Goal: Information Seeking & Learning: Learn about a topic

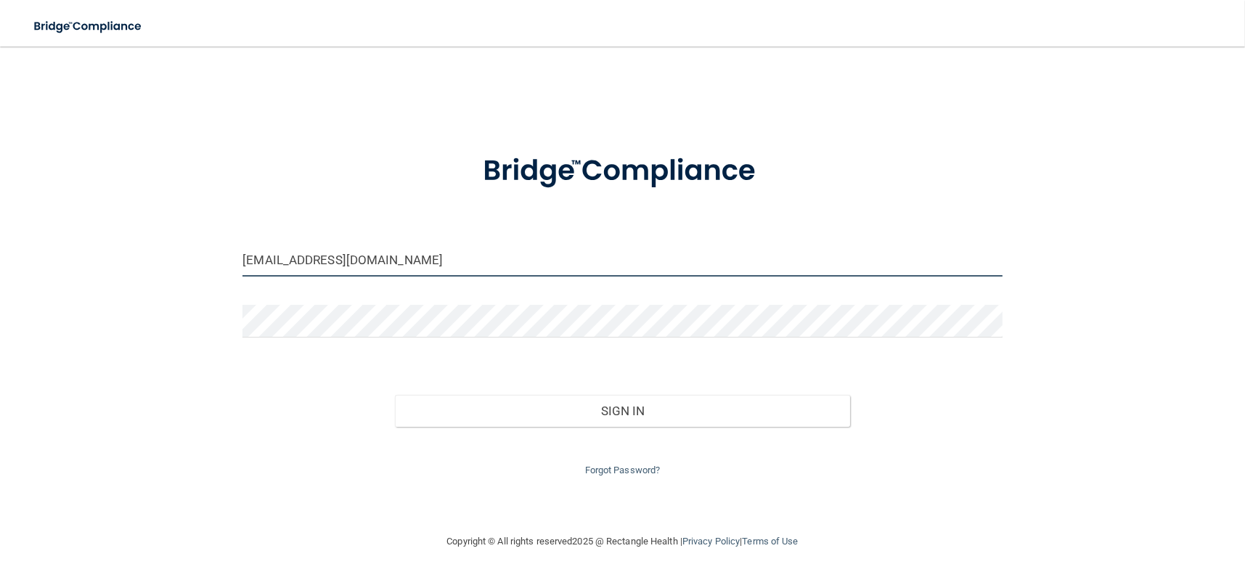
drag, startPoint x: 354, startPoint y: 262, endPoint x: 227, endPoint y: 263, distance: 127.8
click at [227, 263] on div "[EMAIL_ADDRESS][DOMAIN_NAME] Invalid email/password. You don't have permission …" at bounding box center [622, 289] width 1187 height 457
type input "com"
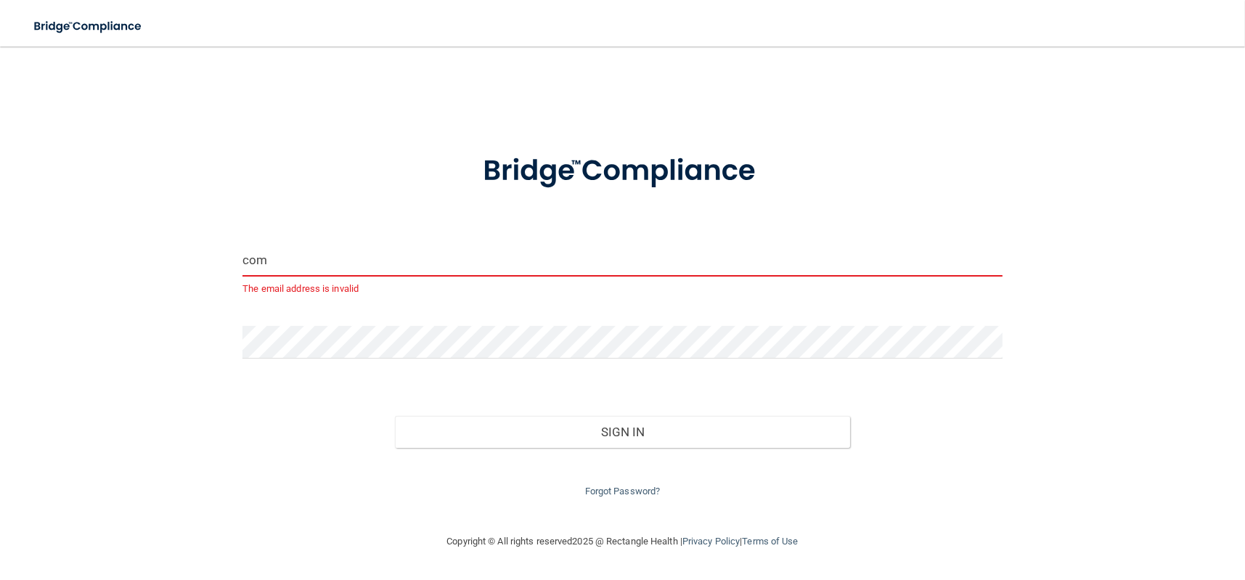
drag, startPoint x: 273, startPoint y: 258, endPoint x: 182, endPoint y: 258, distance: 90.8
click at [182, 258] on div "com The email address is invalid Invalid email/password. You don't have permiss…" at bounding box center [622, 289] width 1187 height 457
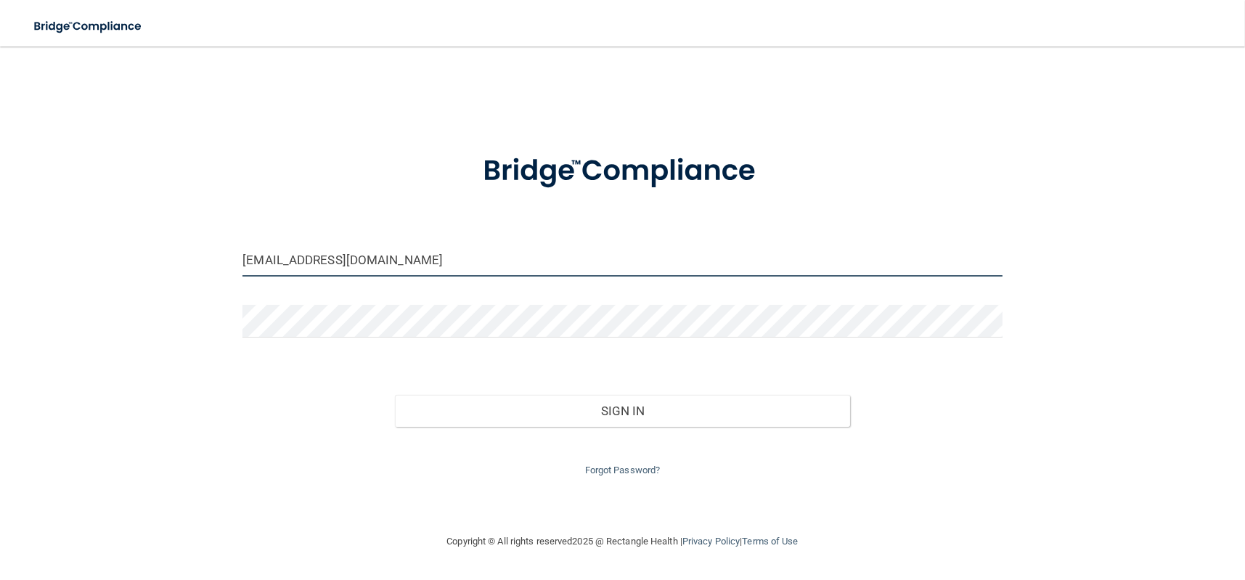
type input "[EMAIL_ADDRESS][DOMAIN_NAME]"
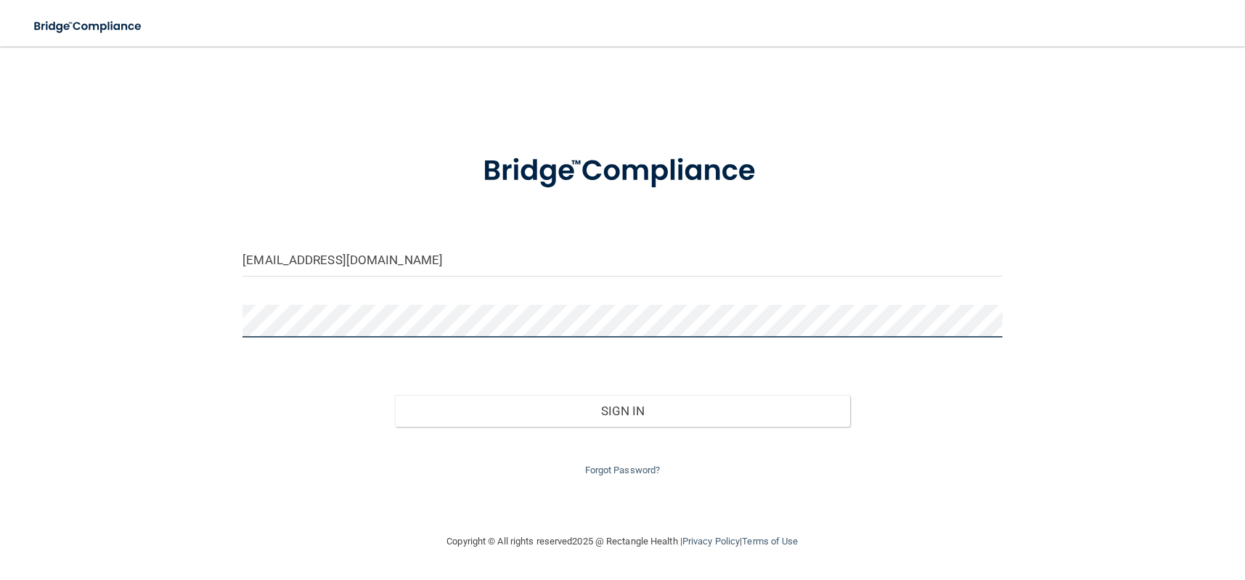
click at [227, 323] on div "[EMAIL_ADDRESS][DOMAIN_NAME] Invalid email/password. You don't have permission …" at bounding box center [622, 289] width 1187 height 457
click at [1045, 304] on div "[EMAIL_ADDRESS][DOMAIN_NAME] Invalid email/password. You don't have permission …" at bounding box center [622, 289] width 1187 height 457
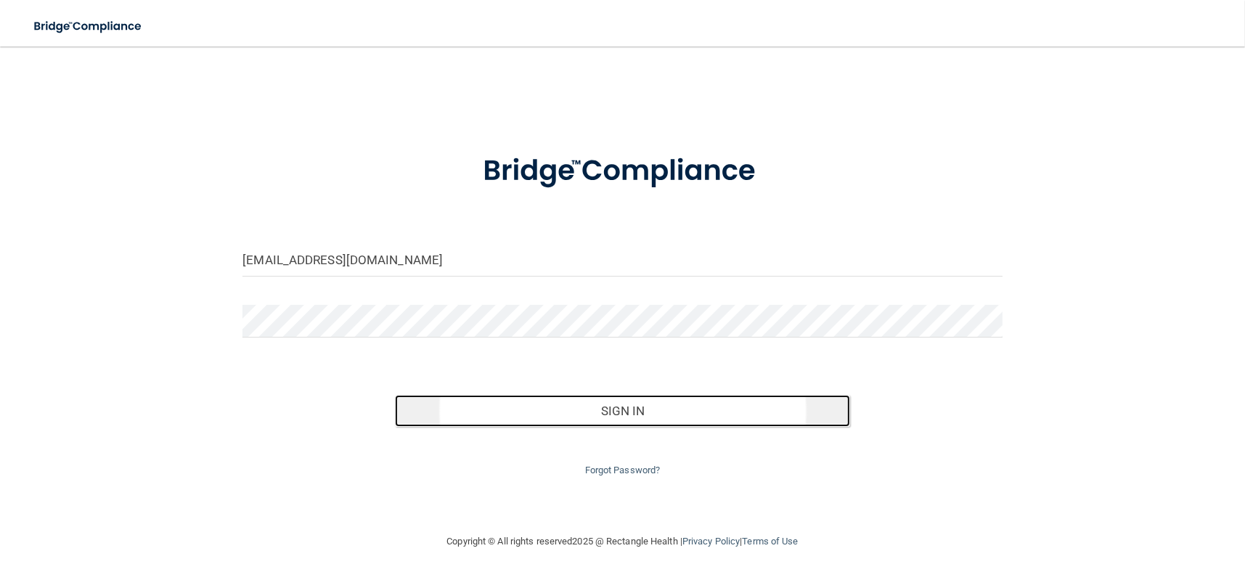
click at [608, 410] on button "Sign In" at bounding box center [623, 411] width 456 height 32
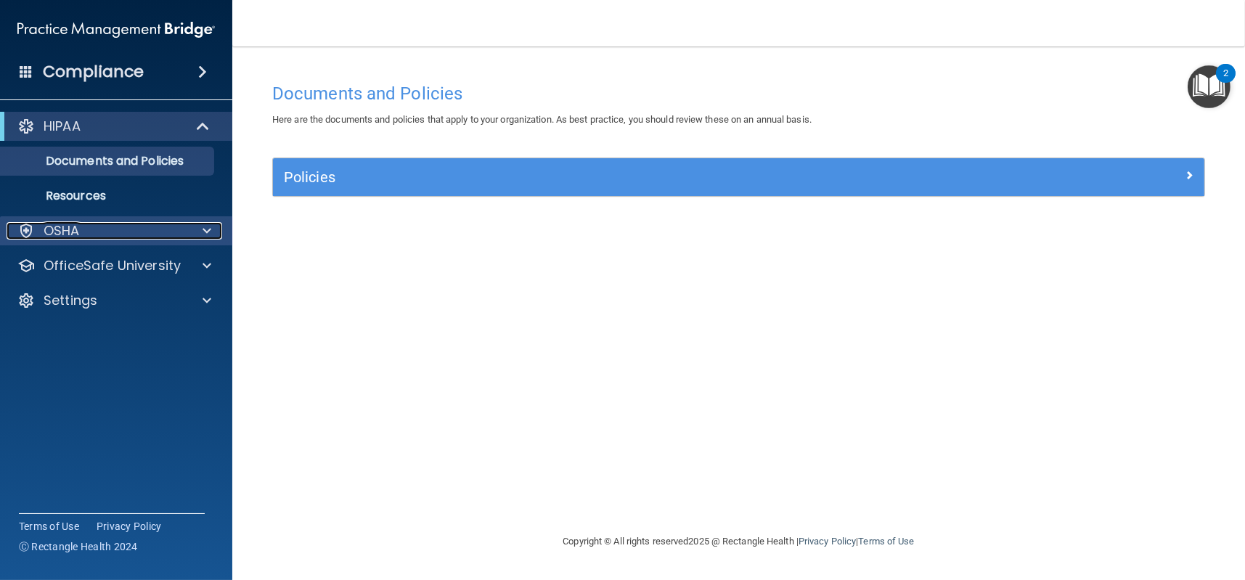
click at [211, 232] on div at bounding box center [205, 230] width 36 height 17
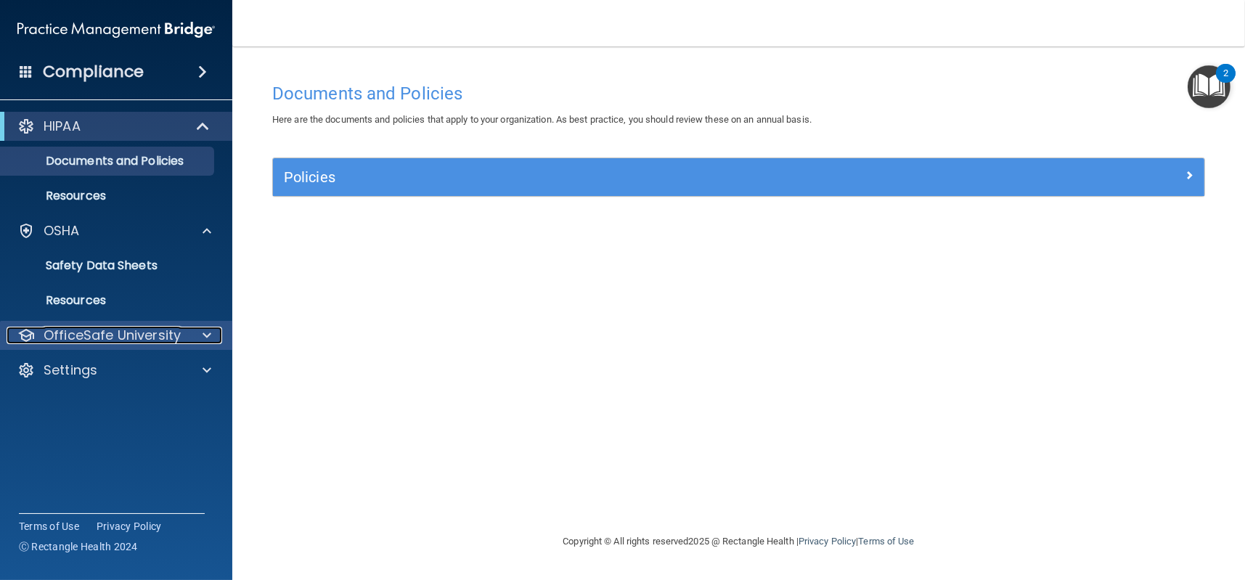
click at [195, 329] on div at bounding box center [205, 335] width 36 height 17
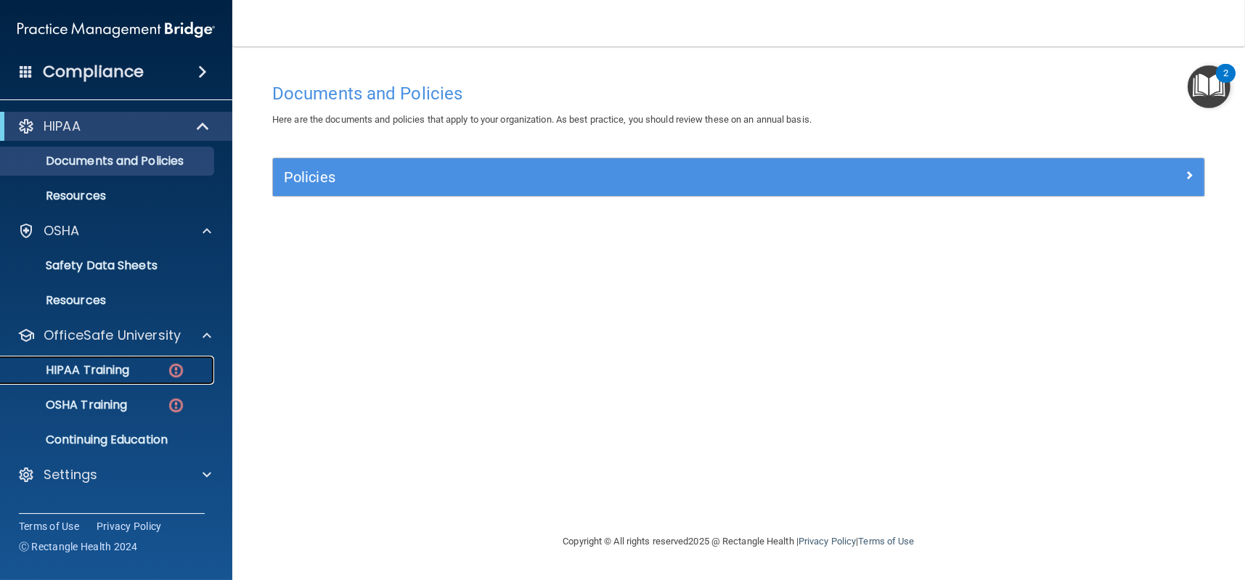
click at [101, 372] on p "HIPAA Training" at bounding box center [69, 370] width 120 height 15
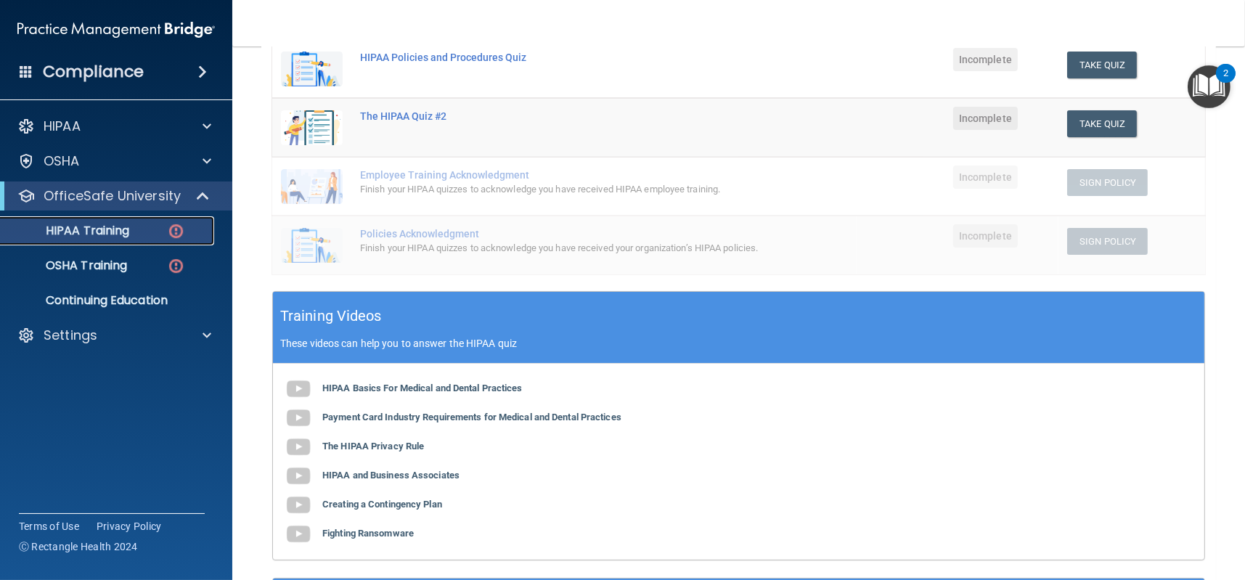
scroll to position [436, 0]
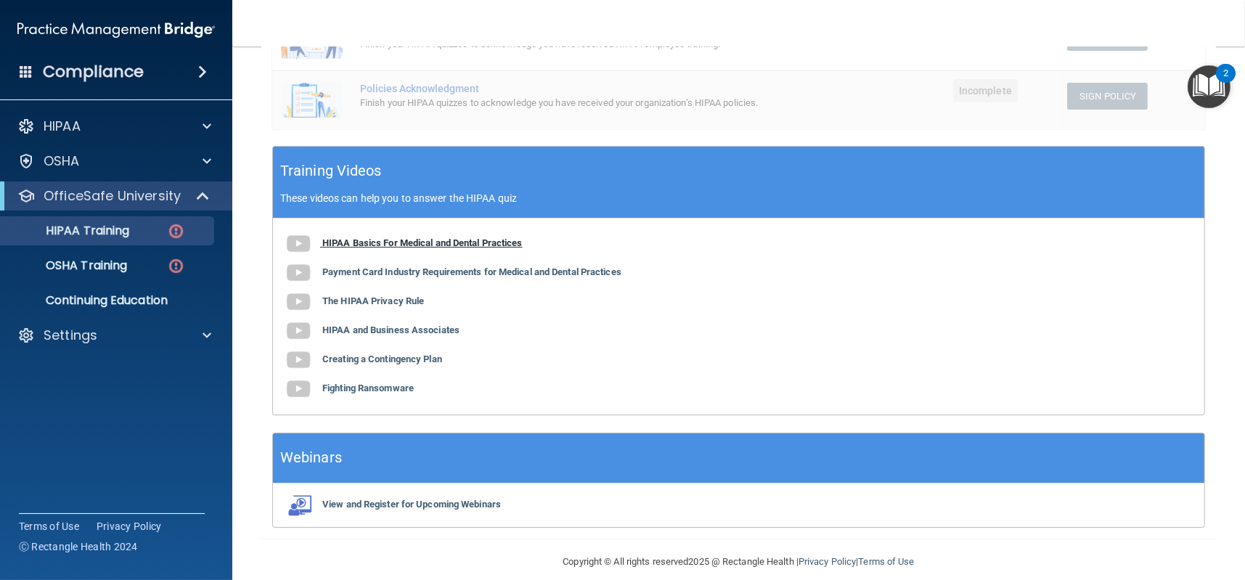
click at [365, 242] on b "HIPAA Basics For Medical and Dental Practices" at bounding box center [422, 242] width 200 height 11
click at [393, 301] on b "The HIPAA Privacy Rule" at bounding box center [373, 301] width 102 height 11
click at [392, 330] on b "HIPAA and Business Associates" at bounding box center [390, 330] width 137 height 11
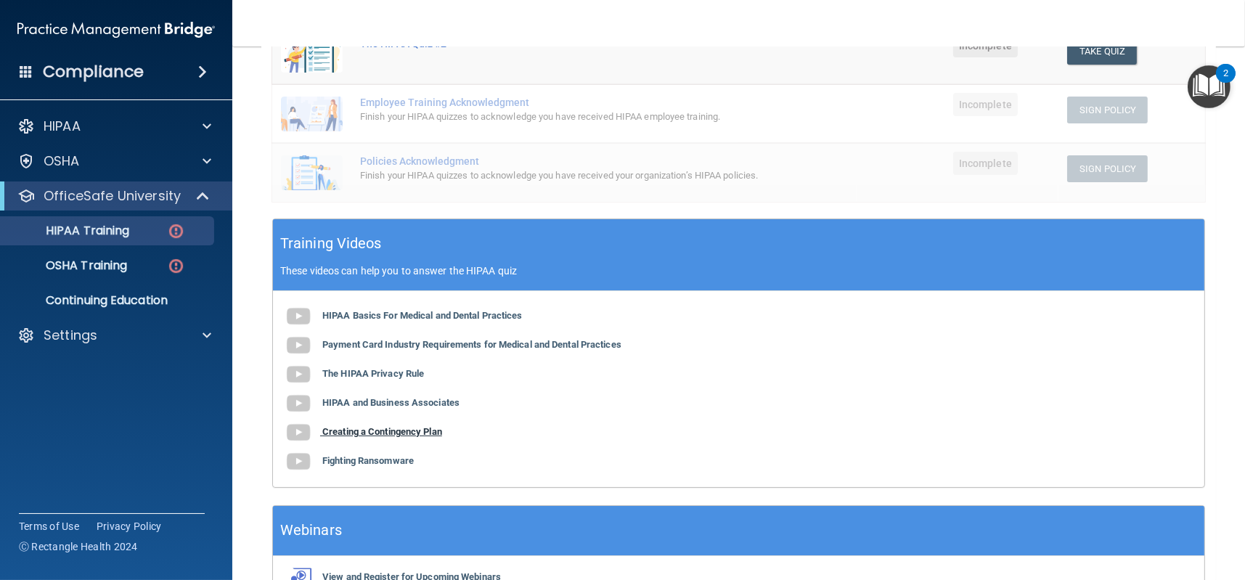
scroll to position [73, 0]
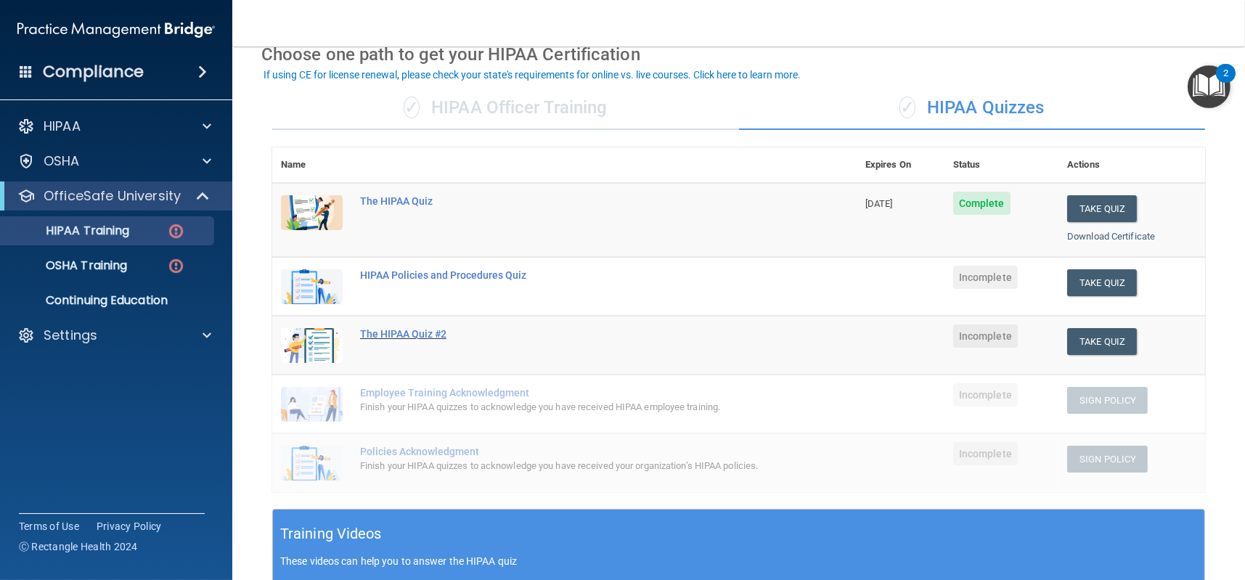
click at [430, 335] on div "The HIPAA Quiz #2" at bounding box center [572, 334] width 424 height 12
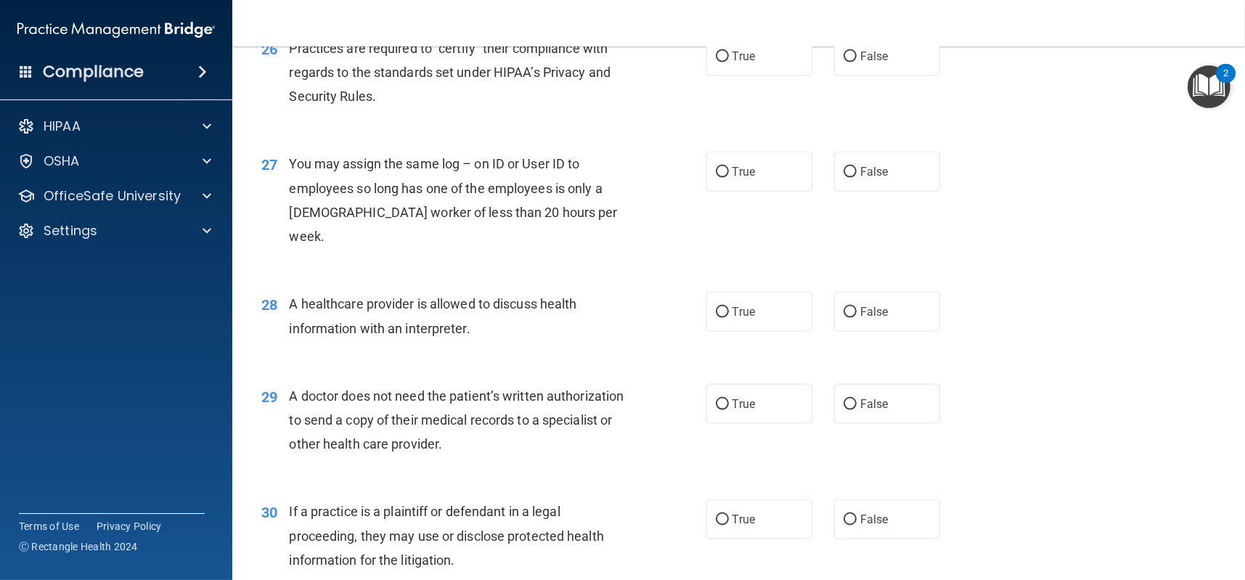
scroll to position [3064, 0]
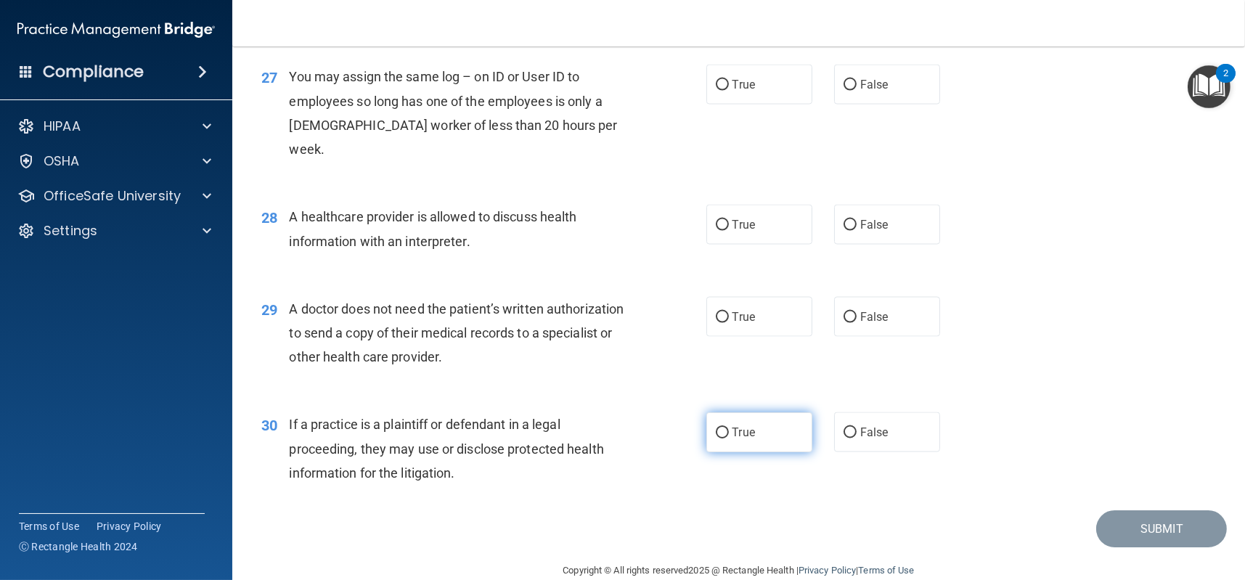
click at [720, 428] on input "True" at bounding box center [722, 433] width 13 height 11
radio input "true"
click at [717, 312] on input "True" at bounding box center [722, 317] width 13 height 11
radio input "true"
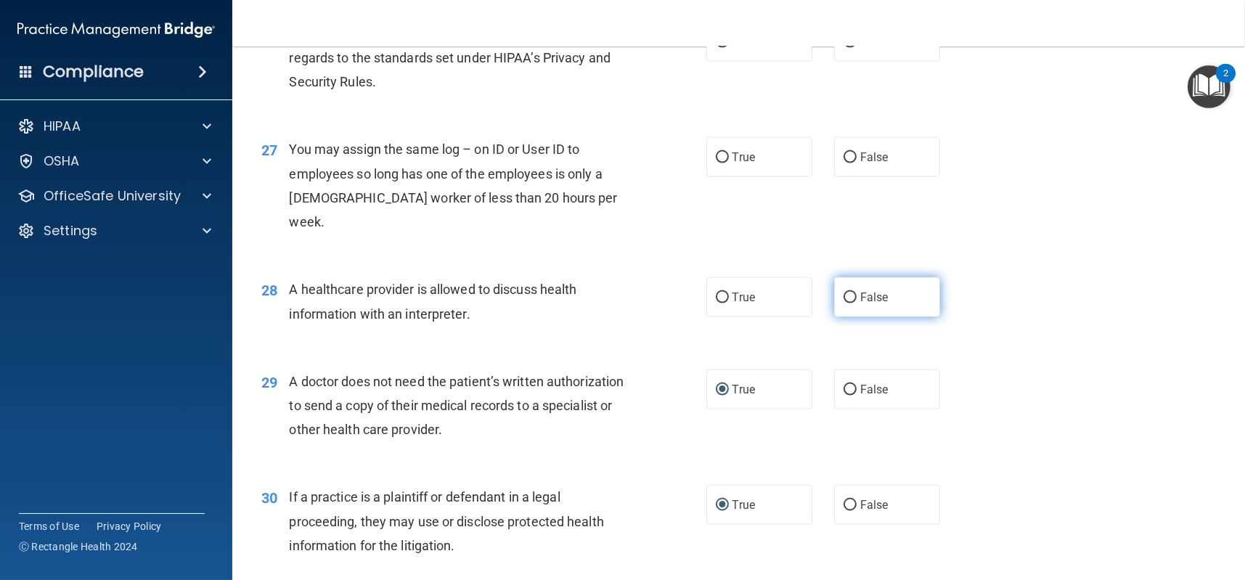
click at [844, 293] on input "False" at bounding box center [850, 298] width 13 height 11
radio input "true"
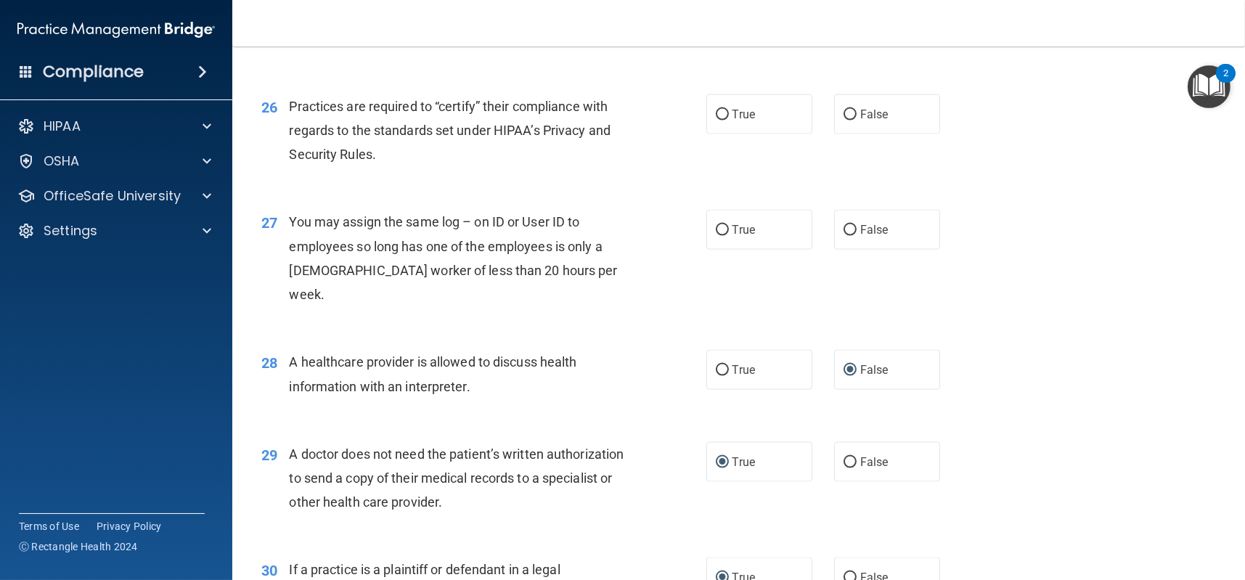
scroll to position [2846, 0]
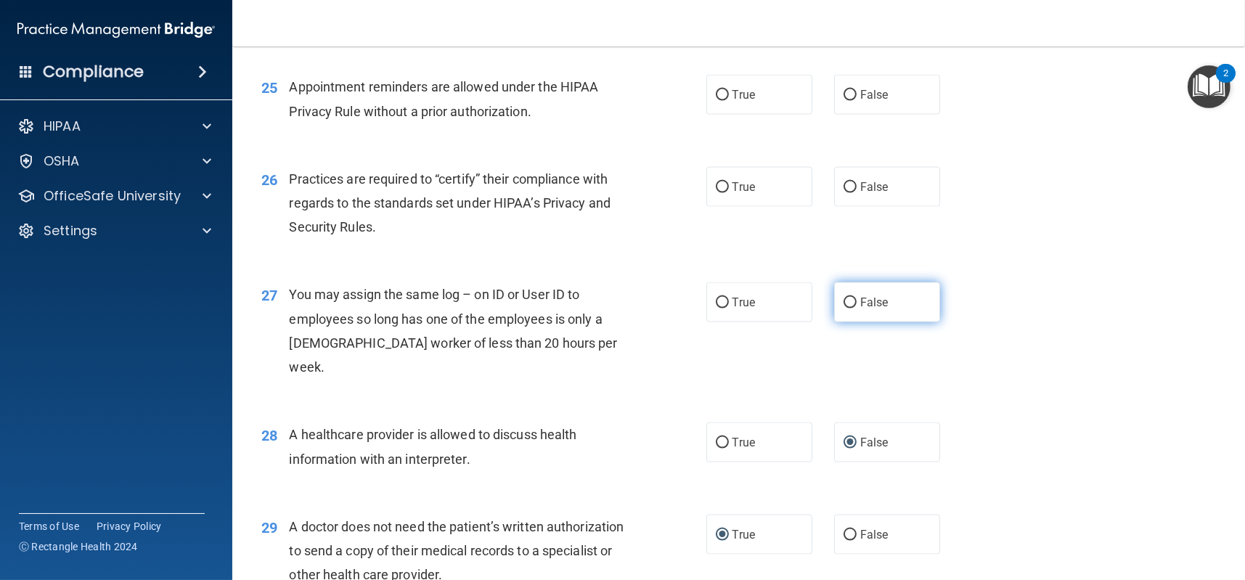
click at [844, 299] on input "False" at bounding box center [850, 303] width 13 height 11
radio input "true"
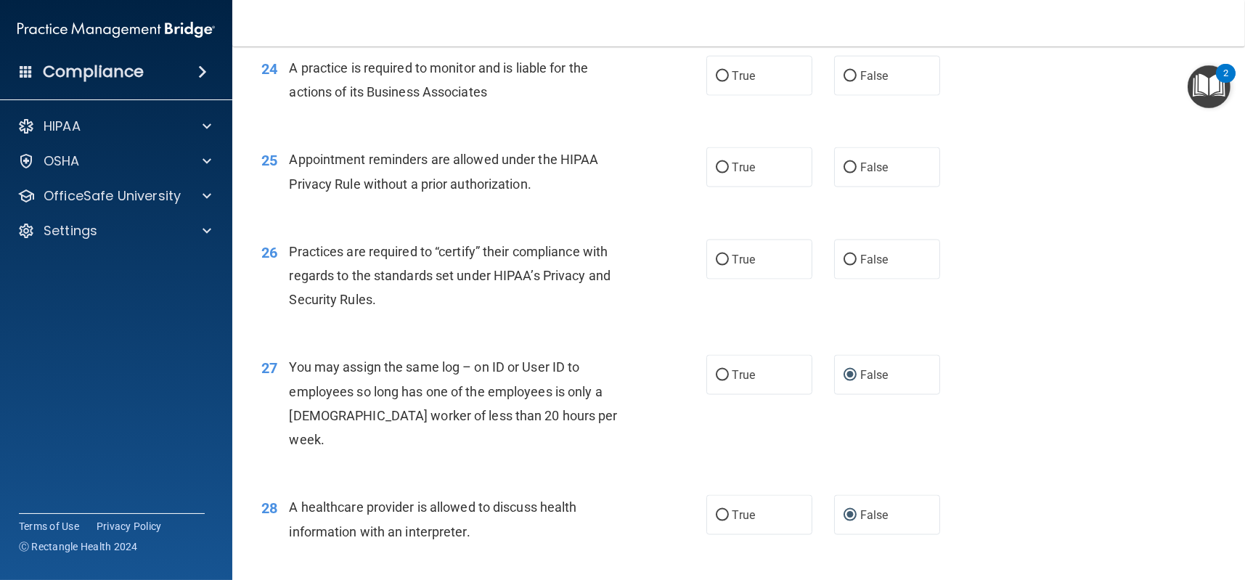
scroll to position [2701, 0]
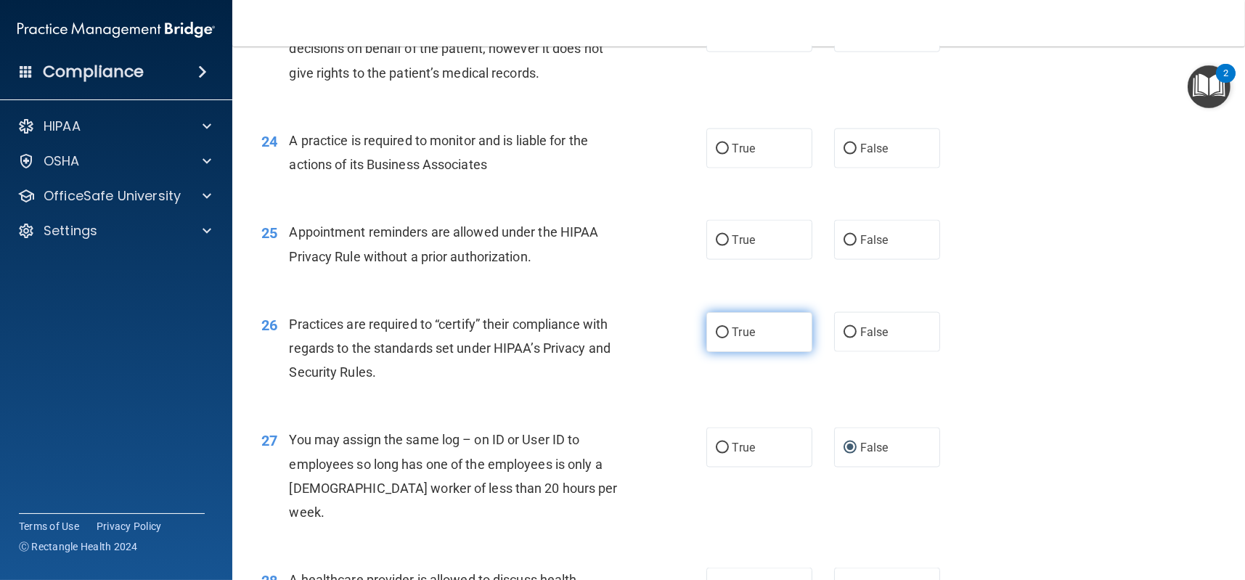
click at [716, 335] on input "True" at bounding box center [722, 332] width 13 height 11
radio input "true"
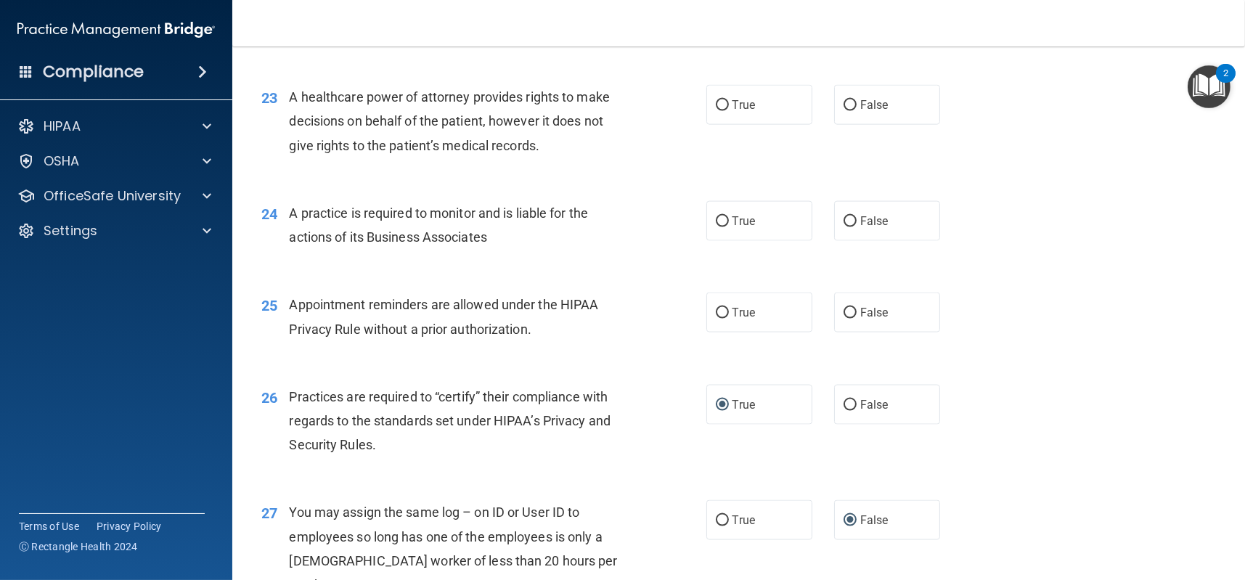
scroll to position [2556, 0]
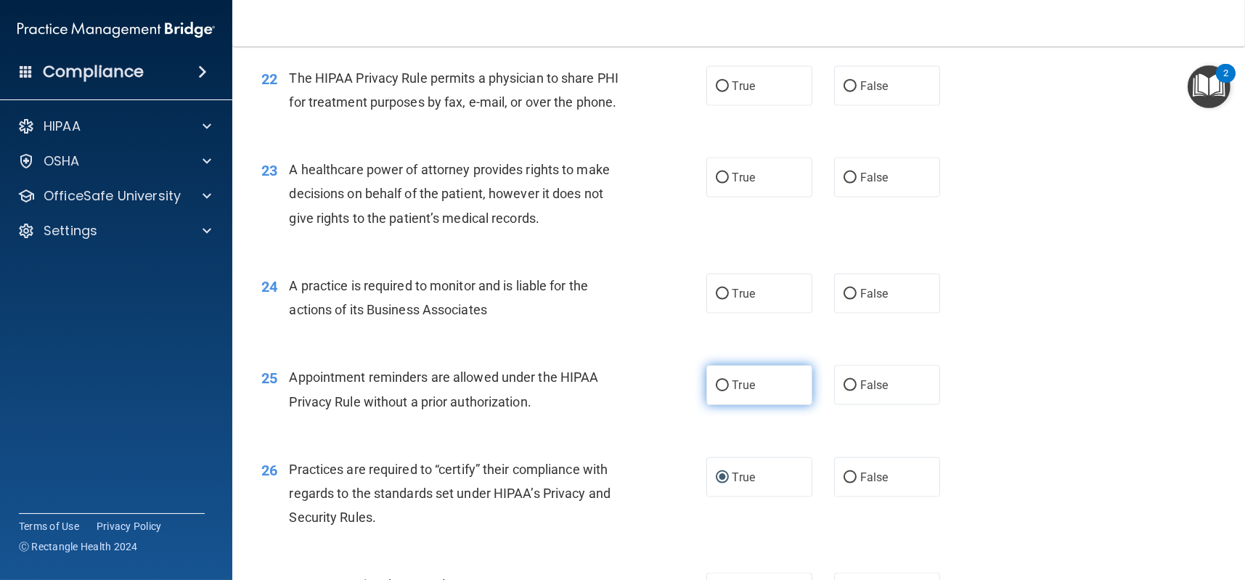
click at [720, 384] on input "True" at bounding box center [722, 385] width 13 height 11
radio input "true"
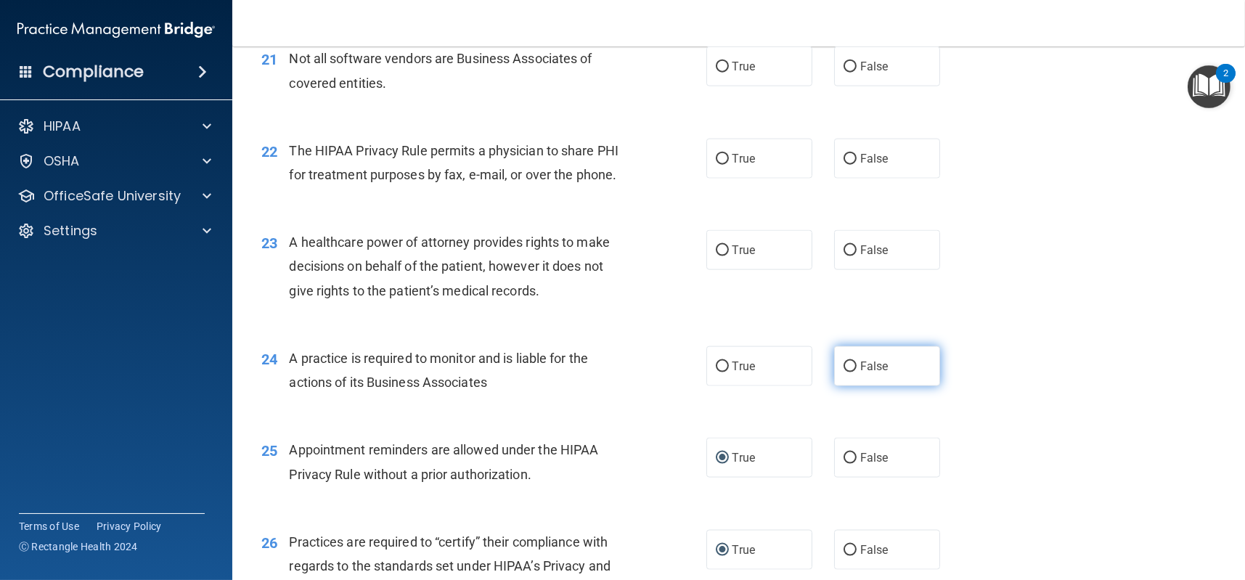
click at [844, 365] on input "False" at bounding box center [850, 367] width 13 height 11
radio input "true"
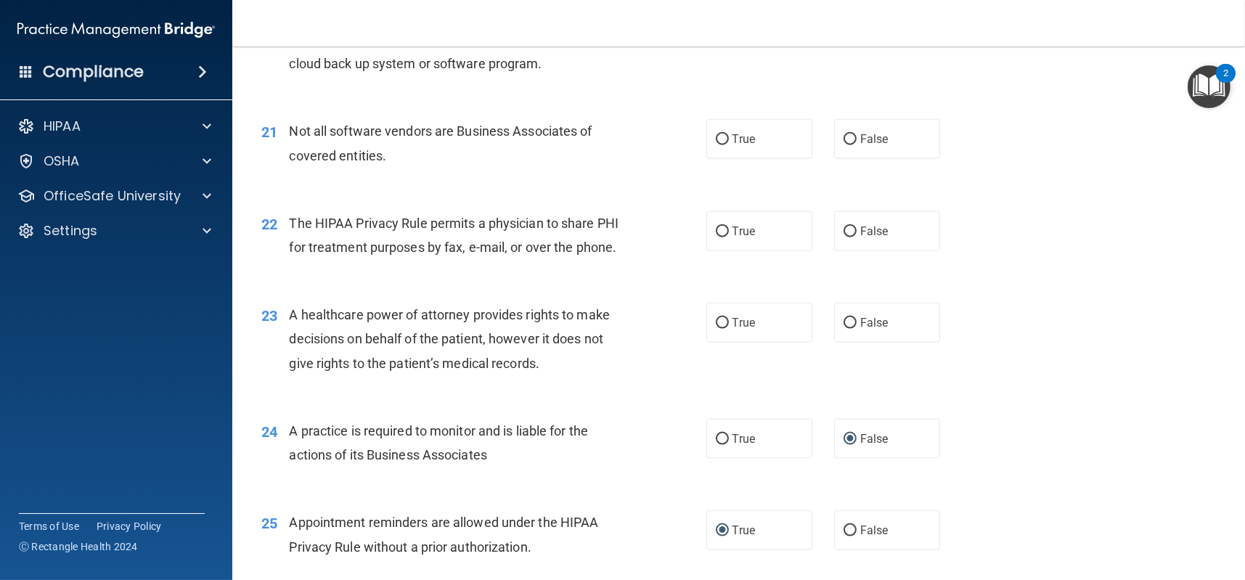
scroll to position [2338, 0]
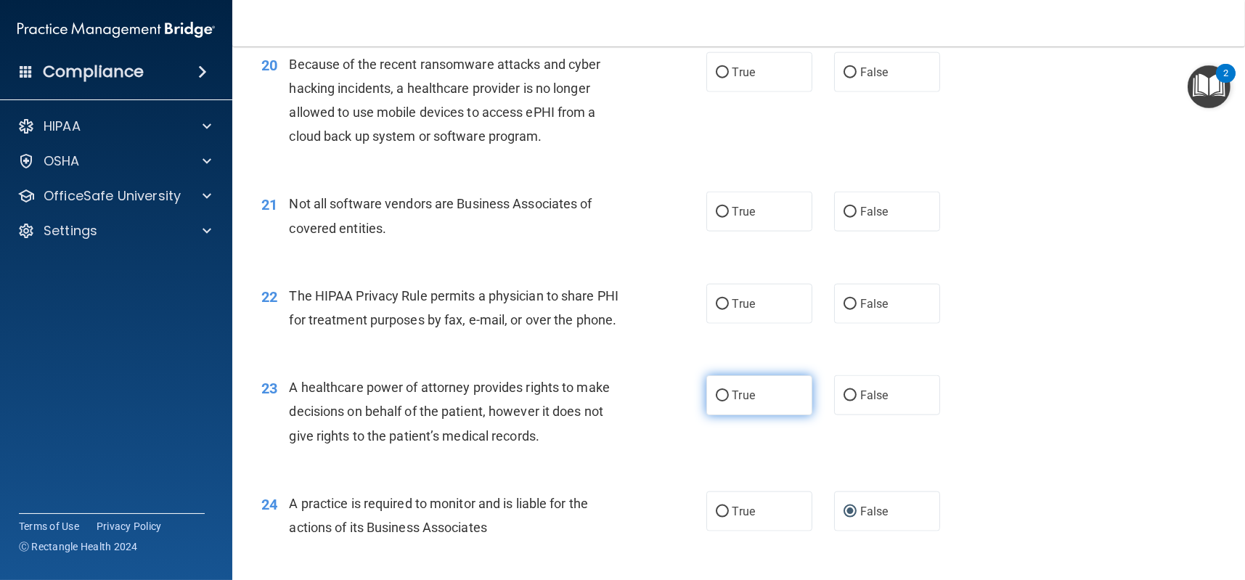
click at [716, 397] on input "True" at bounding box center [722, 396] width 13 height 11
radio input "true"
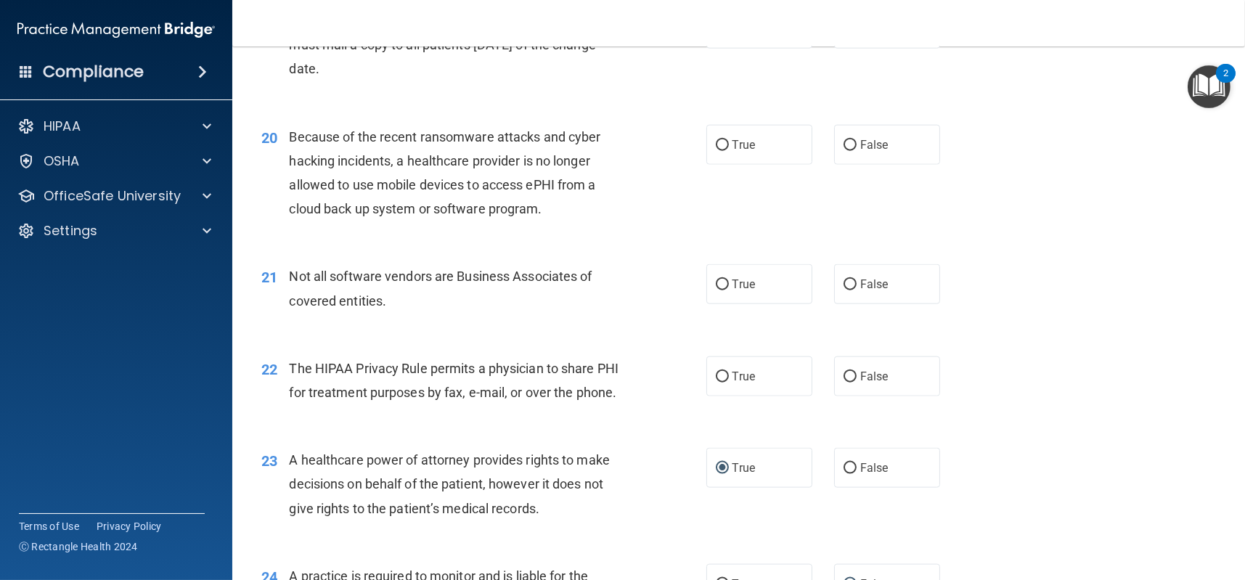
scroll to position [2193, 0]
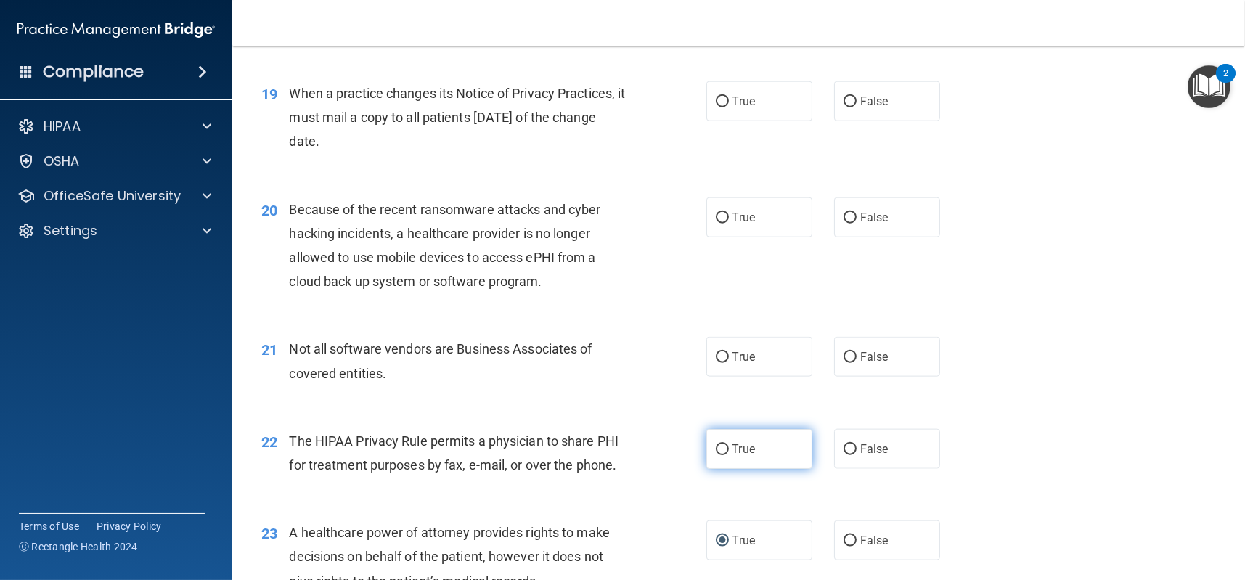
click at [716, 449] on input "True" at bounding box center [722, 449] width 13 height 11
radio input "true"
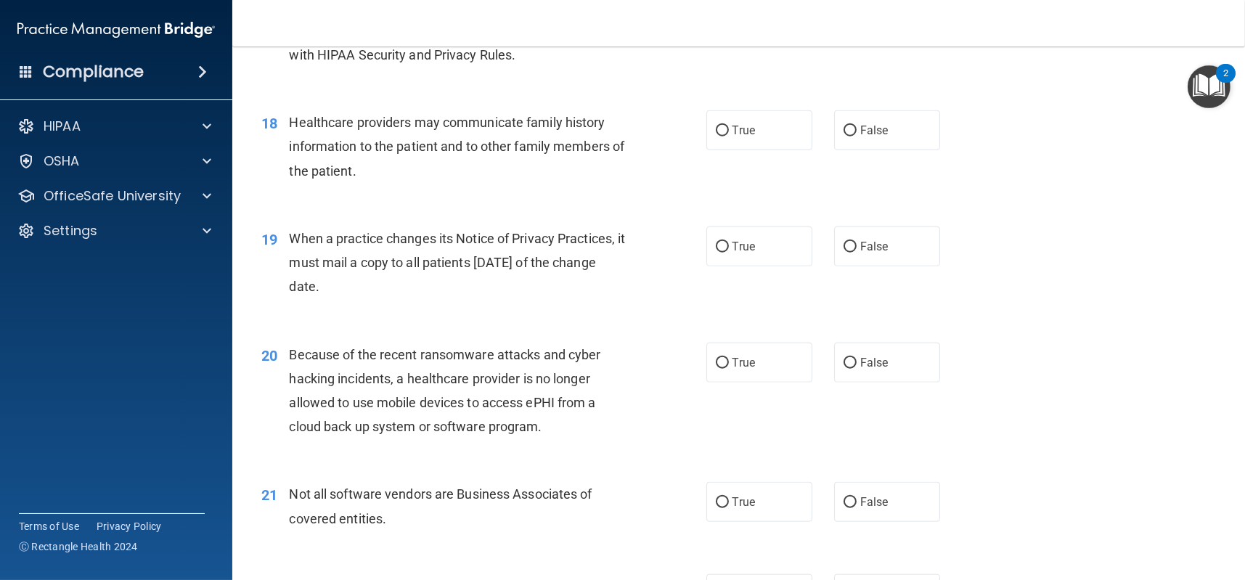
scroll to position [2120, 0]
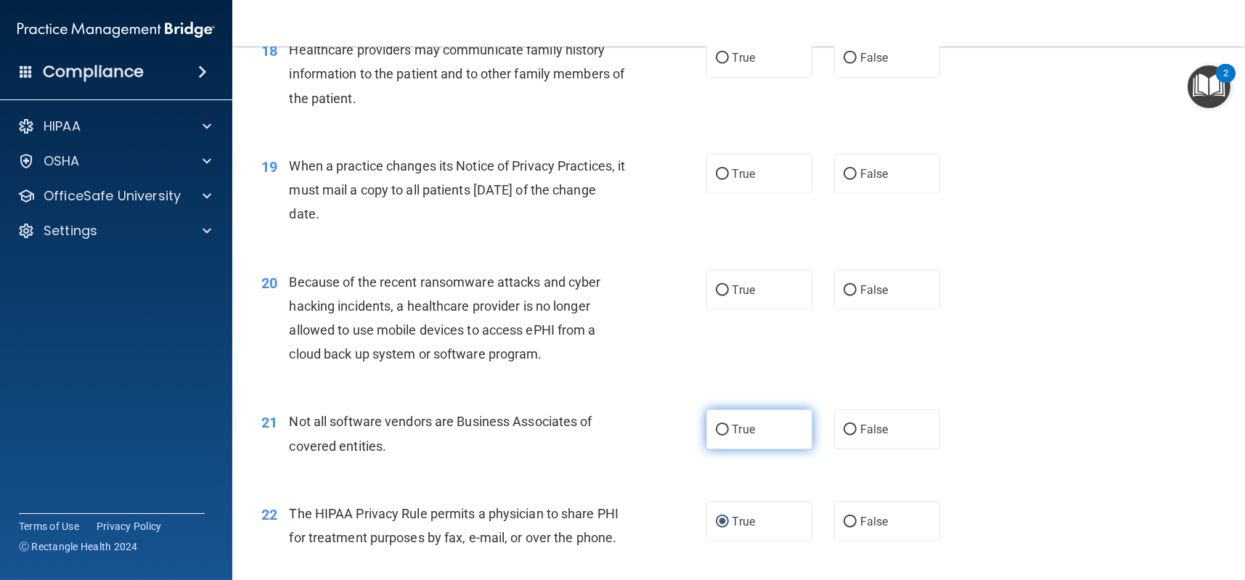
click at [718, 428] on input "True" at bounding box center [722, 430] width 13 height 11
radio input "true"
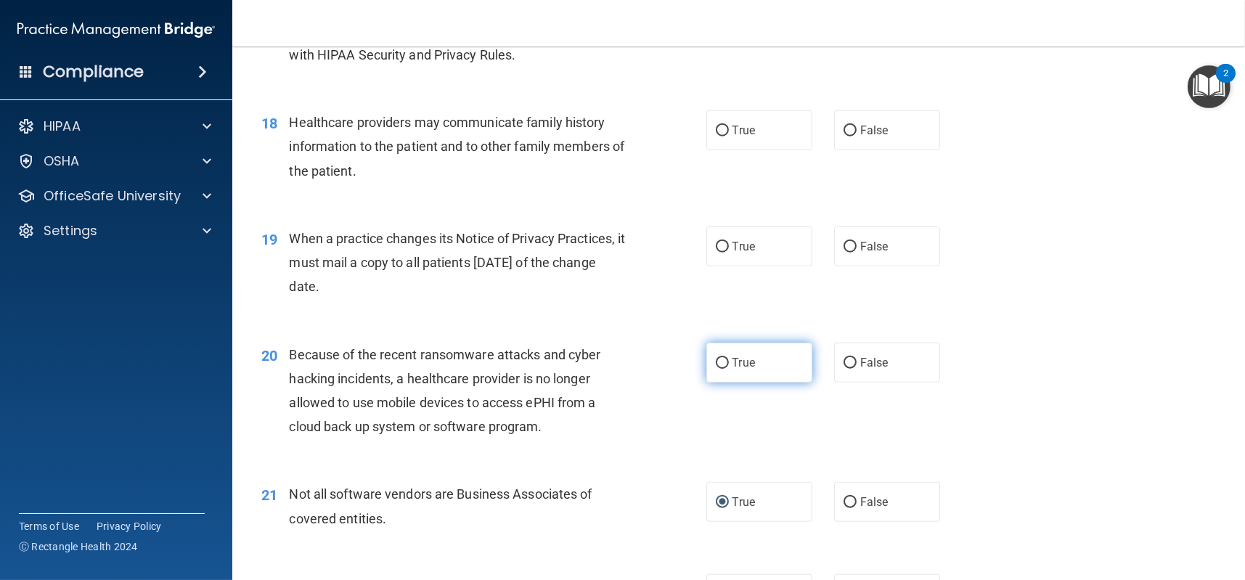
click at [716, 361] on input "True" at bounding box center [722, 363] width 13 height 11
radio input "true"
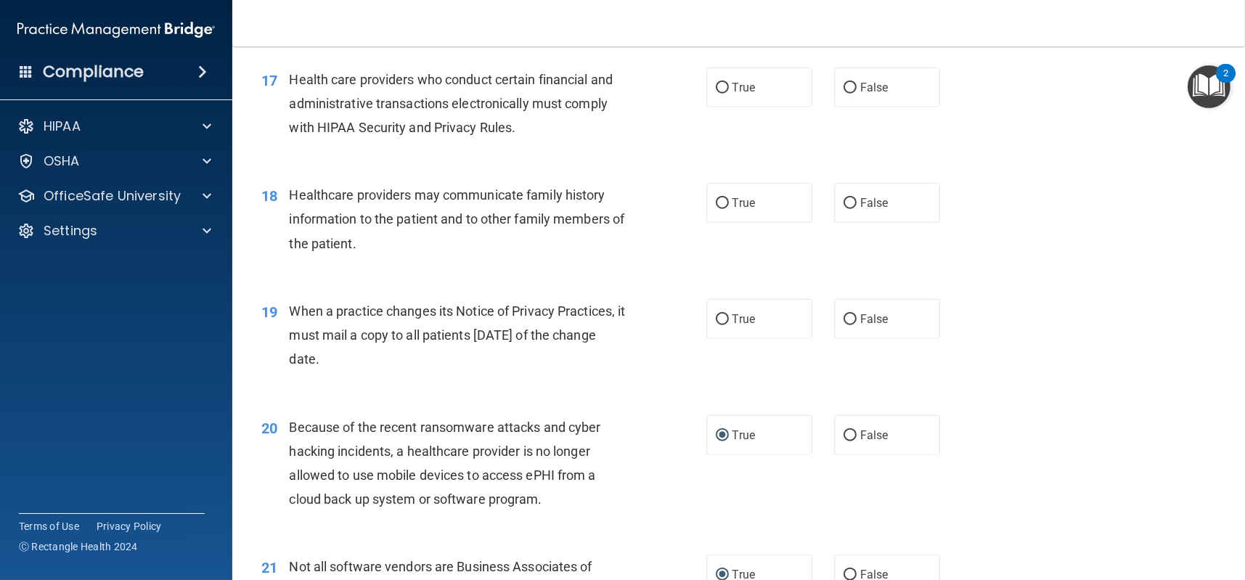
scroll to position [1902, 0]
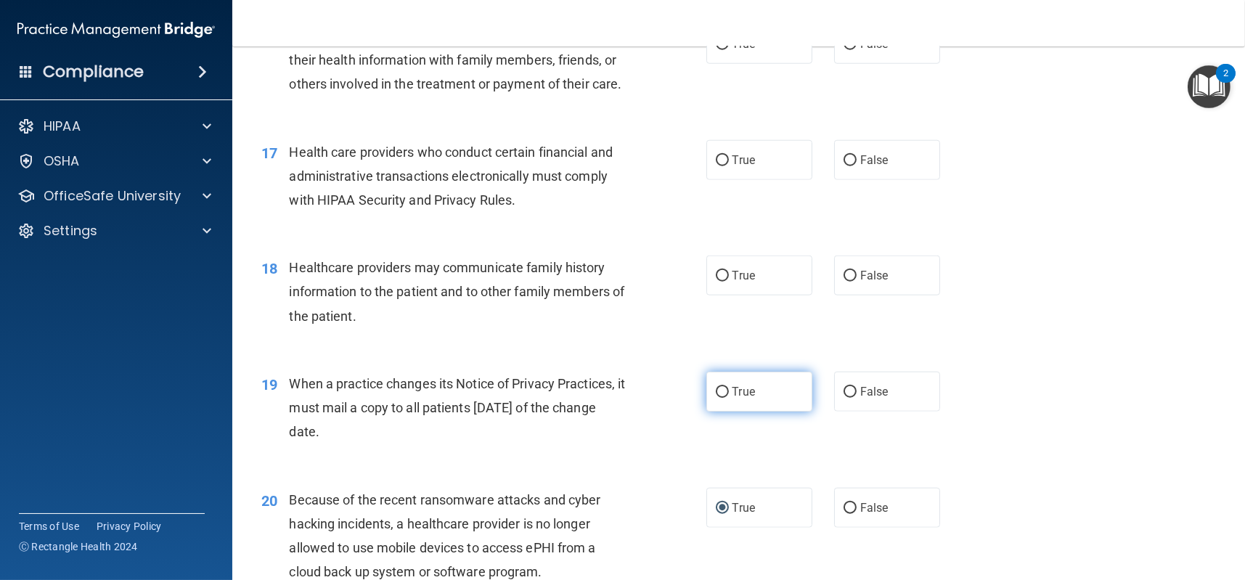
click at [716, 391] on input "True" at bounding box center [722, 392] width 13 height 11
radio input "true"
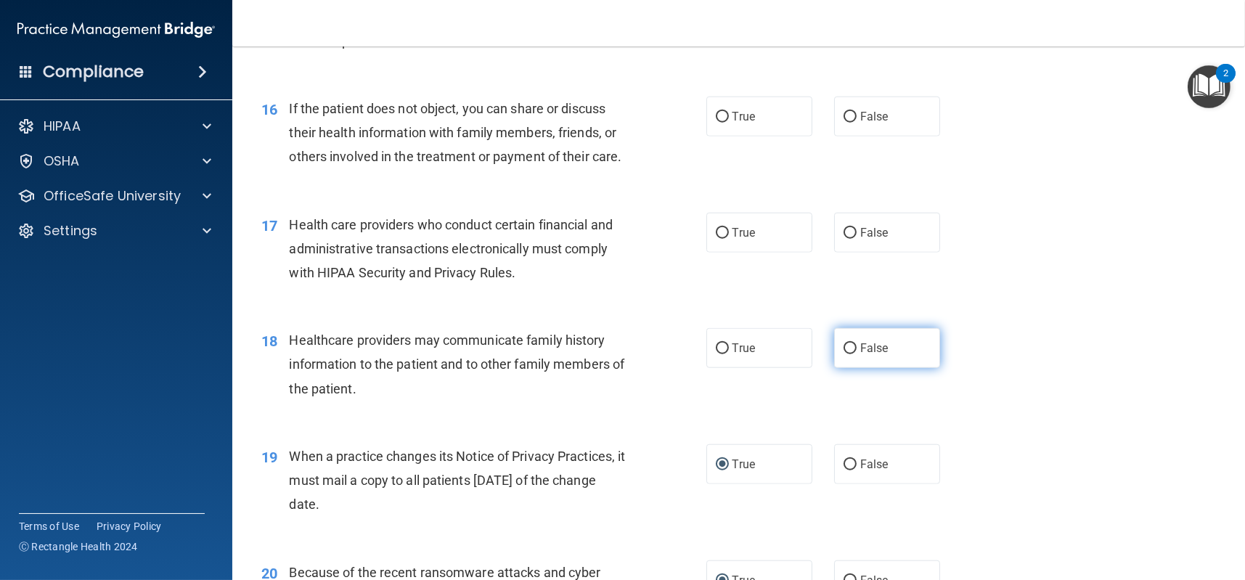
click at [845, 344] on input "False" at bounding box center [850, 348] width 13 height 11
radio input "true"
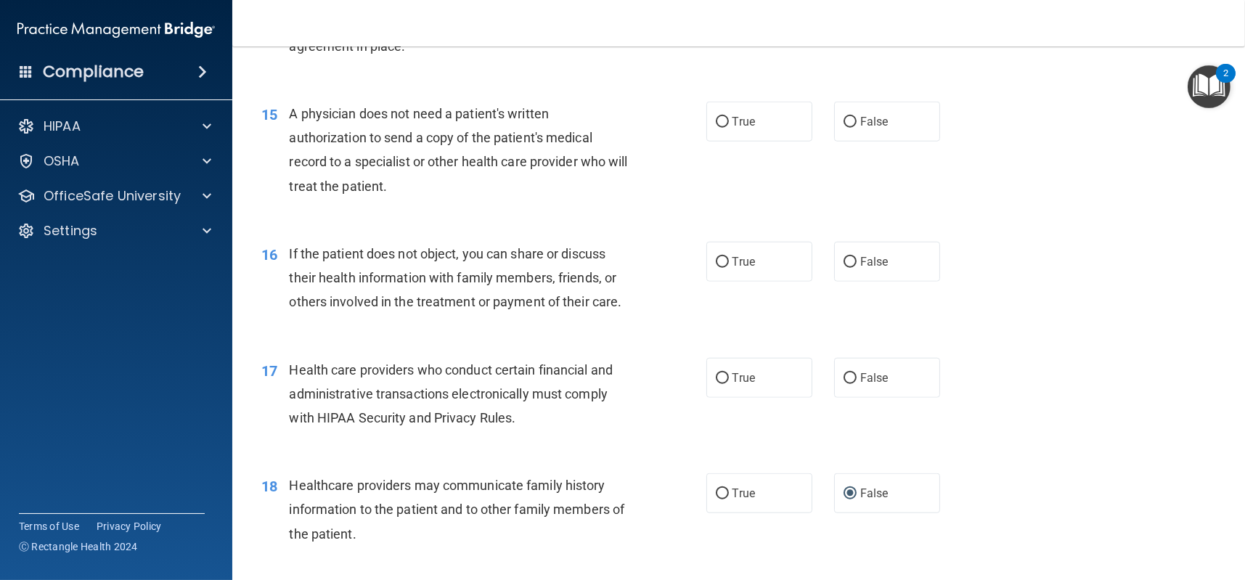
scroll to position [1612, 0]
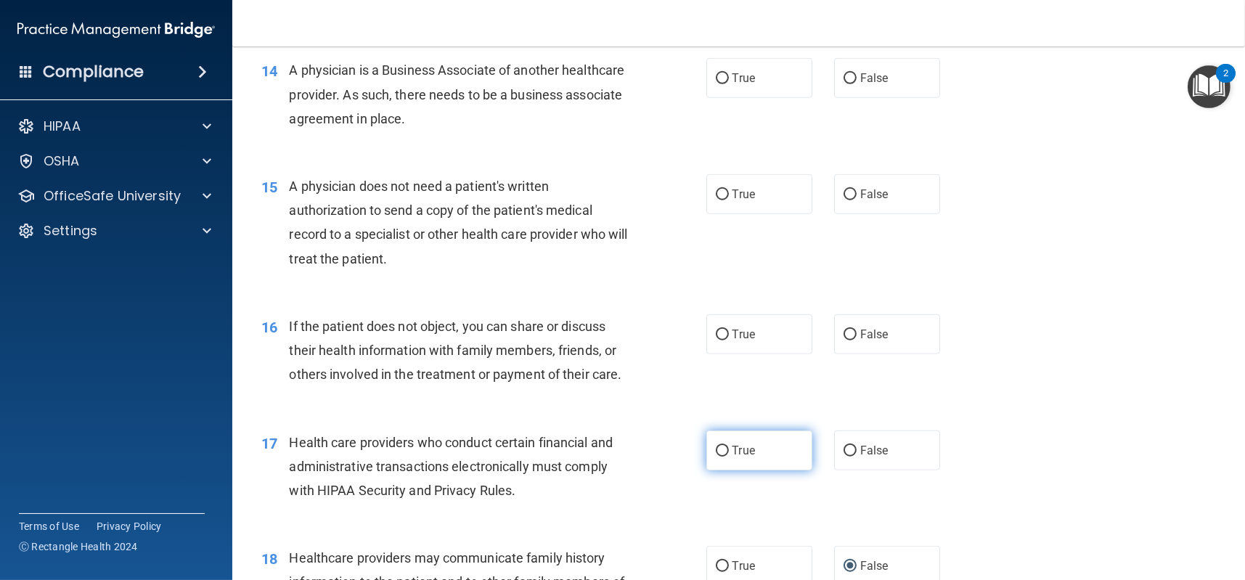
click at [716, 447] on input "True" at bounding box center [722, 451] width 13 height 11
radio input "true"
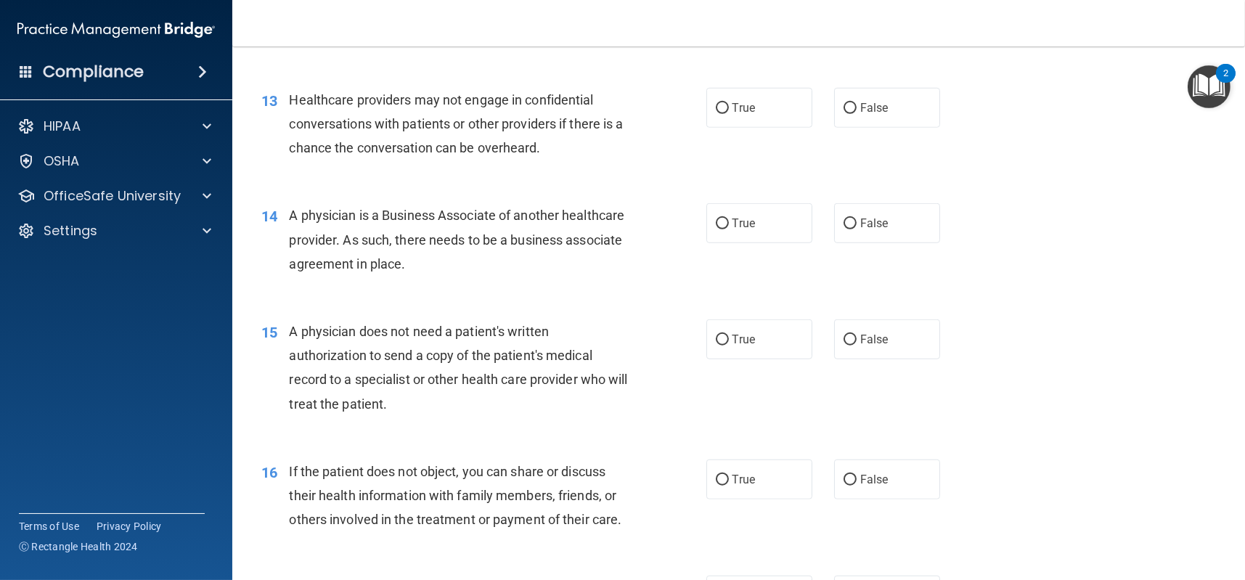
scroll to position [1539, 0]
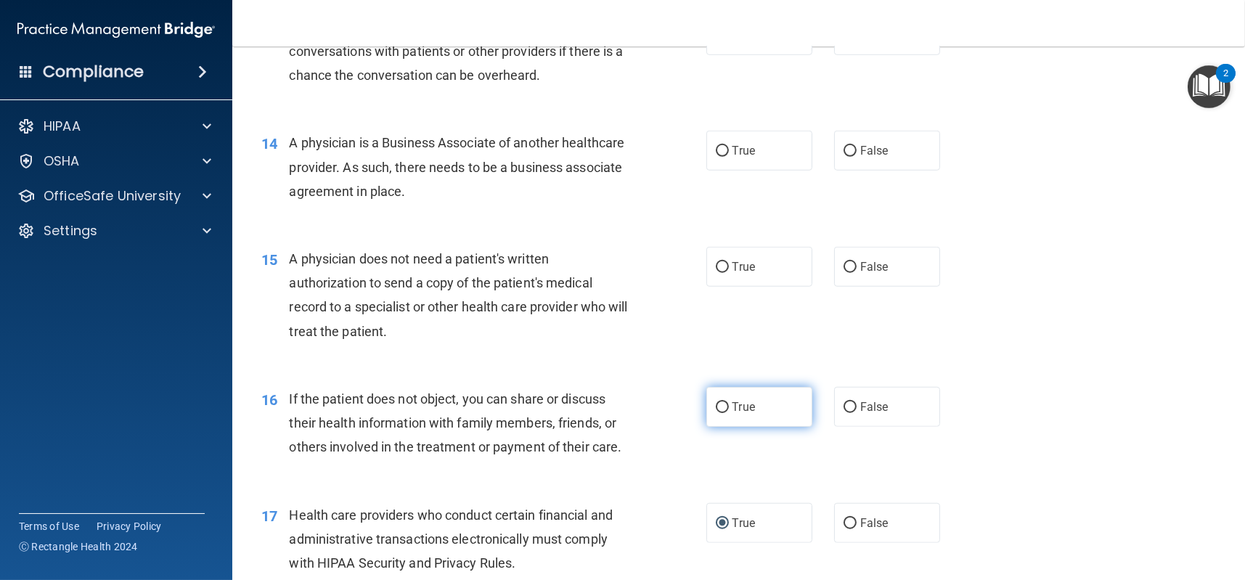
click at [719, 408] on input "True" at bounding box center [722, 407] width 13 height 11
radio input "true"
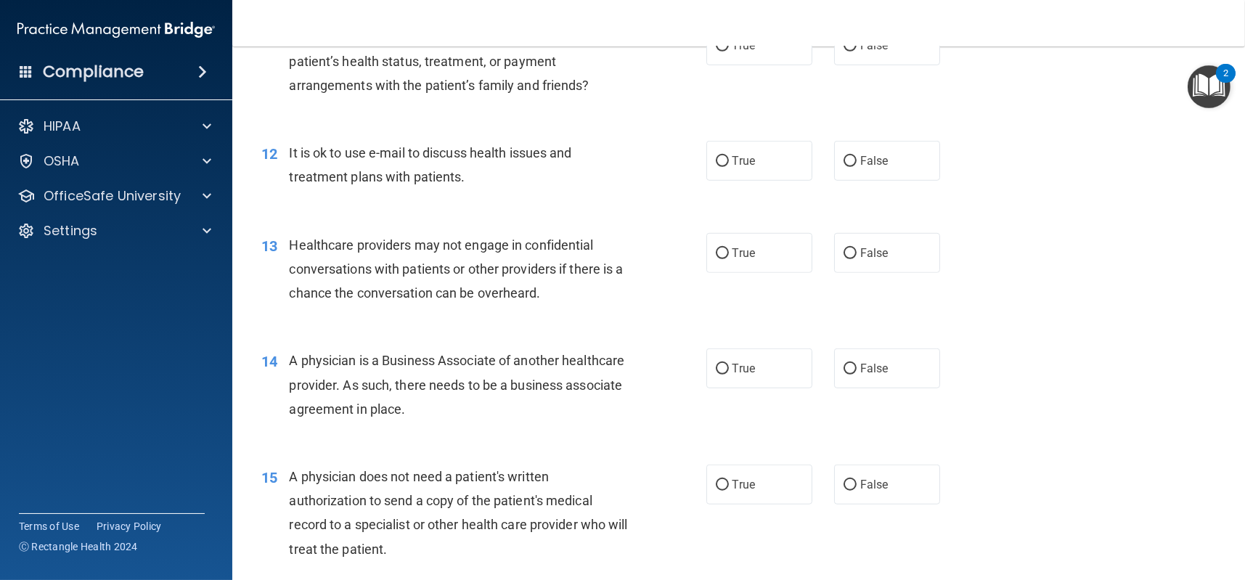
scroll to position [1394, 0]
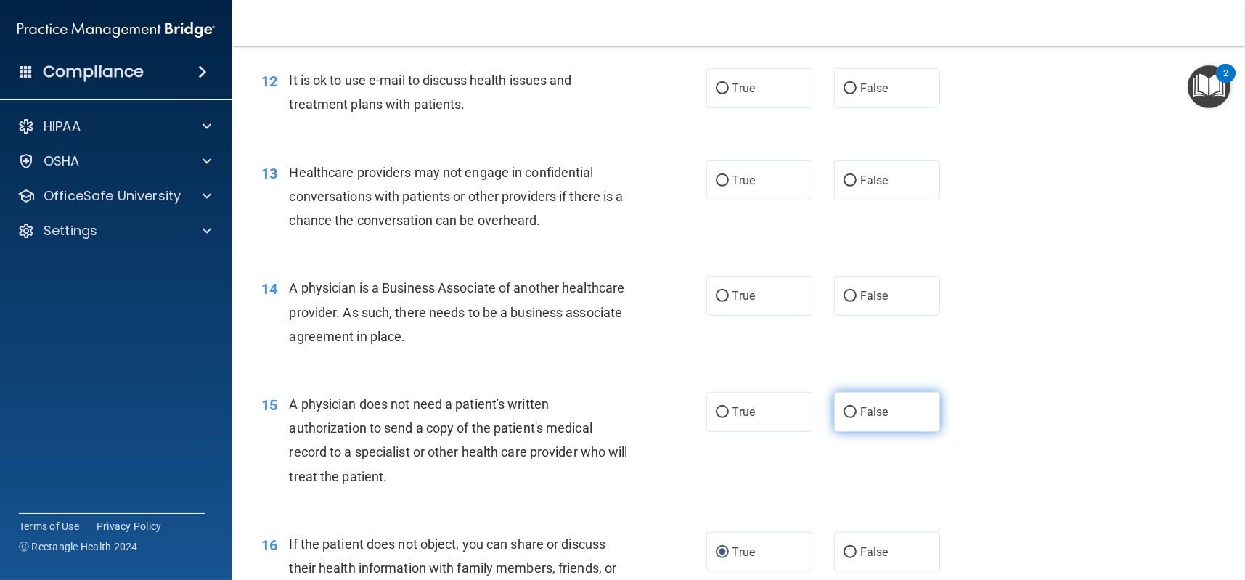
click at [847, 410] on input "False" at bounding box center [850, 412] width 13 height 11
radio input "true"
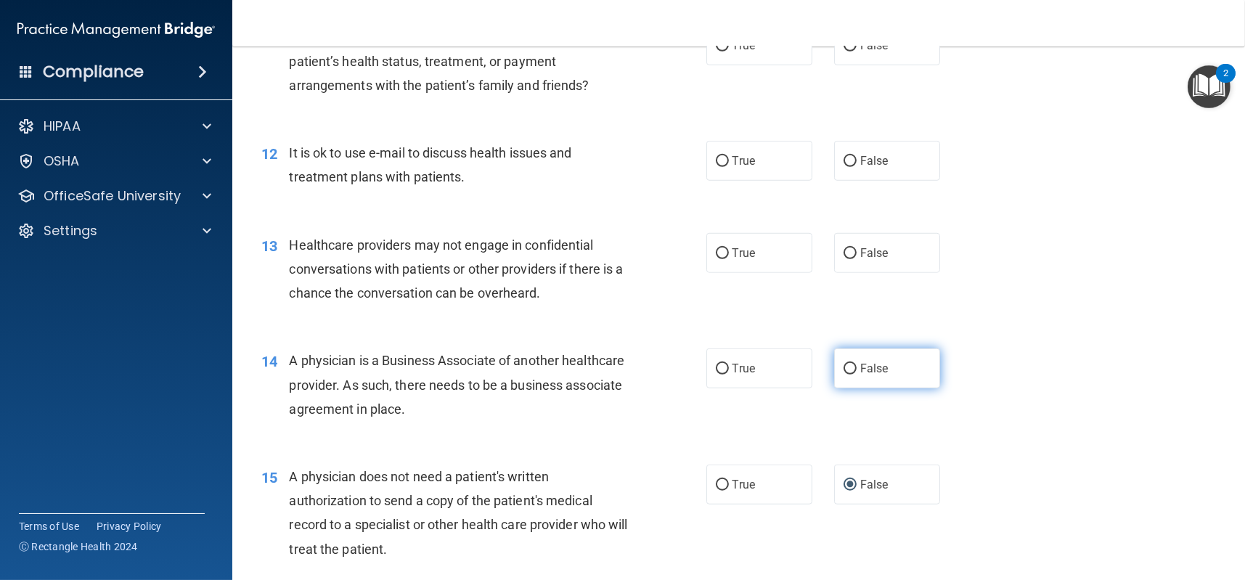
click at [847, 365] on input "False" at bounding box center [850, 369] width 13 height 11
radio input "true"
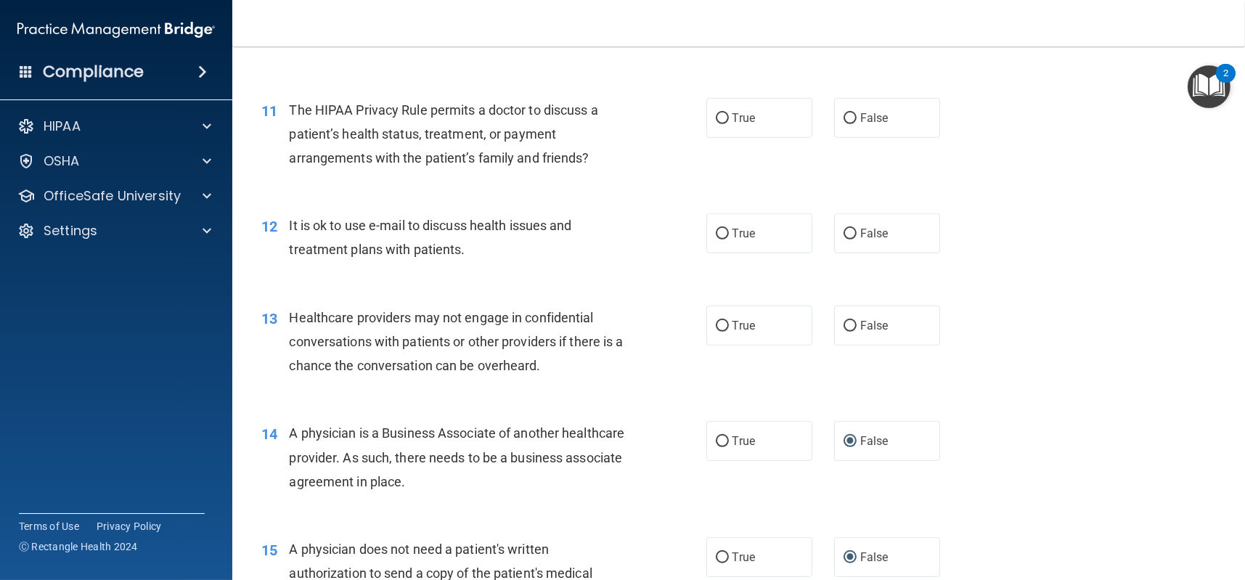
scroll to position [1176, 0]
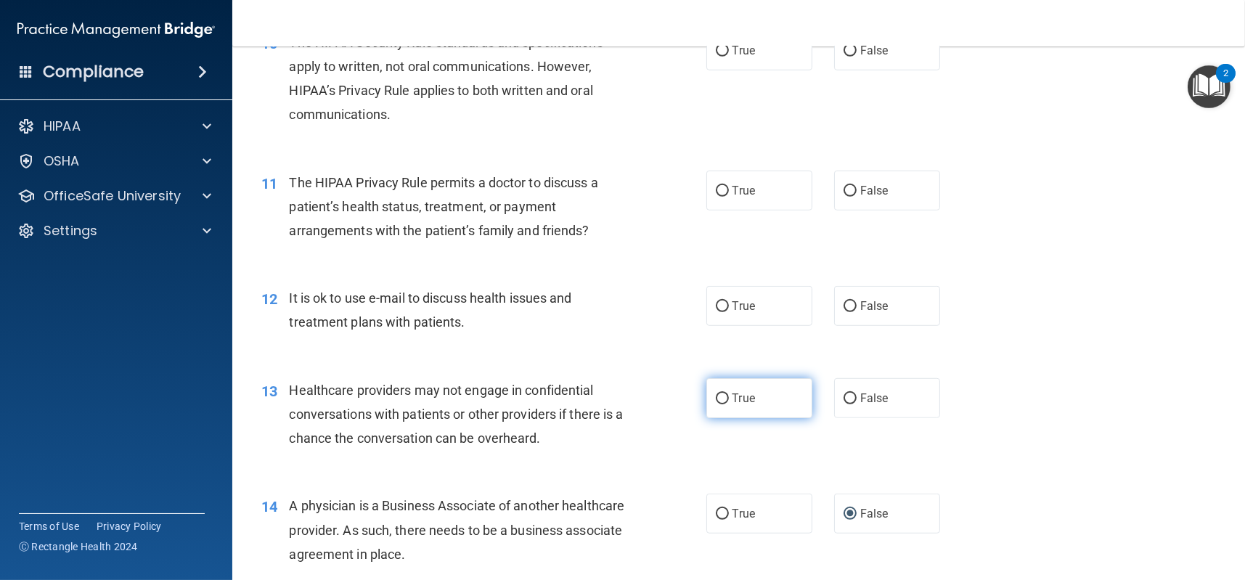
click at [716, 397] on input "True" at bounding box center [722, 399] width 13 height 11
radio input "true"
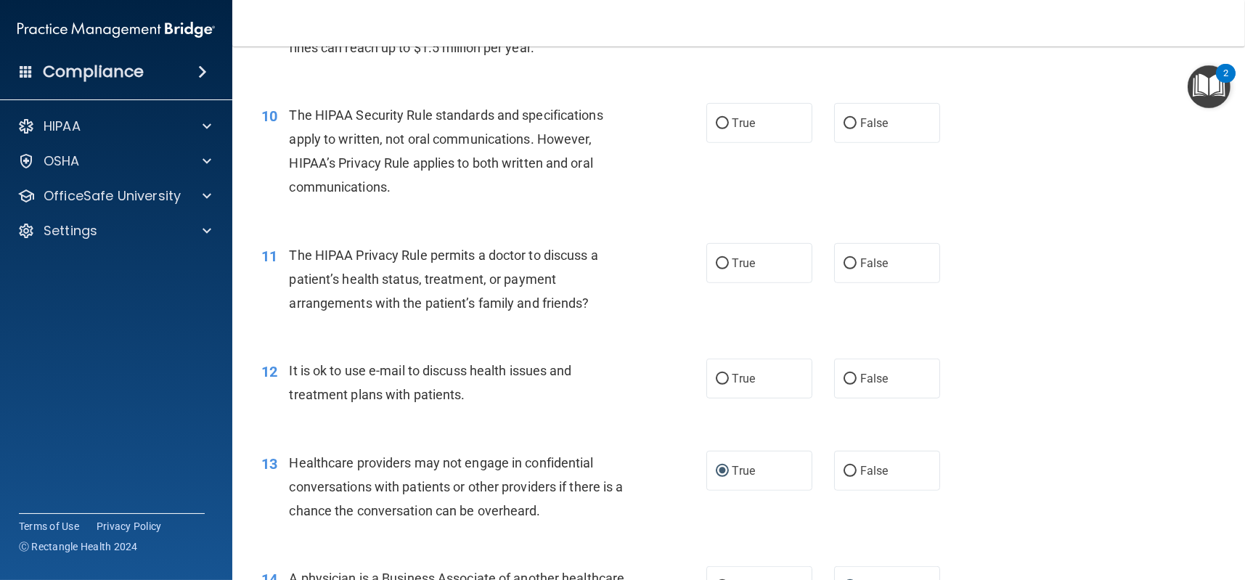
scroll to position [1031, 0]
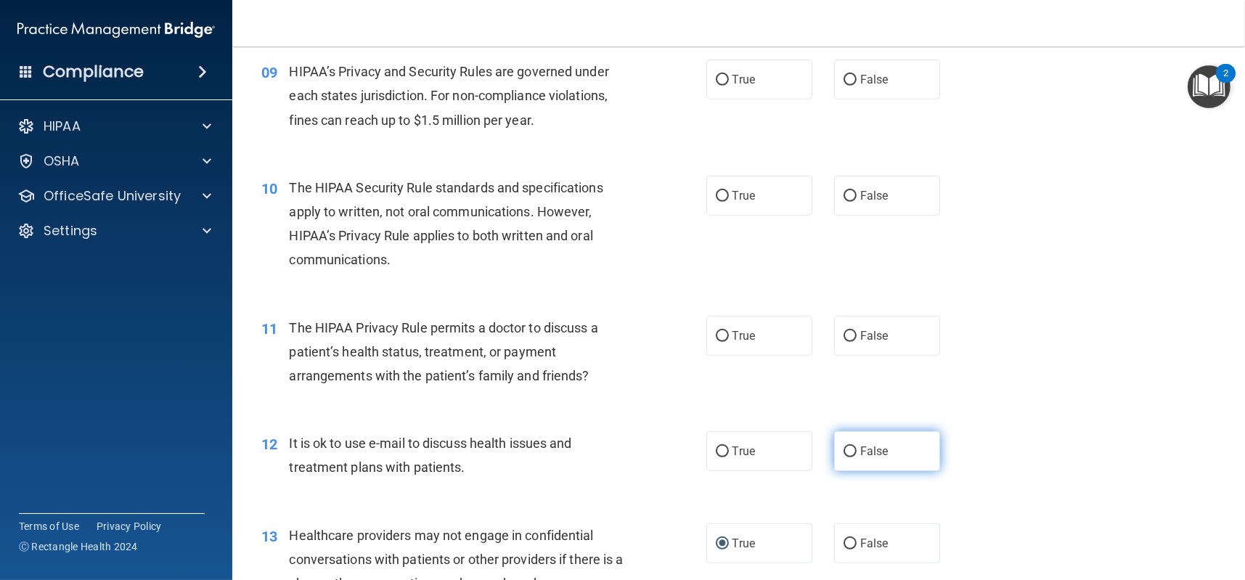
click at [844, 451] on input "False" at bounding box center [850, 452] width 13 height 11
radio input "true"
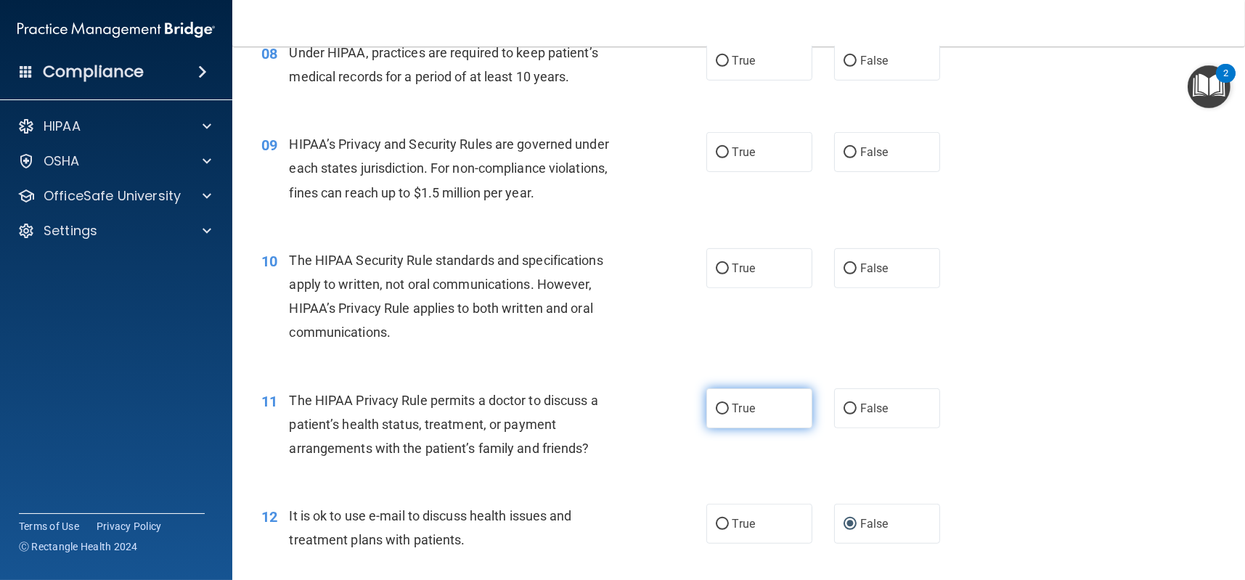
click at [716, 407] on input "True" at bounding box center [722, 409] width 13 height 11
radio input "true"
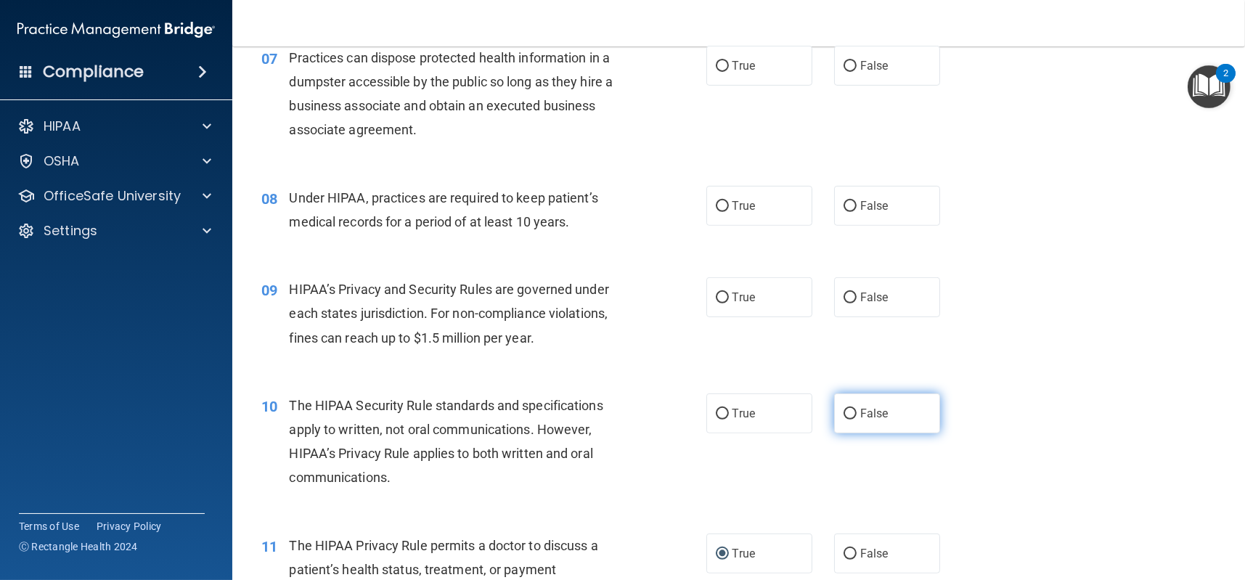
click at [850, 412] on label "False" at bounding box center [887, 414] width 106 height 40
click at [850, 412] on input "False" at bounding box center [850, 414] width 13 height 11
radio input "true"
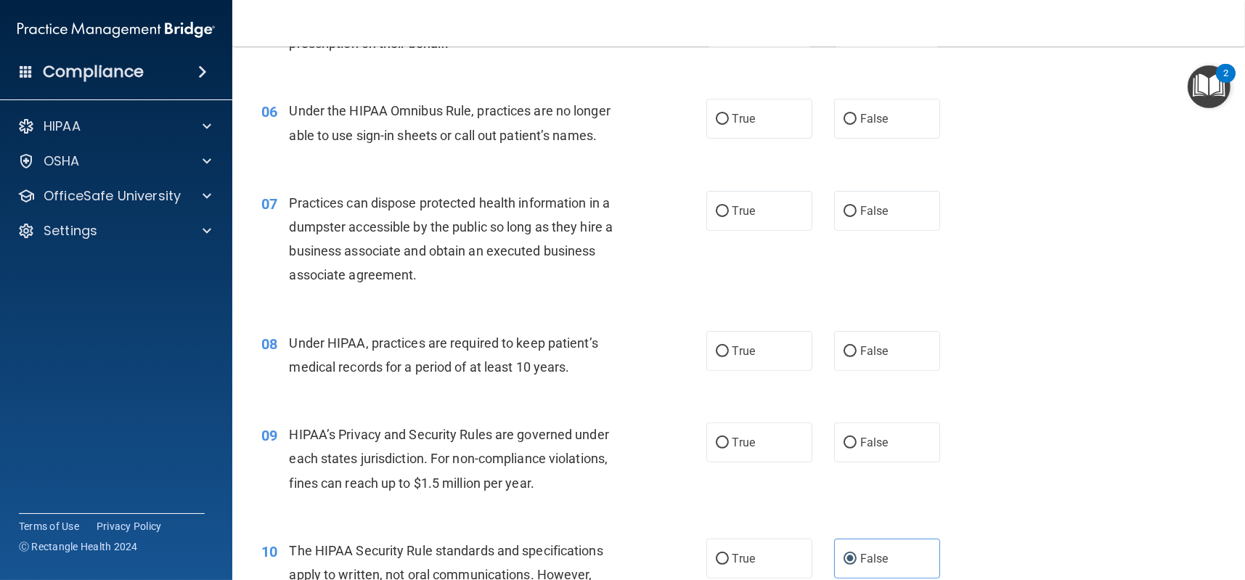
scroll to position [741, 0]
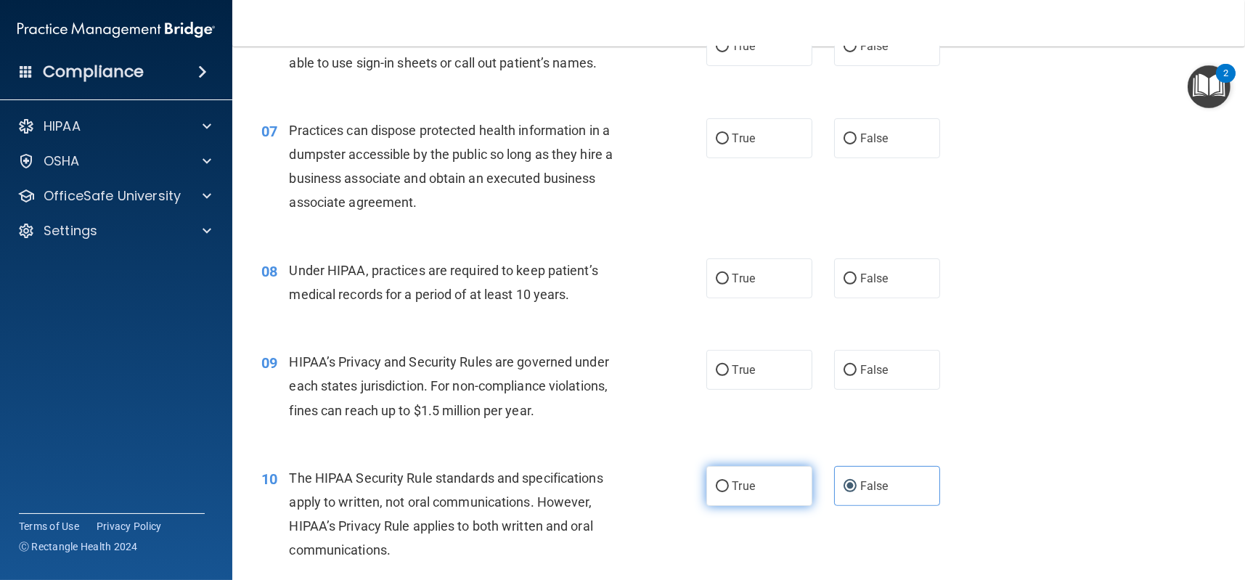
click at [716, 482] on input "True" at bounding box center [722, 486] width 13 height 11
radio input "true"
radio input "false"
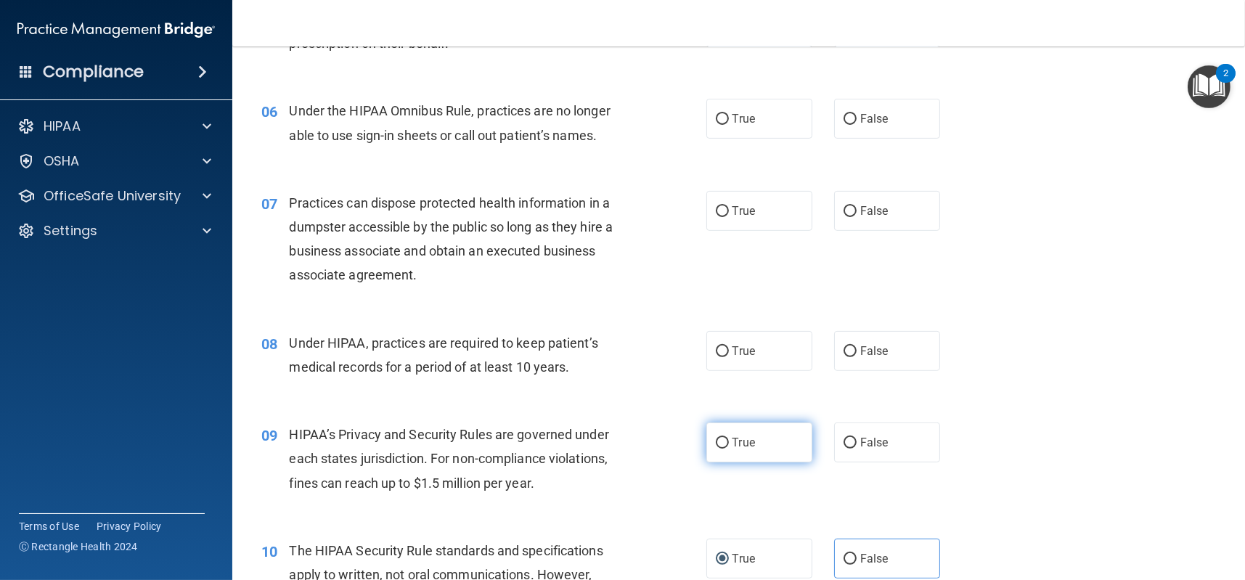
click at [716, 439] on input "True" at bounding box center [722, 443] width 13 height 11
radio input "true"
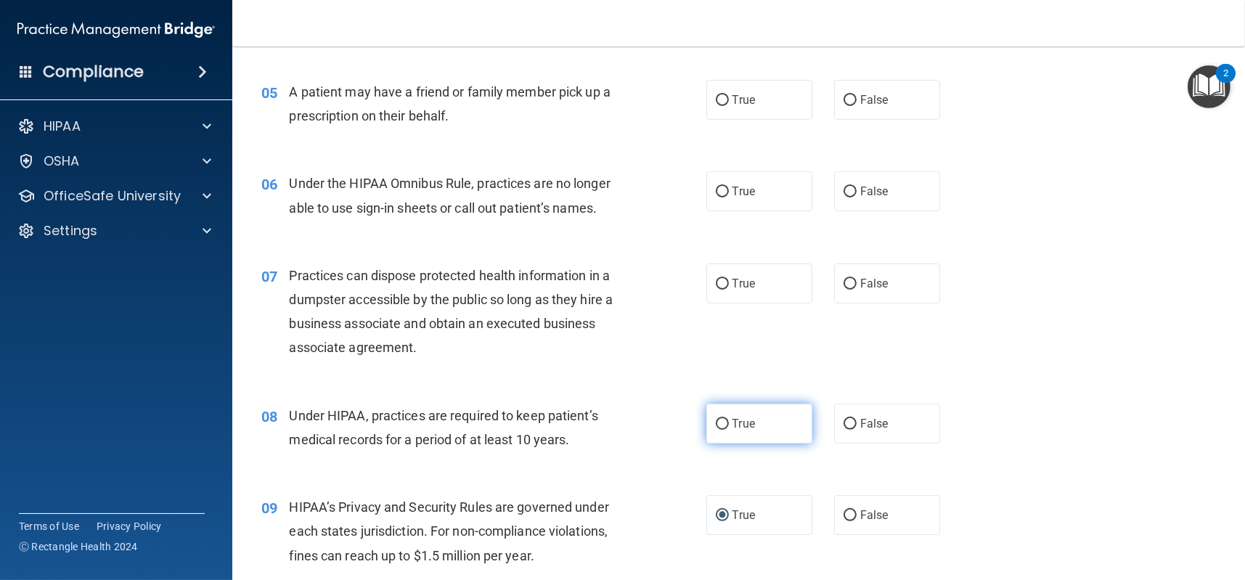
click at [720, 425] on input "True" at bounding box center [722, 424] width 13 height 11
radio input "true"
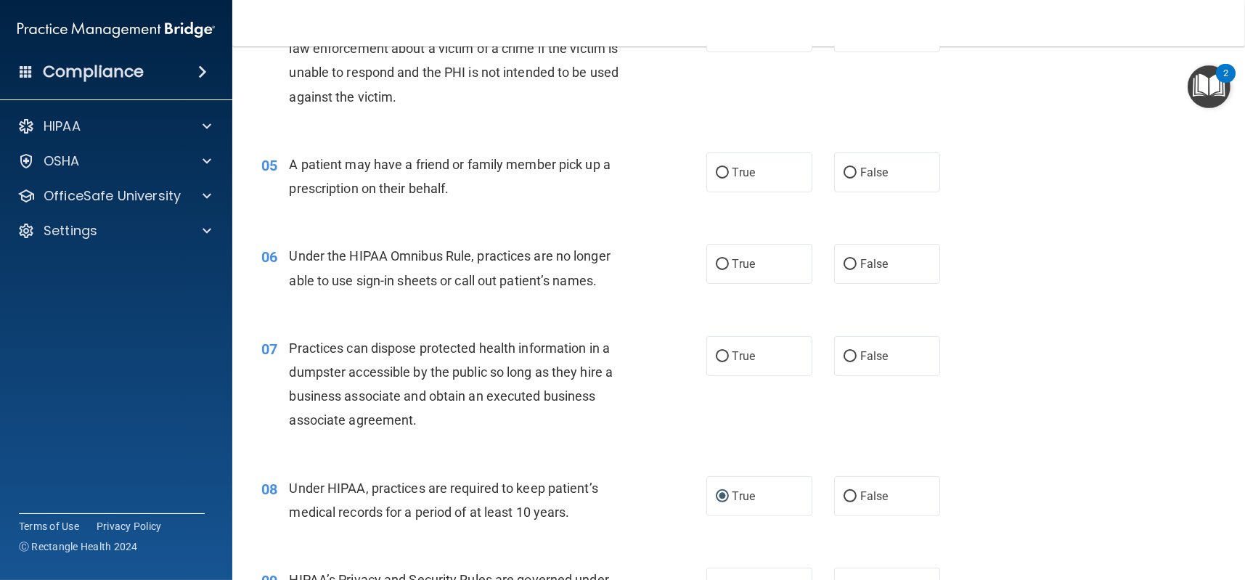
scroll to position [450, 0]
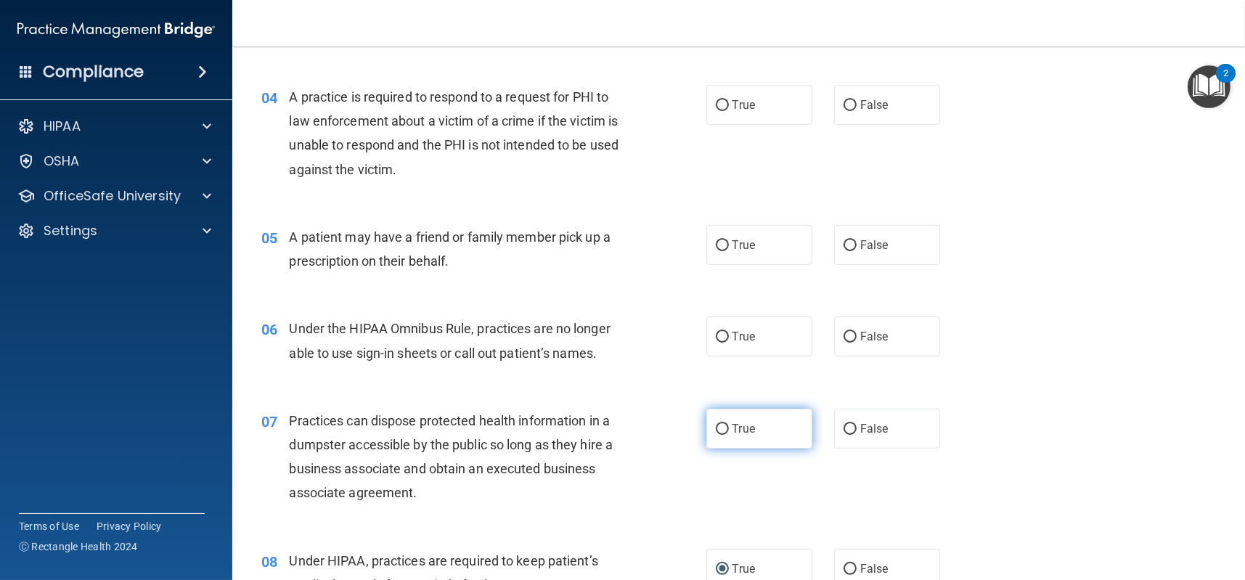
click at [716, 428] on input "True" at bounding box center [722, 429] width 13 height 11
radio input "true"
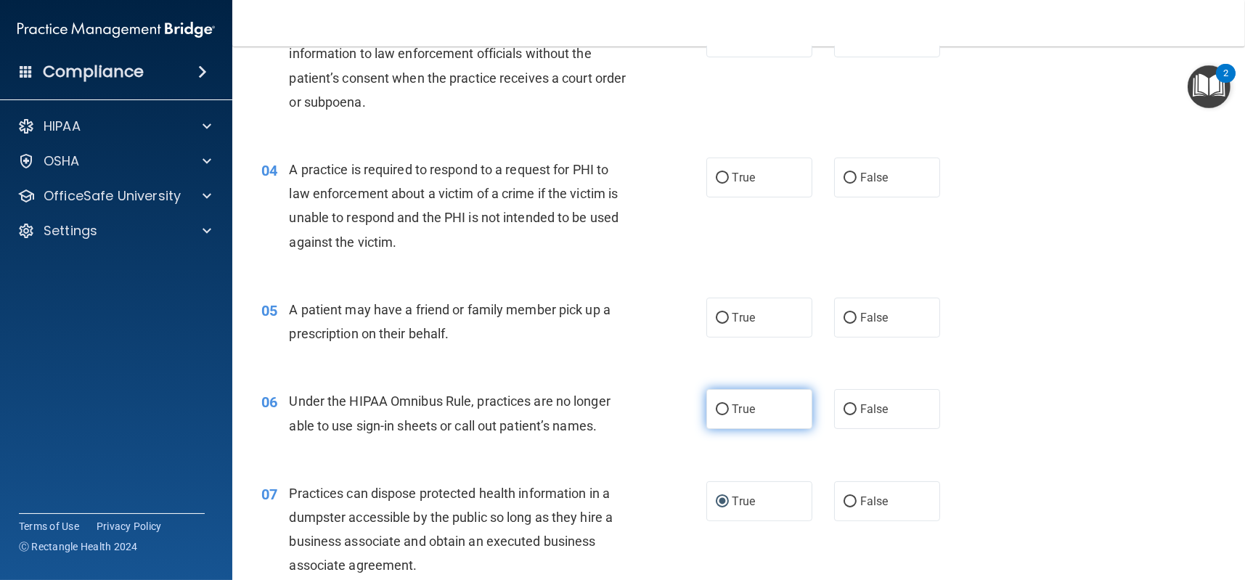
click at [716, 409] on input "True" at bounding box center [722, 409] width 13 height 11
radio input "true"
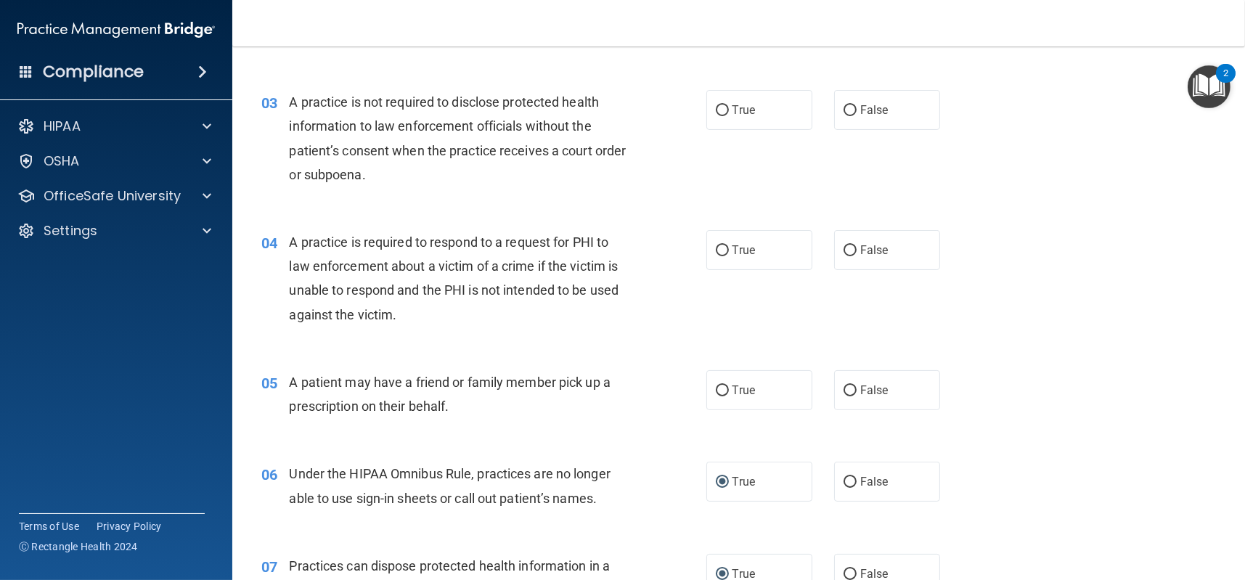
scroll to position [232, 0]
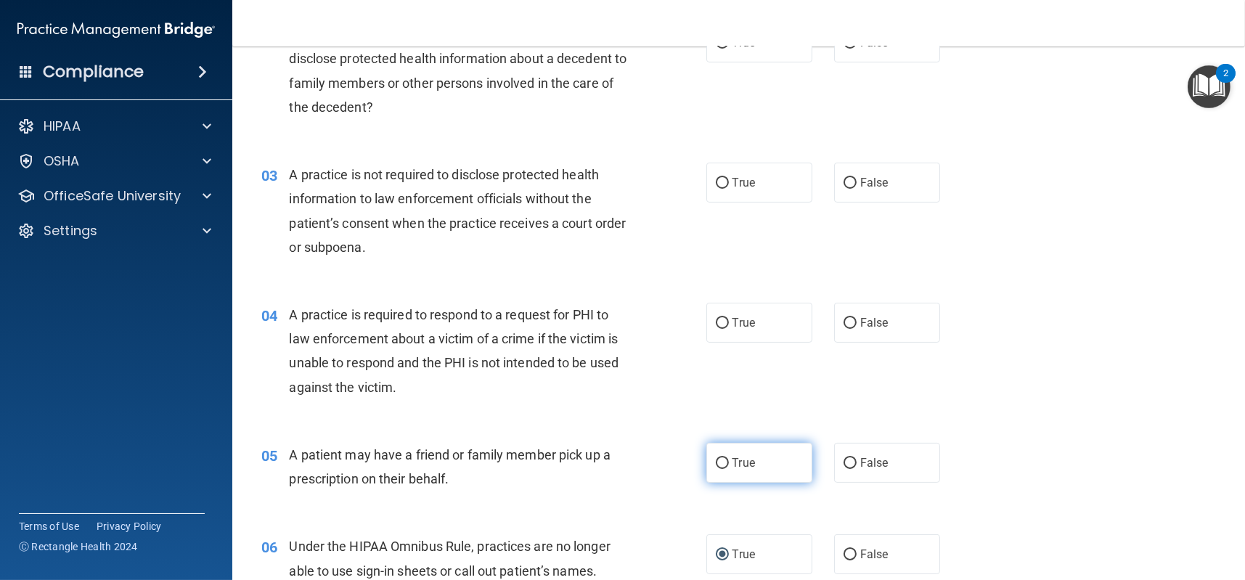
click at [720, 462] on input "True" at bounding box center [722, 463] width 13 height 11
radio input "true"
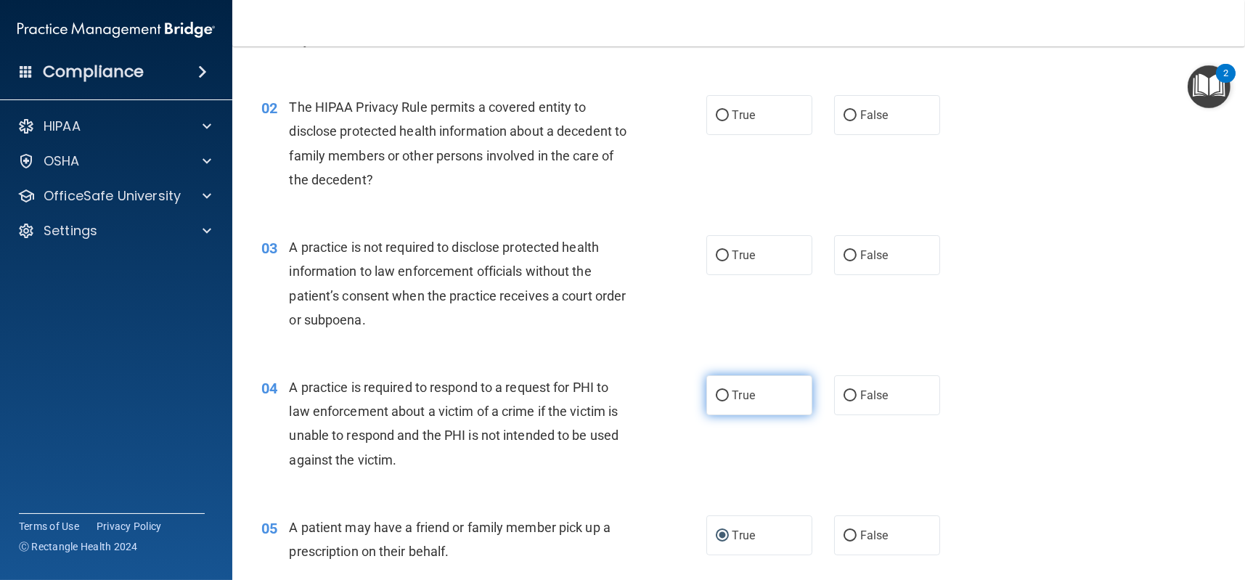
click at [716, 395] on input "True" at bounding box center [722, 396] width 13 height 11
radio input "true"
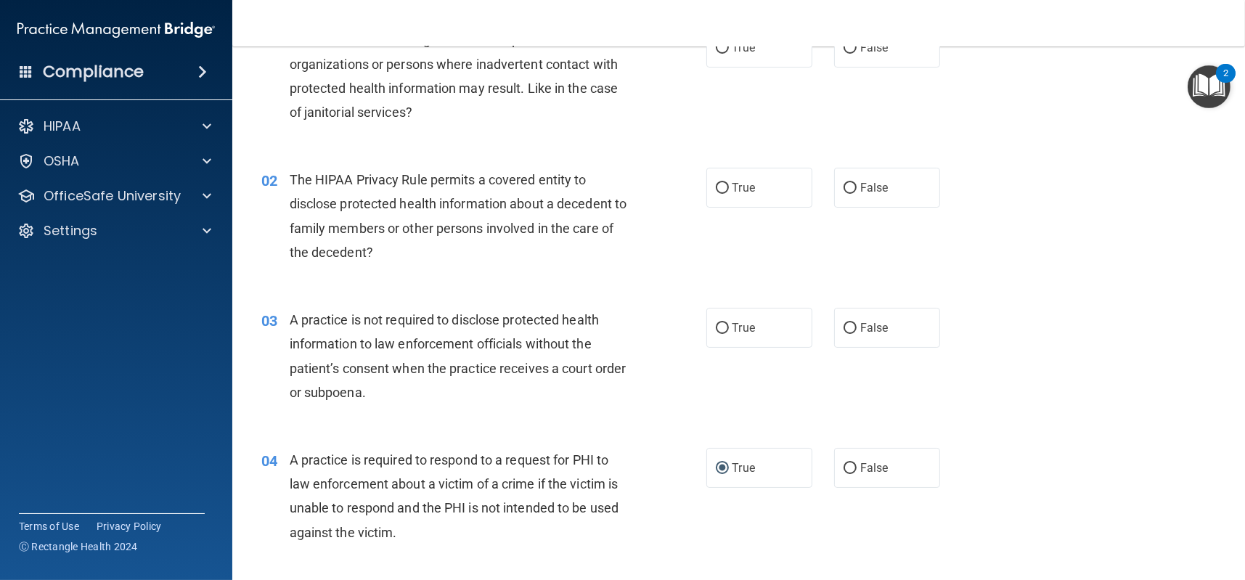
scroll to position [15, 0]
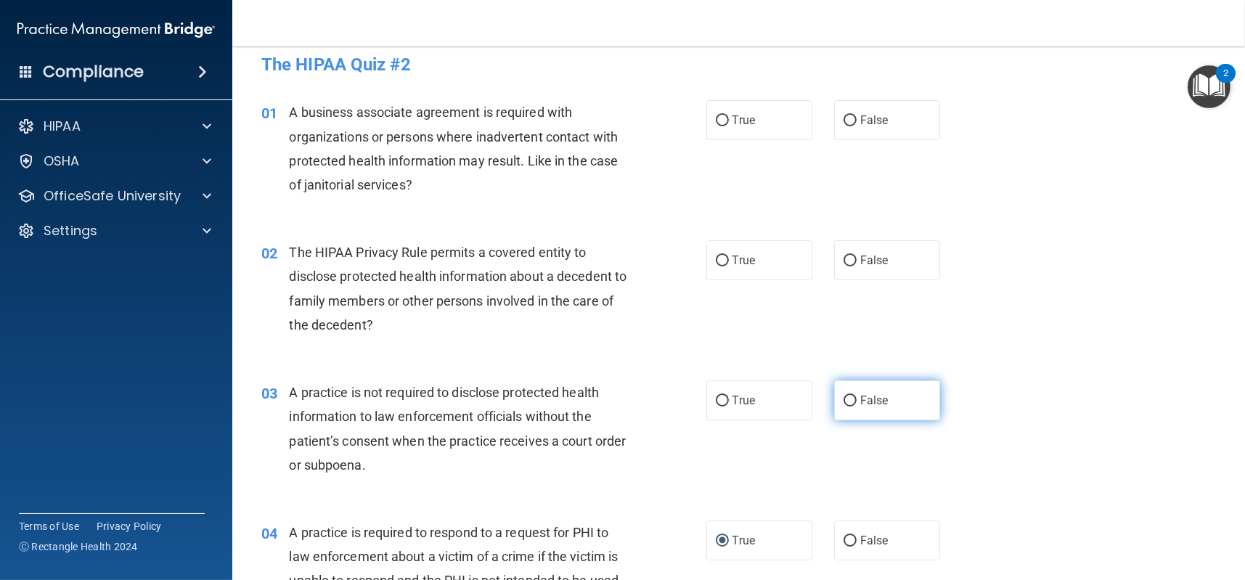
click at [844, 400] on input "False" at bounding box center [850, 401] width 13 height 11
radio input "true"
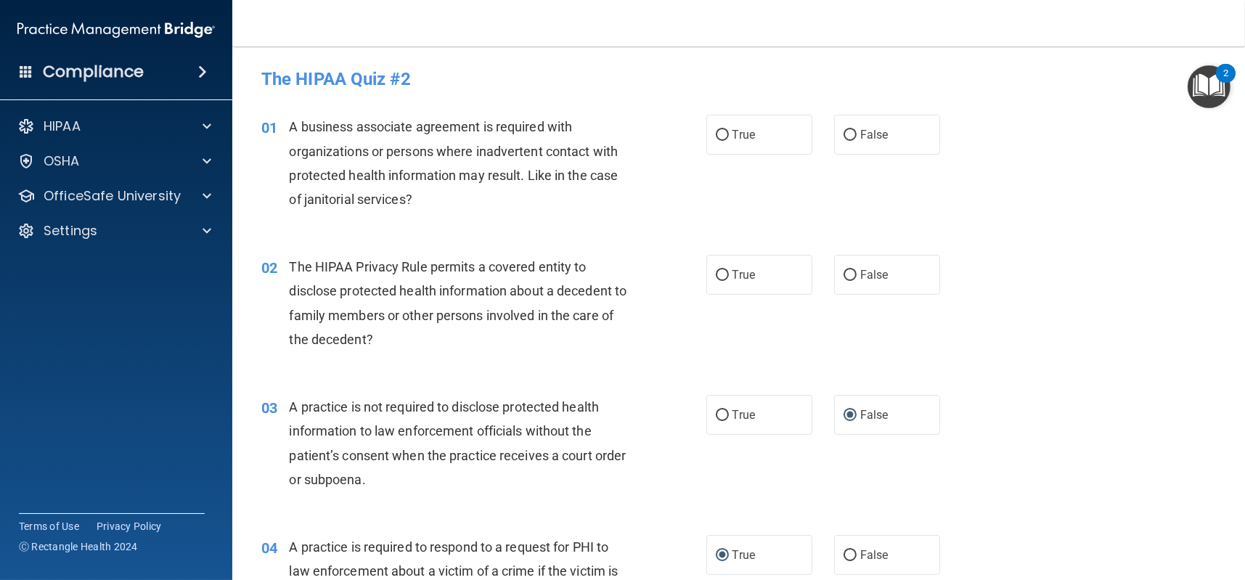
drag, startPoint x: 574, startPoint y: 279, endPoint x: 677, endPoint y: 348, distance: 123.4
click at [677, 348] on div "02 The HIPAA Privacy Rule permits a covered entity to disclose protected health…" at bounding box center [484, 307] width 489 height 104
click at [717, 277] on input "True" at bounding box center [722, 275] width 13 height 11
radio input "true"
click at [716, 136] on input "True" at bounding box center [722, 135] width 13 height 11
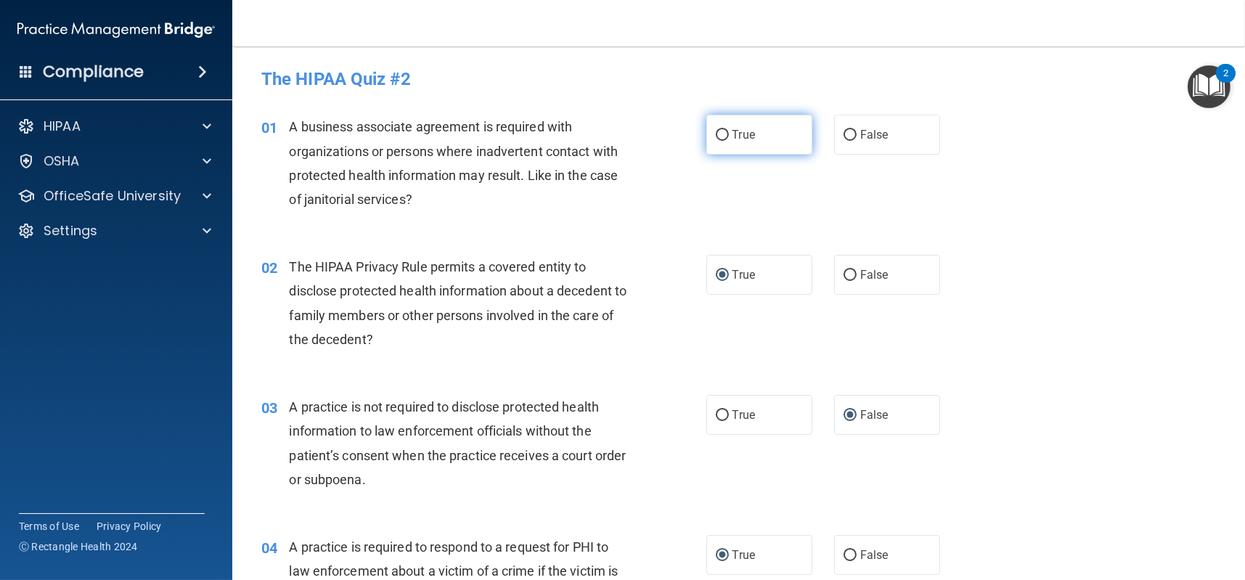
radio input "true"
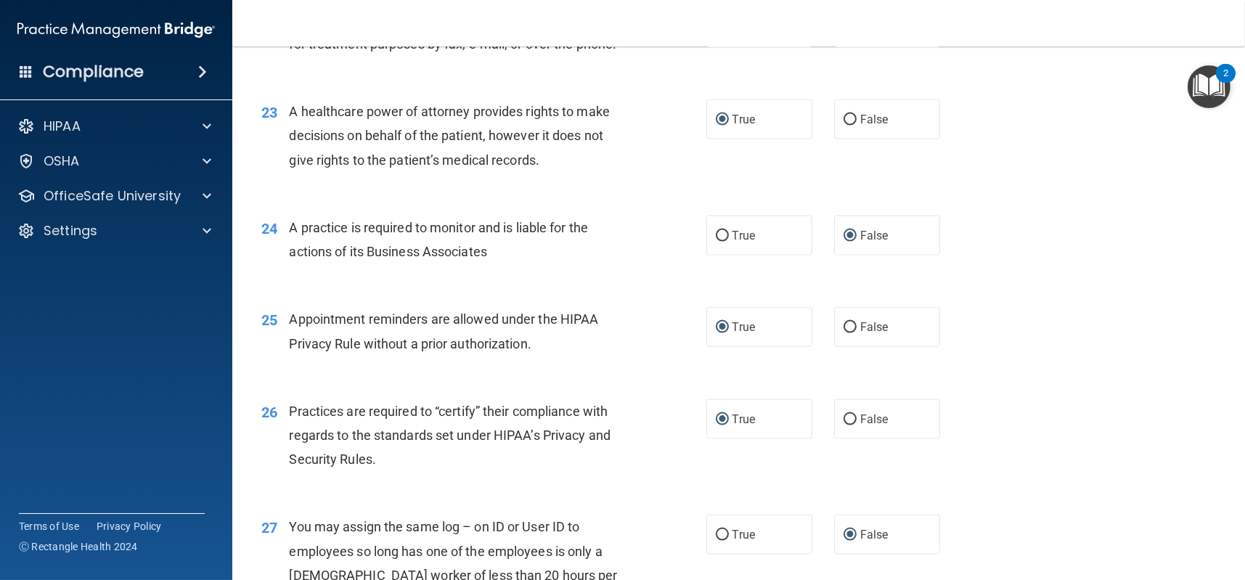
scroll to position [3064, 0]
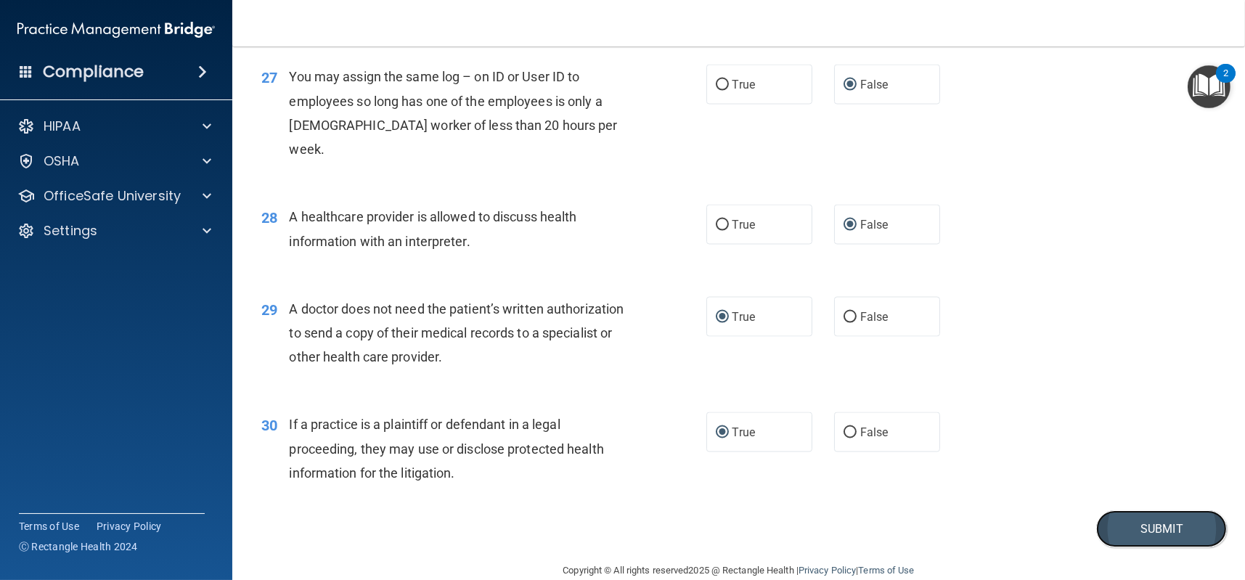
click at [1137, 510] on button "Submit" at bounding box center [1161, 528] width 131 height 37
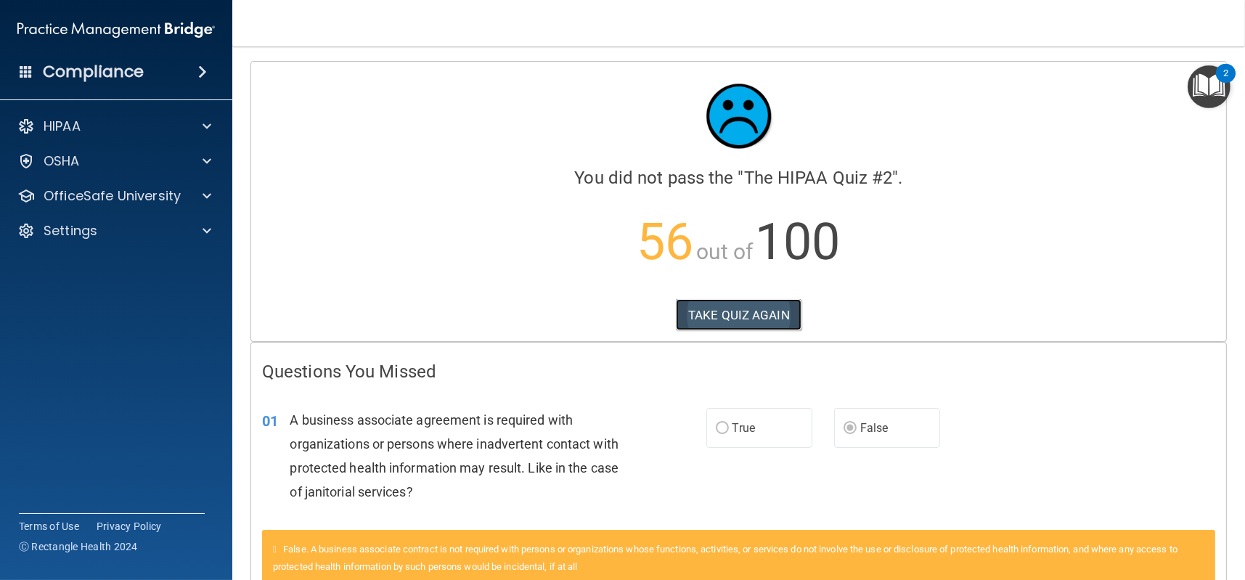
click at [747, 318] on button "TAKE QUIZ AGAIN" at bounding box center [739, 315] width 126 height 32
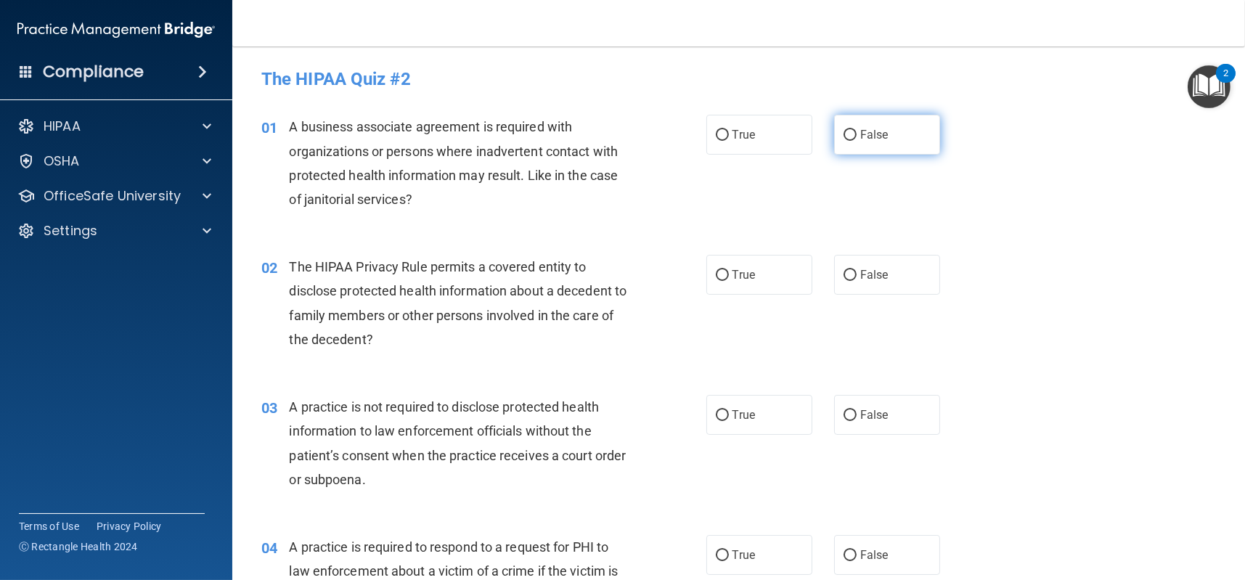
click at [846, 132] on input "False" at bounding box center [850, 135] width 13 height 11
radio input "true"
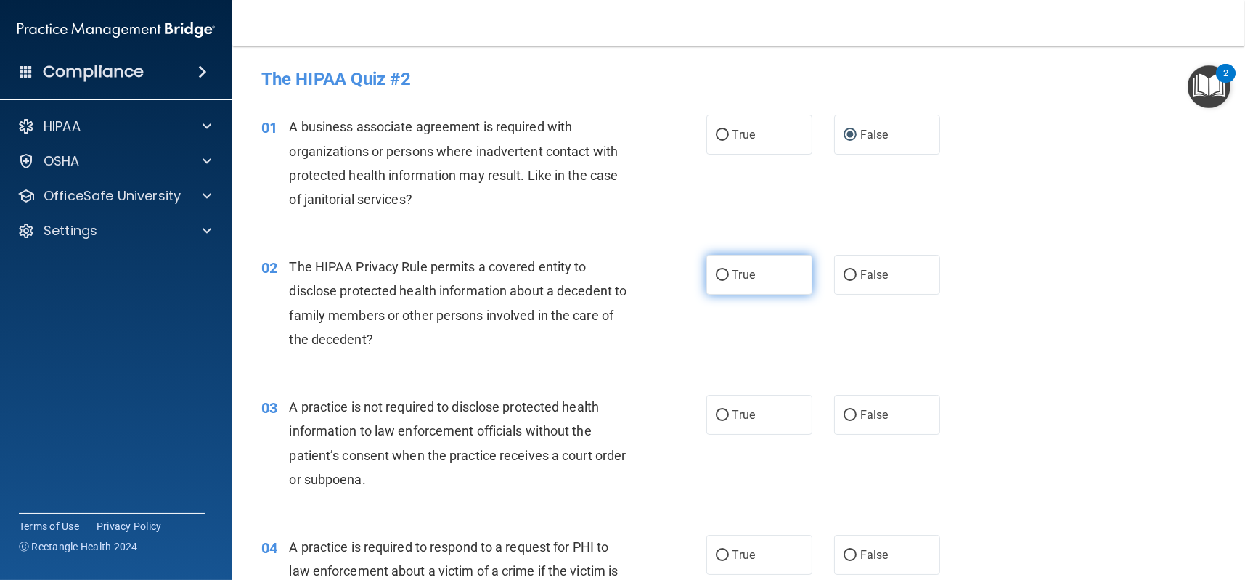
click at [716, 275] on input "True" at bounding box center [722, 275] width 13 height 11
radio input "true"
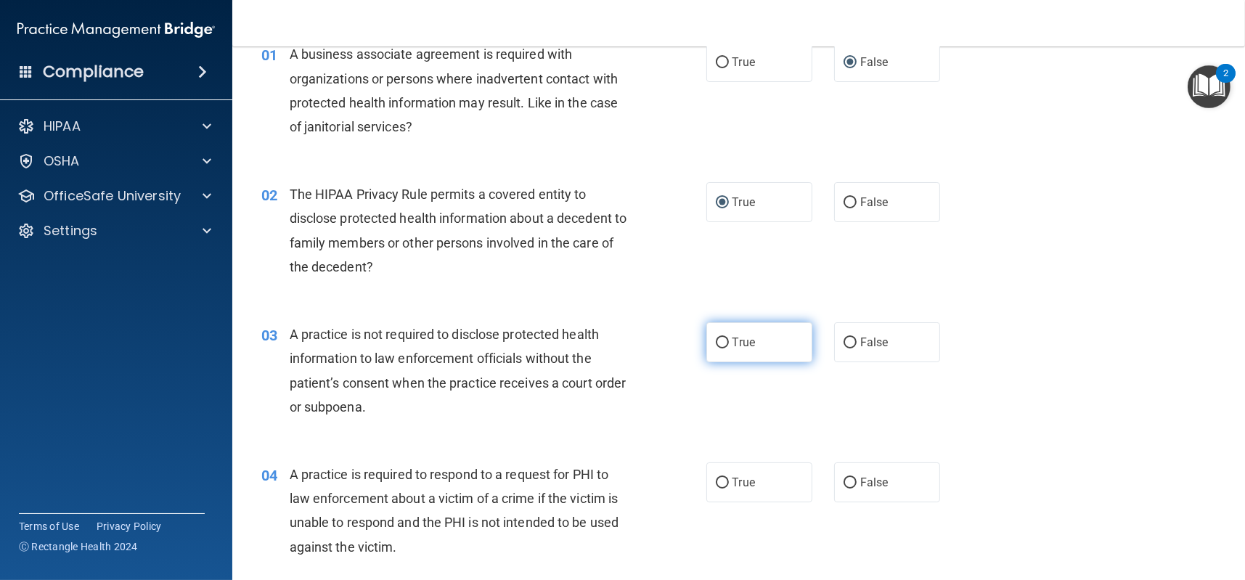
click at [716, 342] on input "True" at bounding box center [722, 343] width 13 height 11
radio input "true"
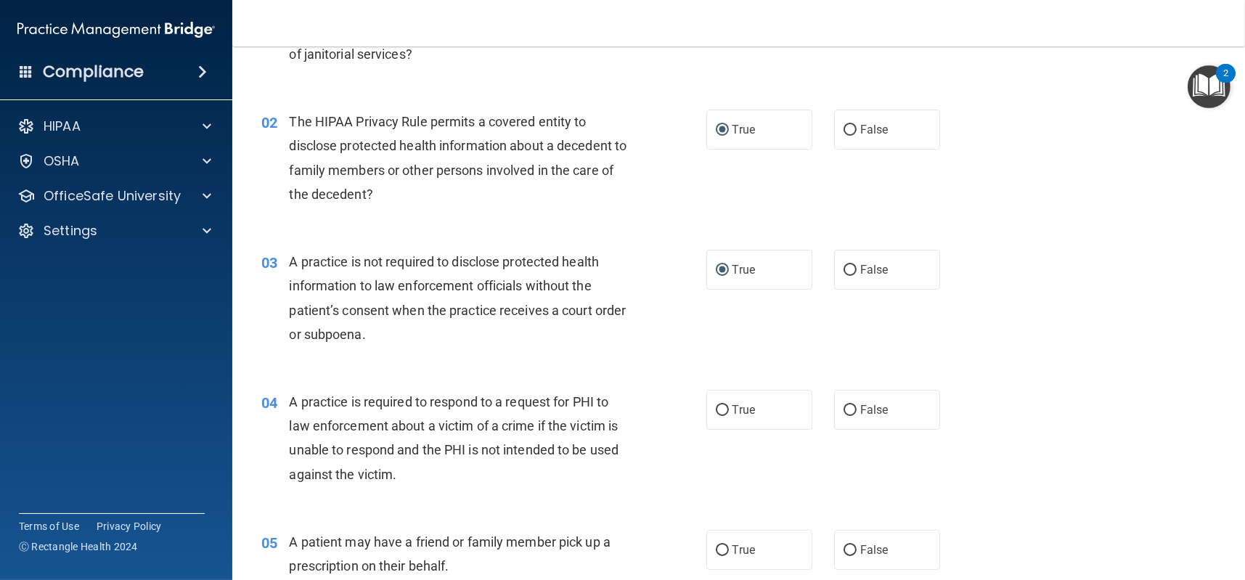
scroll to position [218, 0]
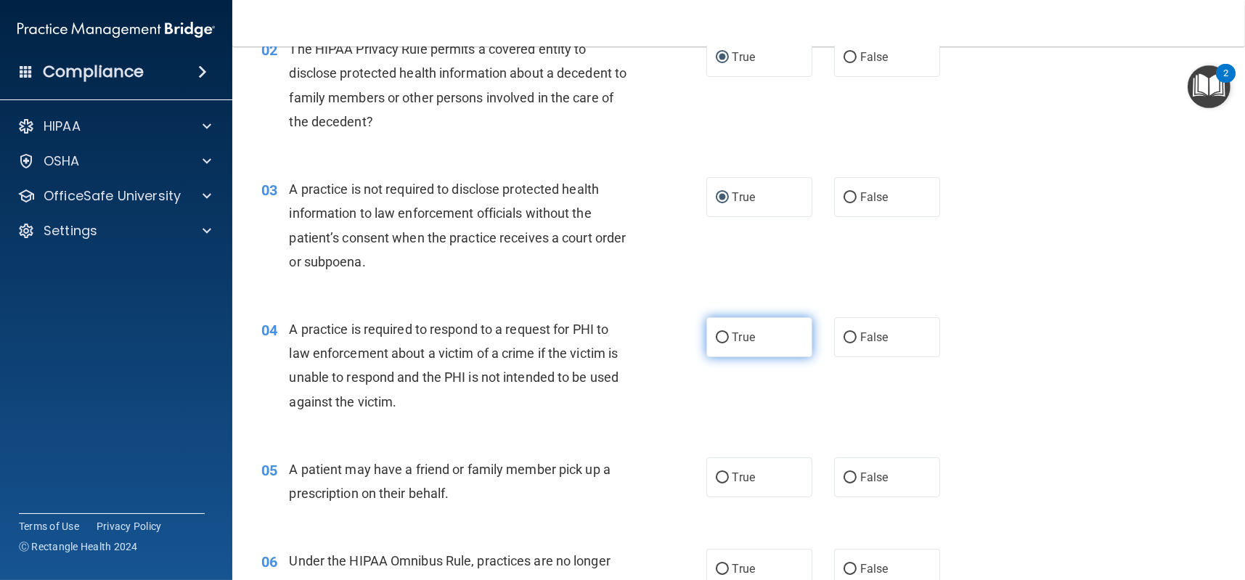
click at [716, 339] on input "True" at bounding box center [722, 338] width 13 height 11
radio input "true"
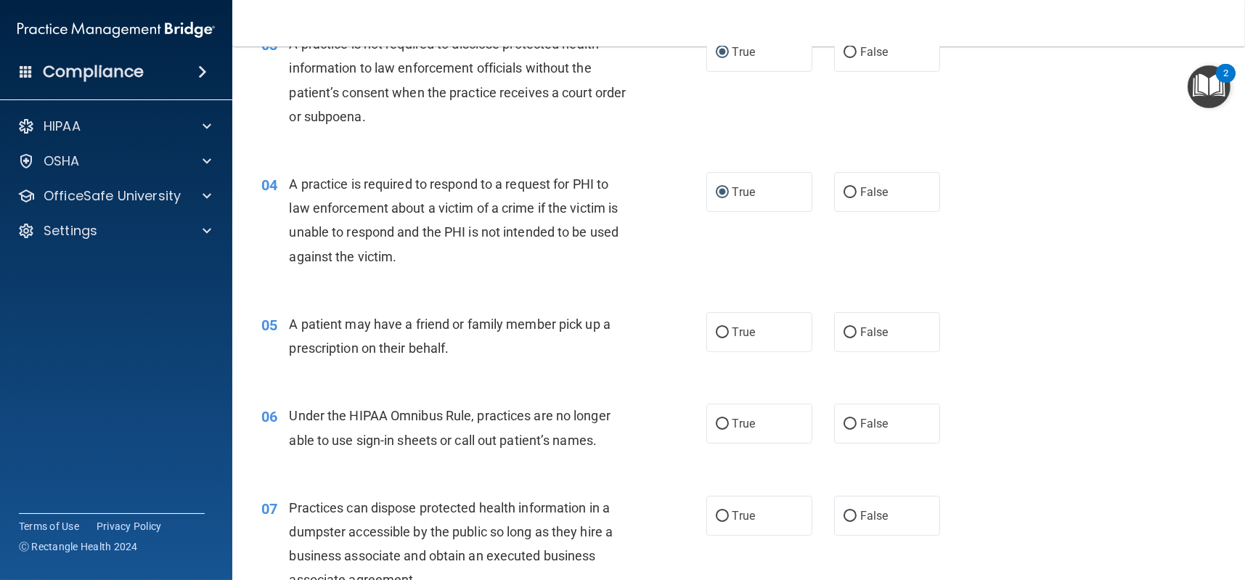
scroll to position [436, 0]
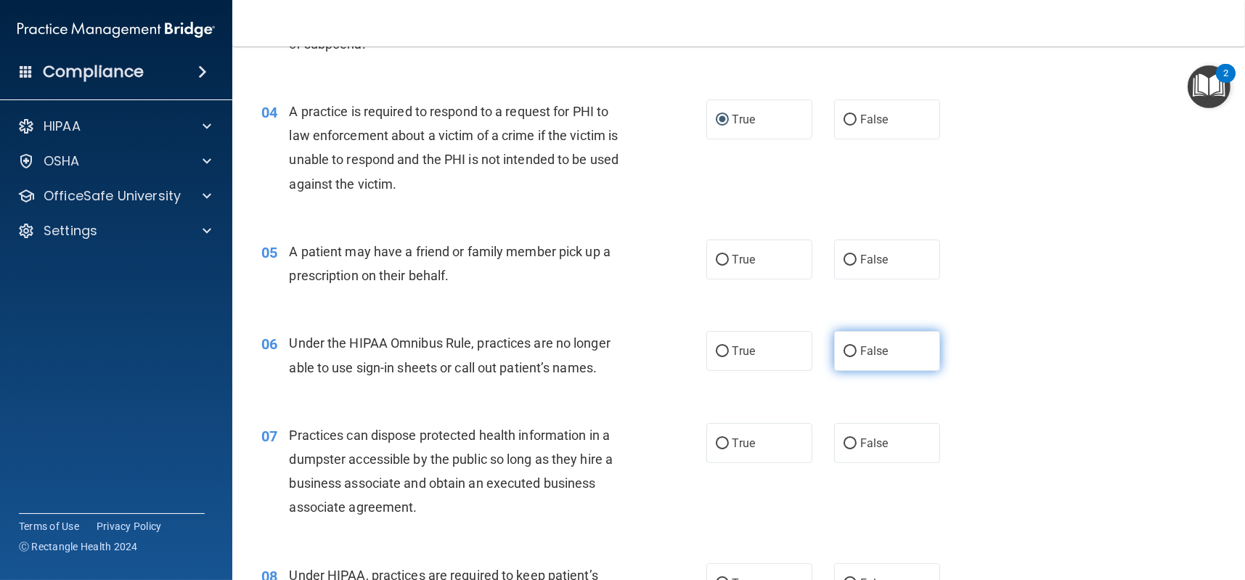
click at [844, 349] on input "False" at bounding box center [850, 351] width 13 height 11
radio input "true"
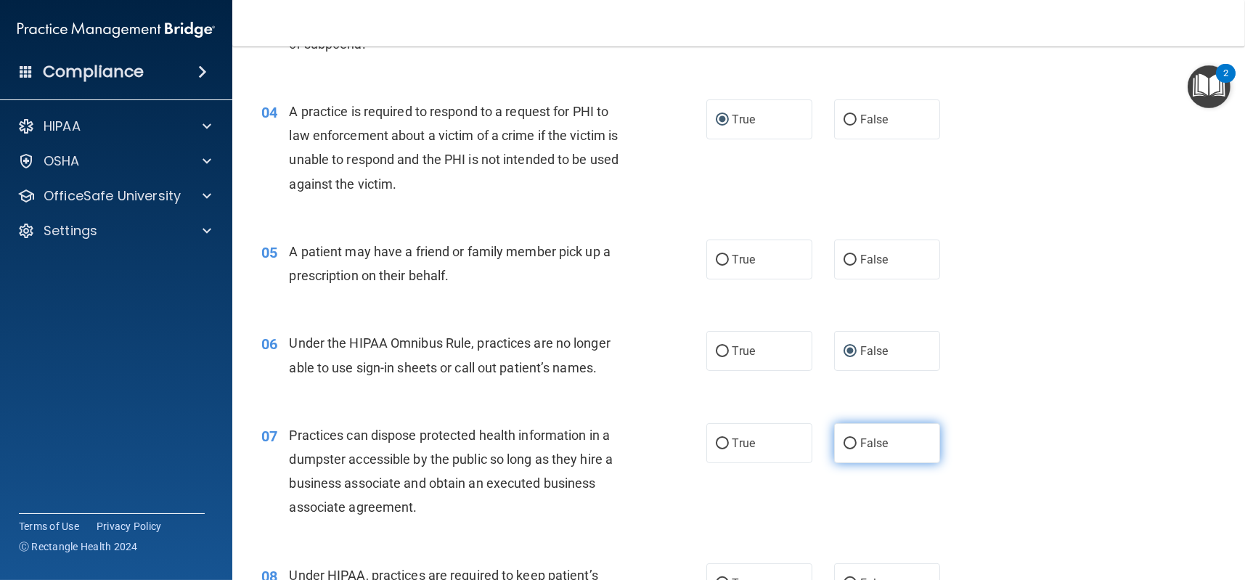
click at [844, 445] on input "False" at bounding box center [850, 444] width 13 height 11
radio input "true"
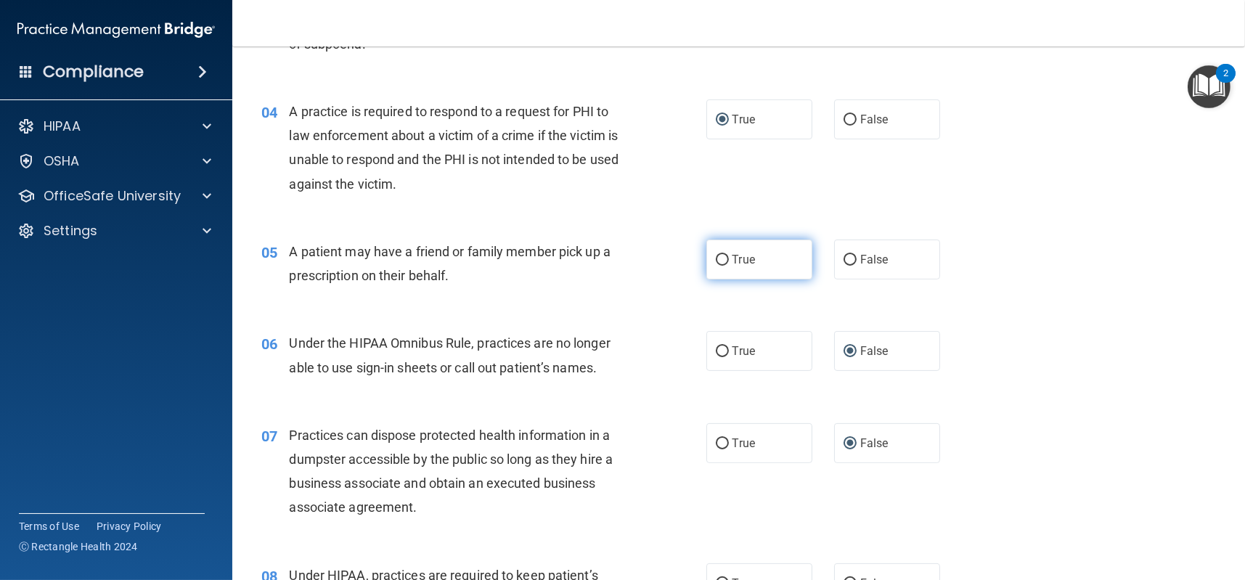
click at [717, 255] on input "True" at bounding box center [722, 260] width 13 height 11
radio input "true"
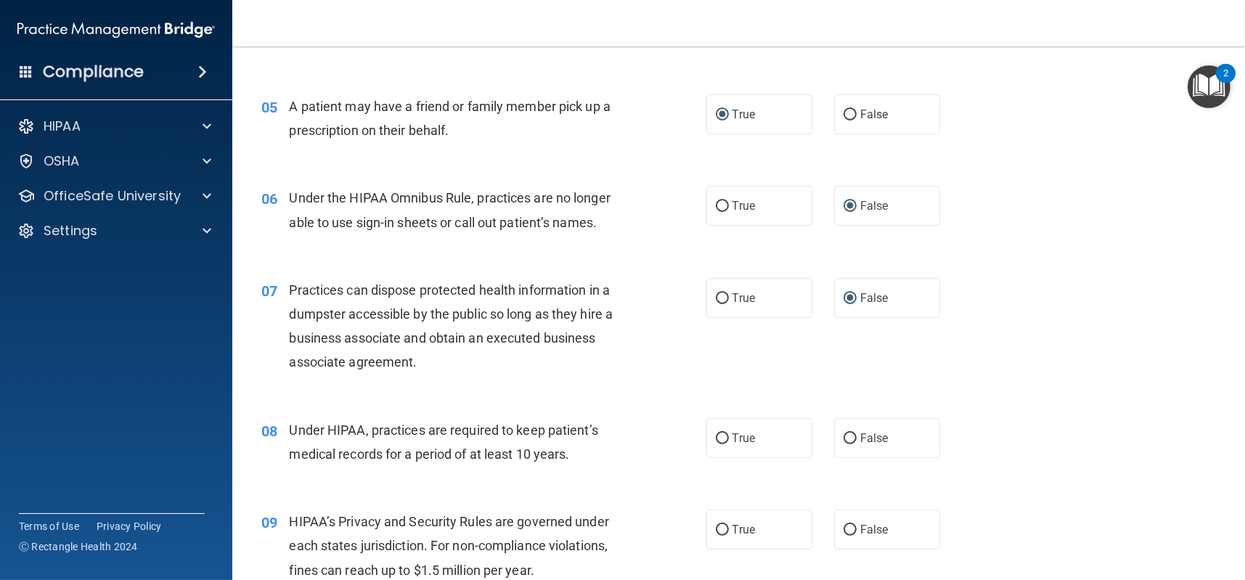
scroll to position [653, 0]
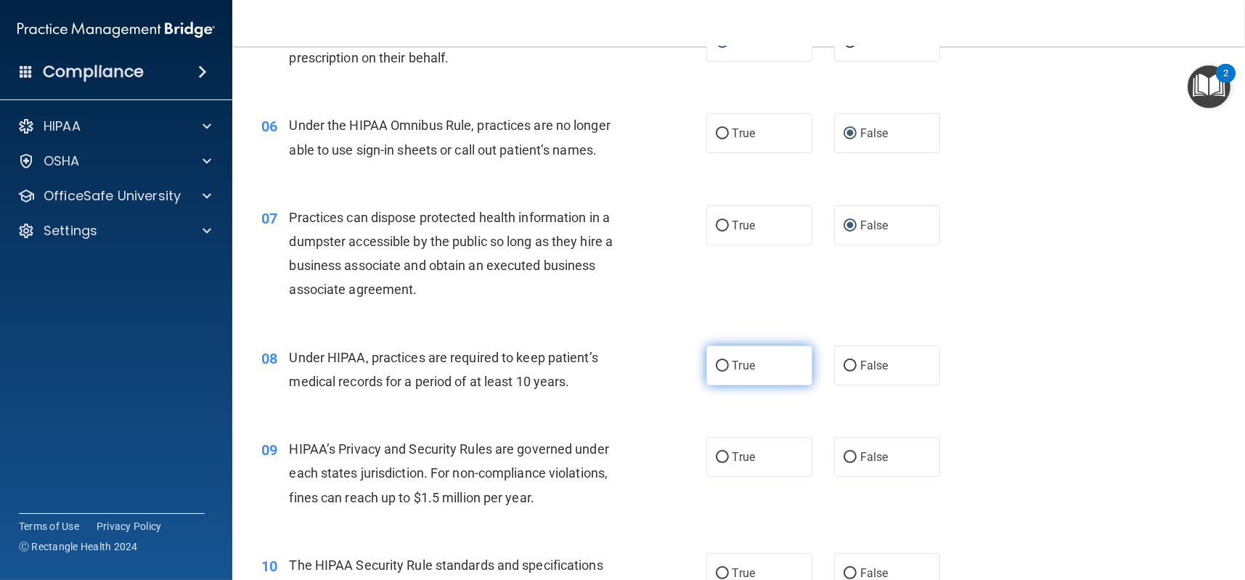
click at [716, 365] on input "True" at bounding box center [722, 366] width 13 height 11
radio input "true"
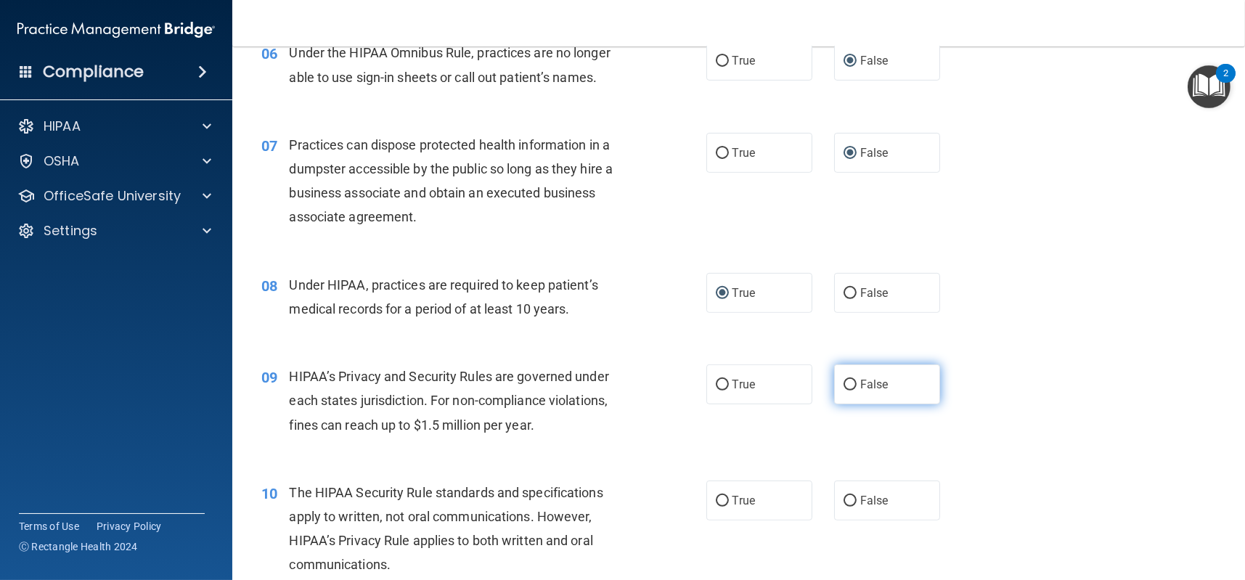
click at [848, 381] on input "False" at bounding box center [850, 385] width 13 height 11
radio input "true"
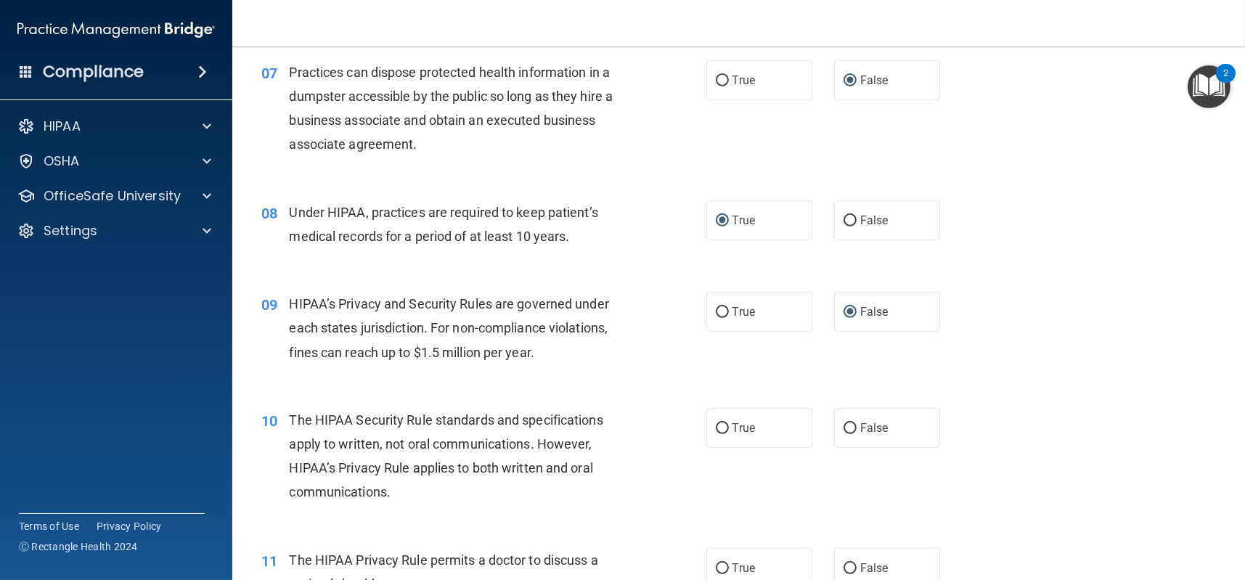
scroll to position [871, 0]
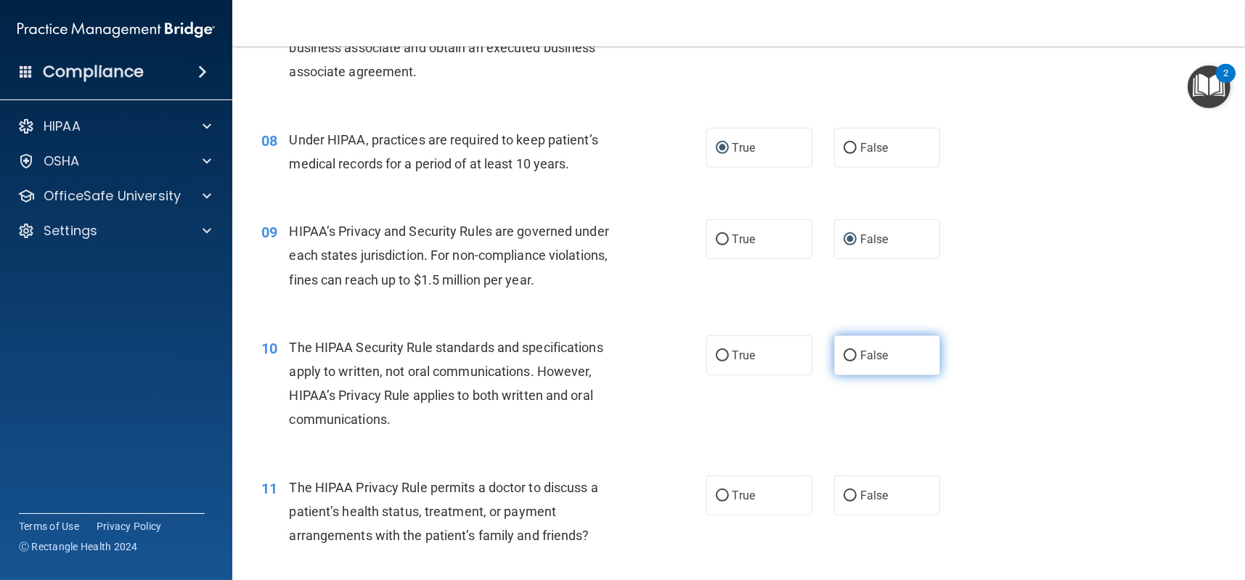
click at [846, 354] on input "False" at bounding box center [850, 356] width 13 height 11
radio input "true"
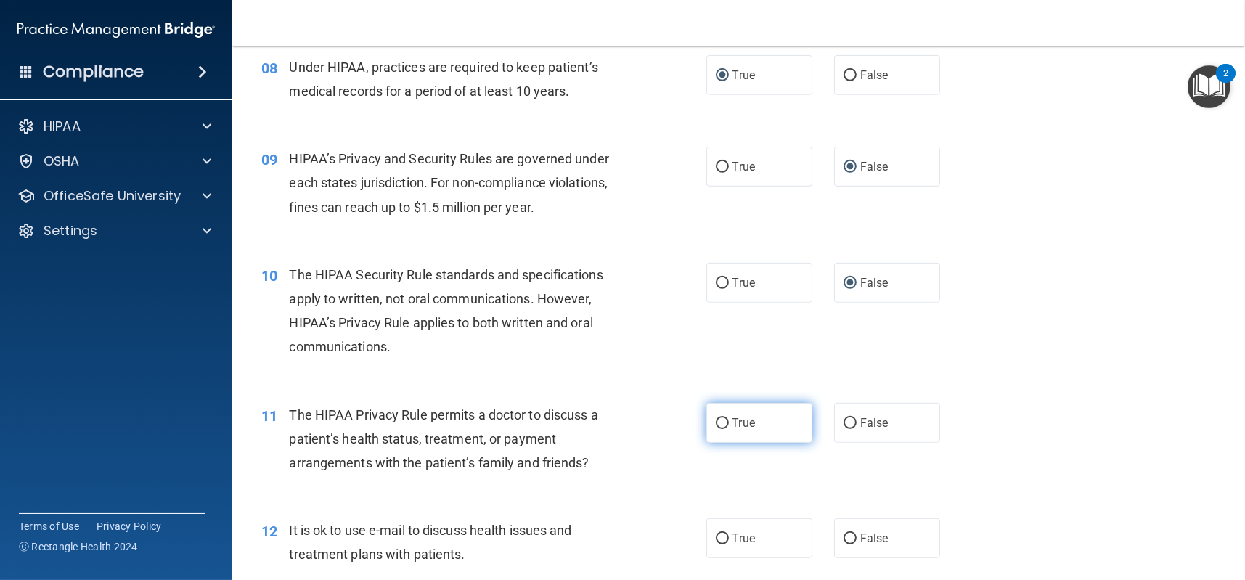
click at [717, 424] on input "True" at bounding box center [722, 423] width 13 height 11
radio input "true"
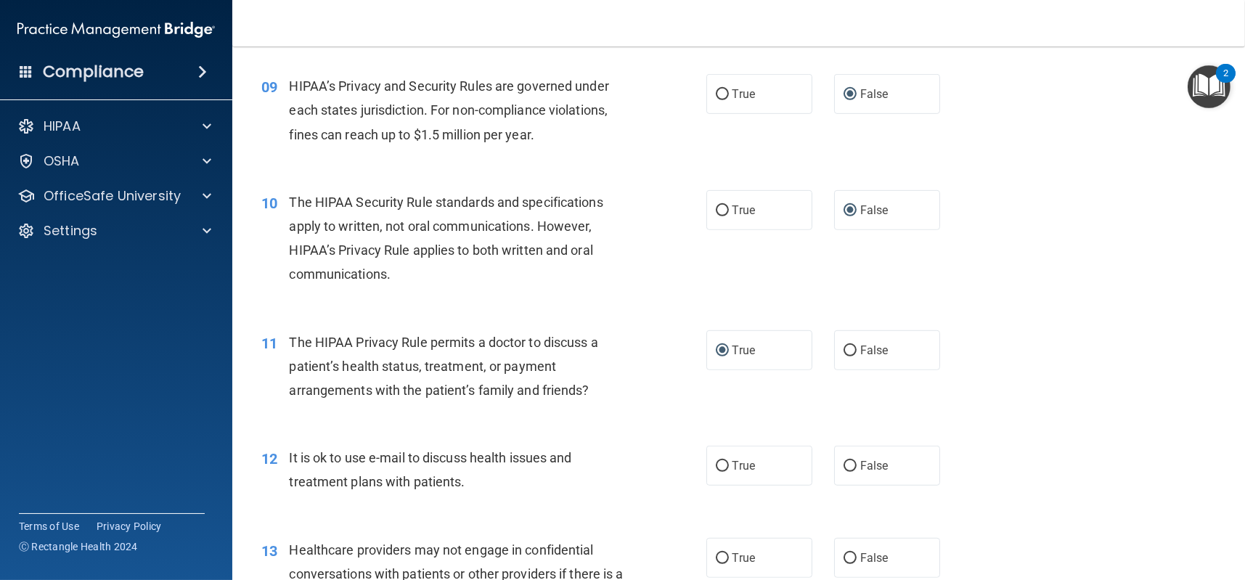
scroll to position [1089, 0]
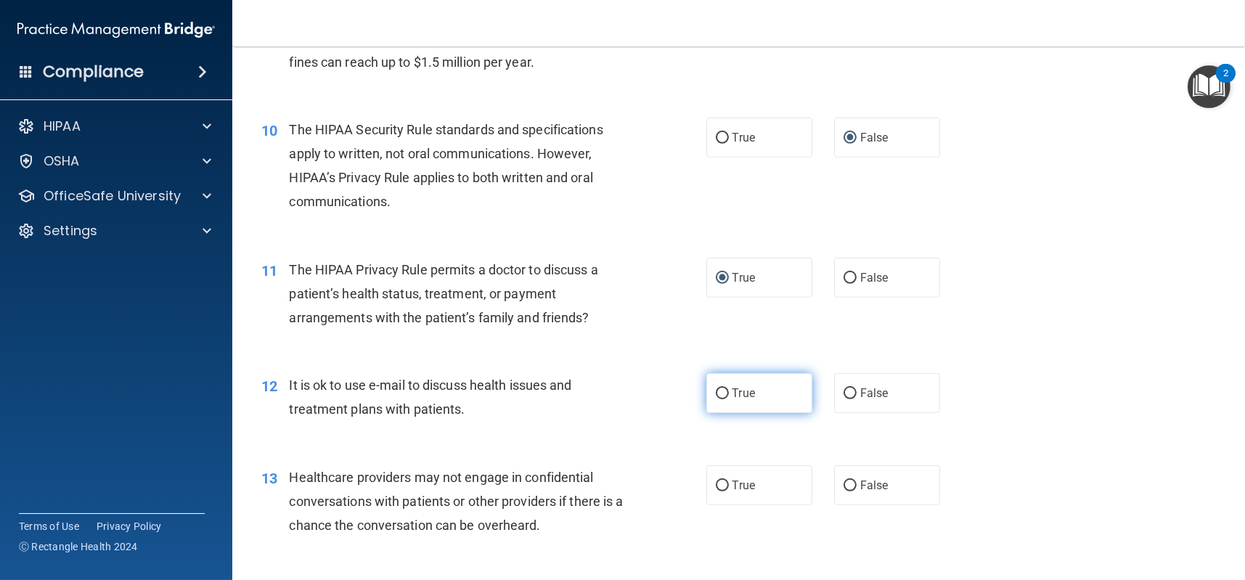
click at [716, 390] on input "True" at bounding box center [722, 393] width 13 height 11
radio input "true"
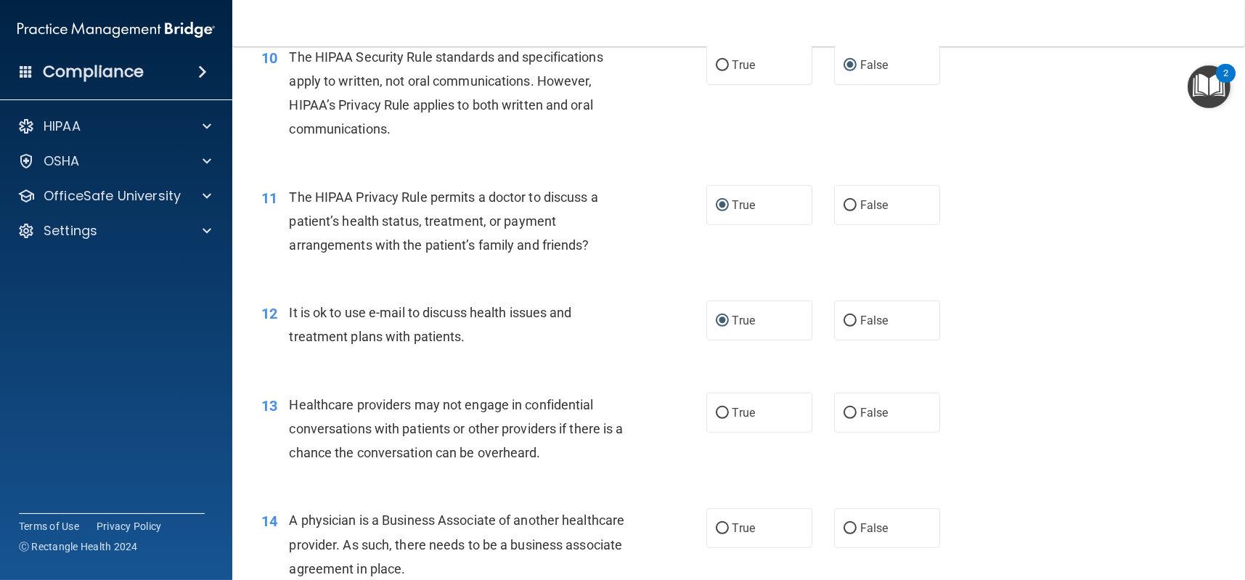
scroll to position [1234, 0]
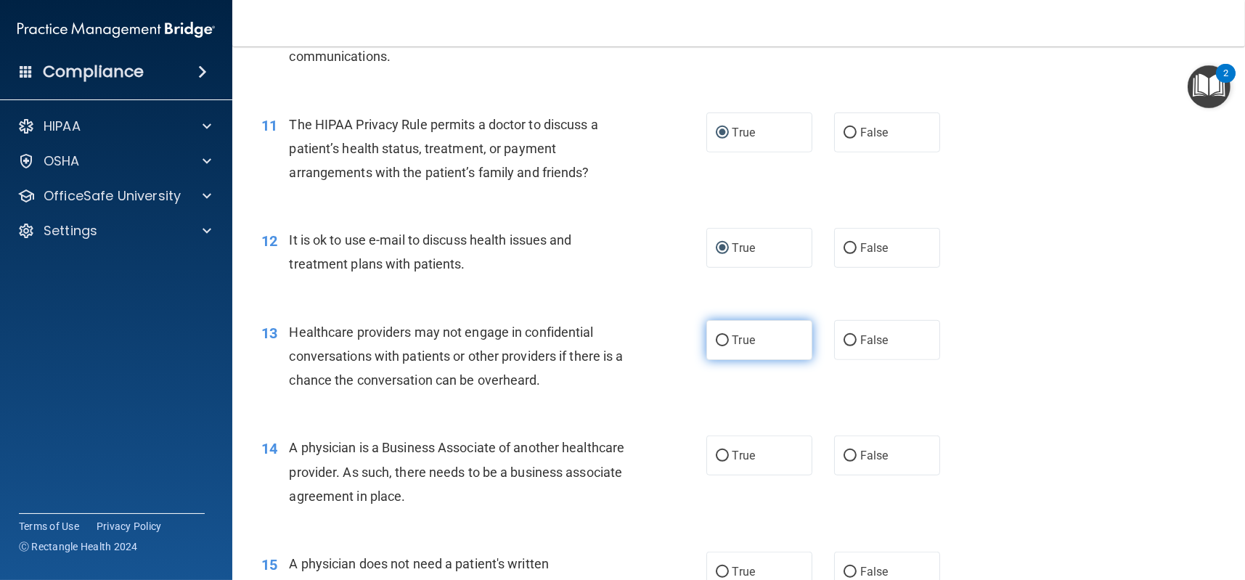
click at [716, 341] on input "True" at bounding box center [722, 340] width 13 height 11
radio input "true"
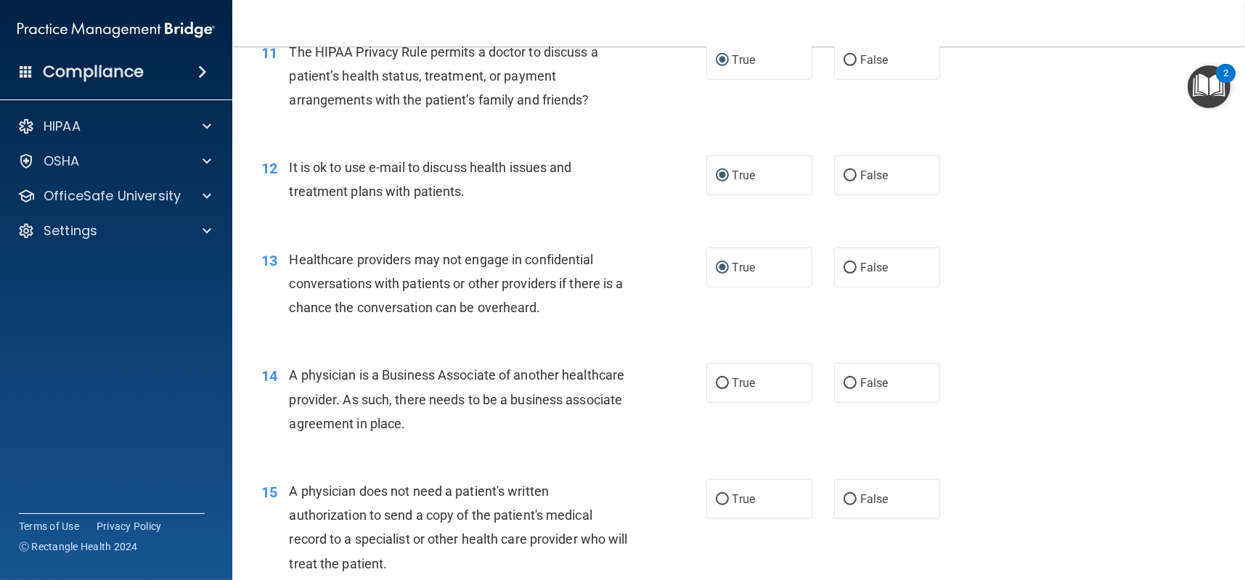
scroll to position [1380, 0]
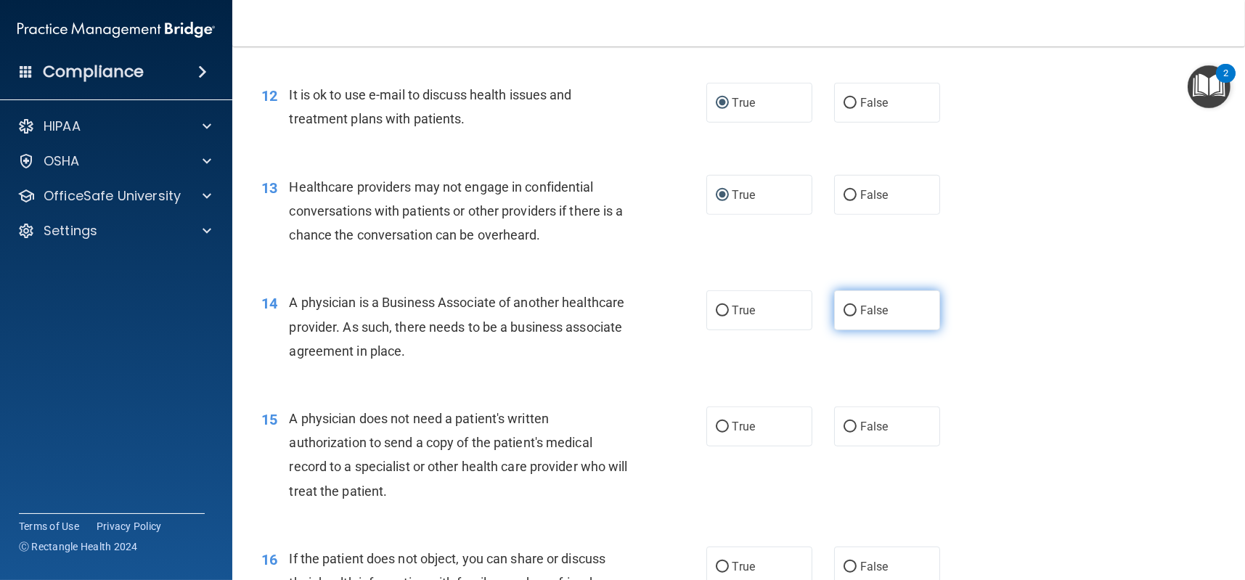
click at [844, 309] on input "False" at bounding box center [850, 311] width 13 height 11
radio input "true"
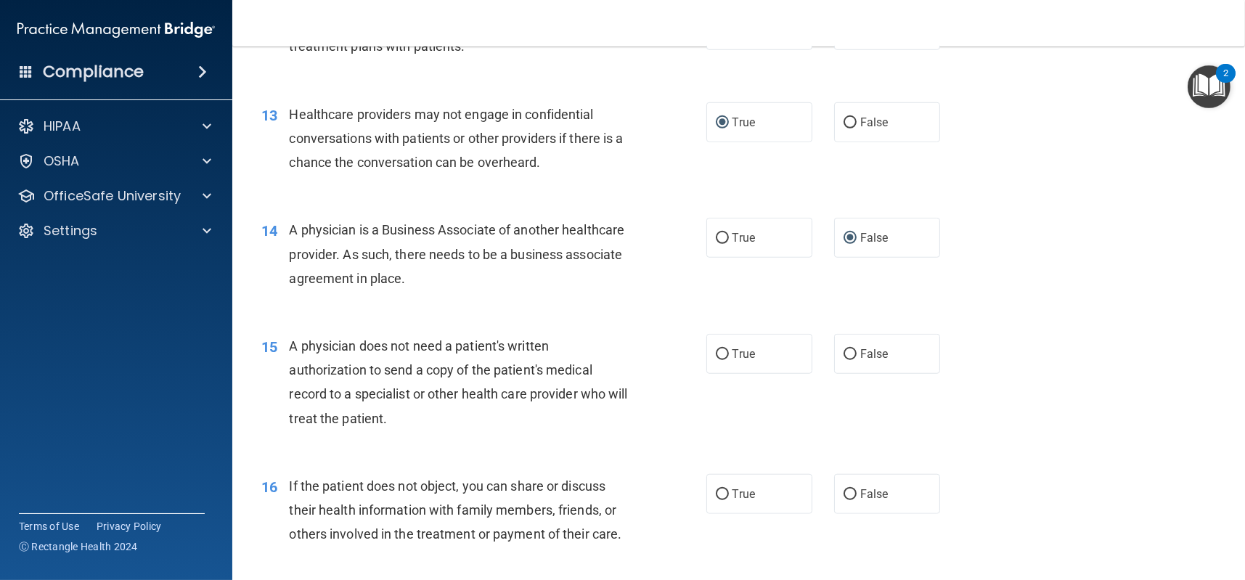
scroll to position [1525, 0]
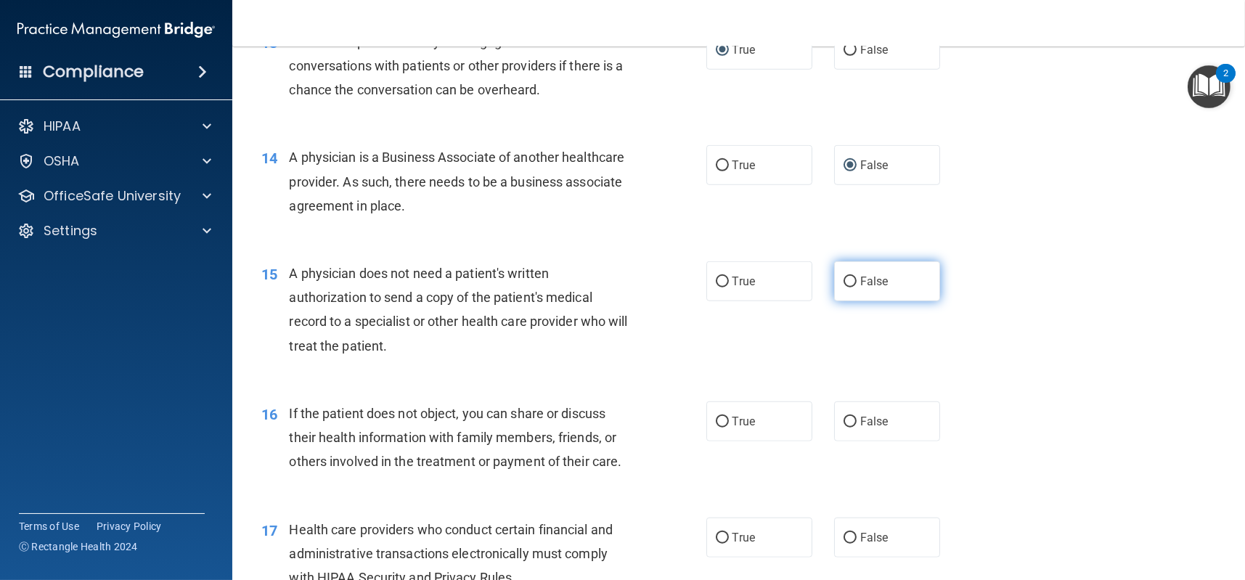
click at [844, 282] on input "False" at bounding box center [850, 282] width 13 height 11
radio input "true"
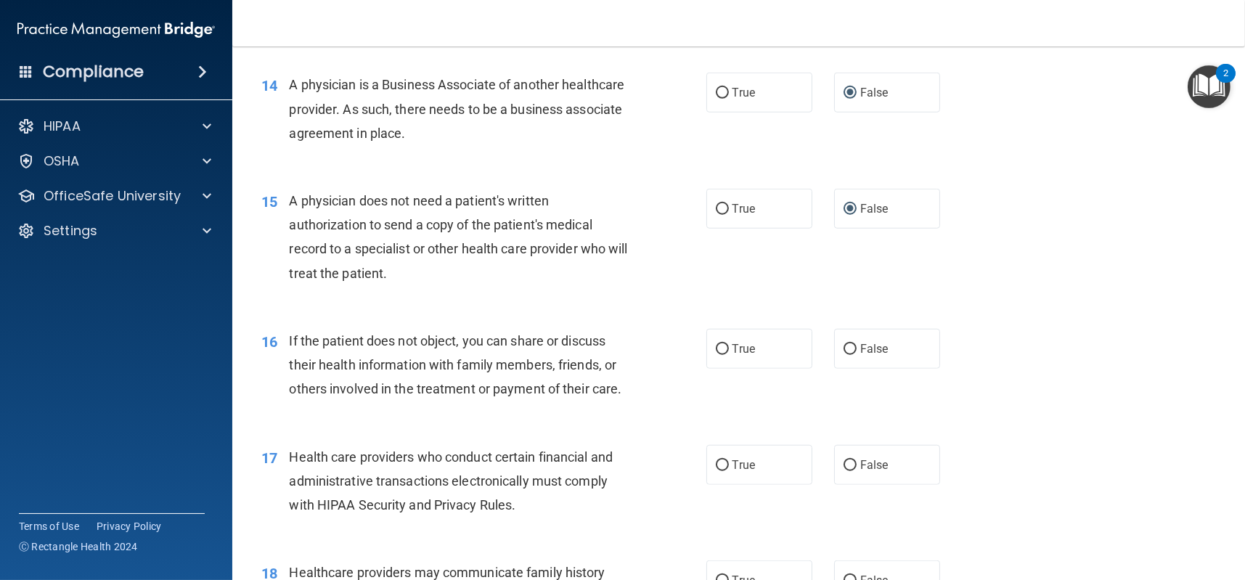
scroll to position [1670, 0]
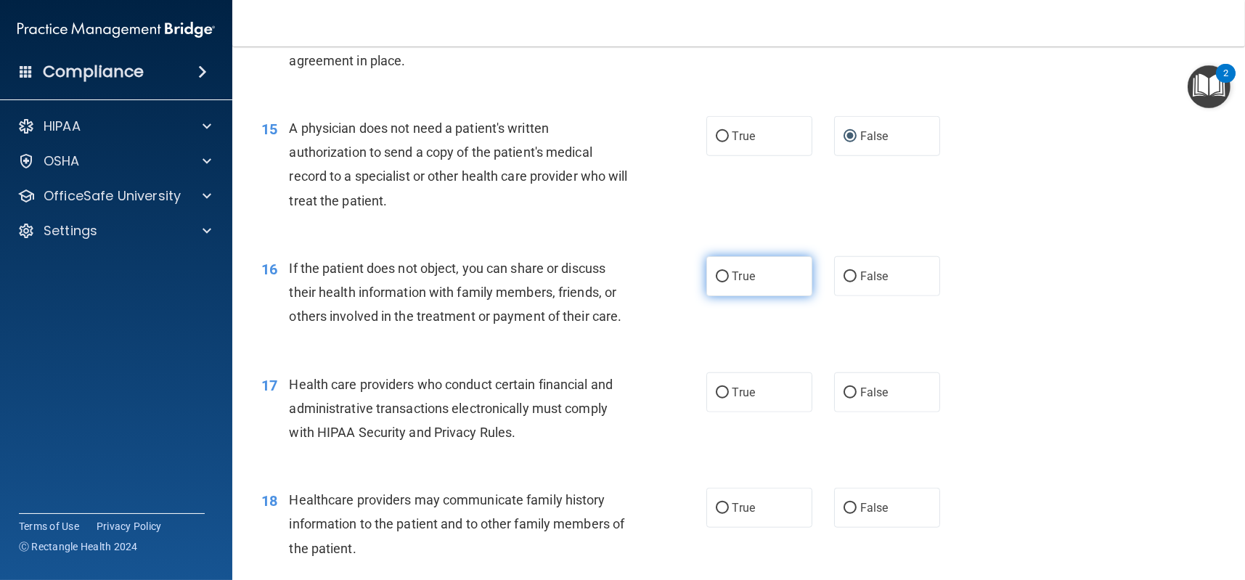
click at [718, 275] on input "True" at bounding box center [722, 277] width 13 height 11
radio input "true"
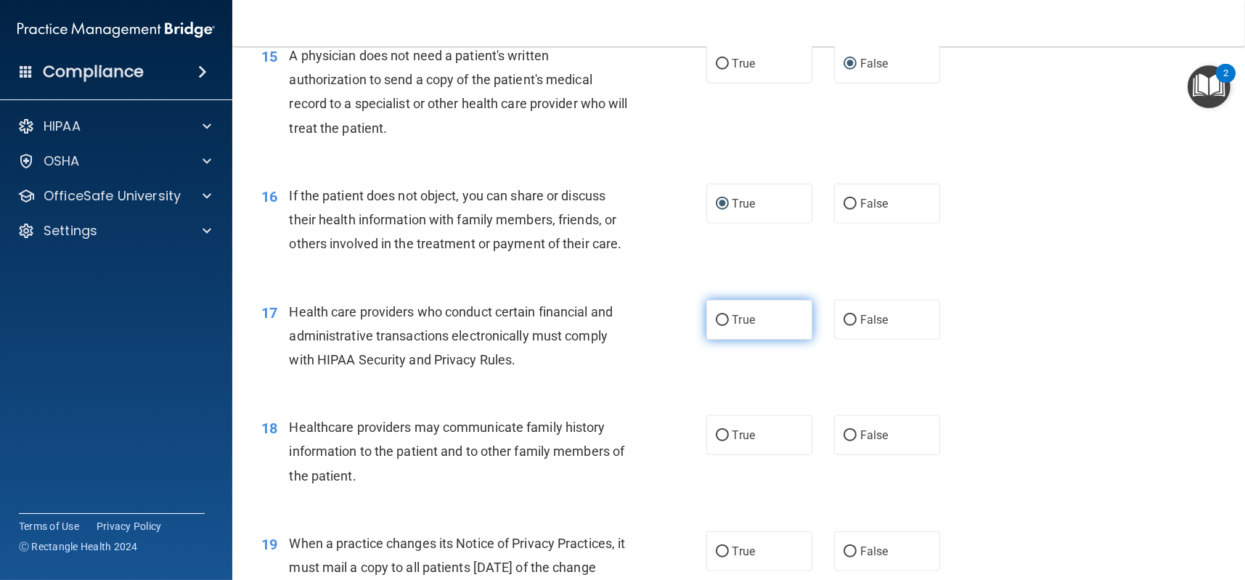
click at [717, 323] on input "True" at bounding box center [722, 320] width 13 height 11
radio input "true"
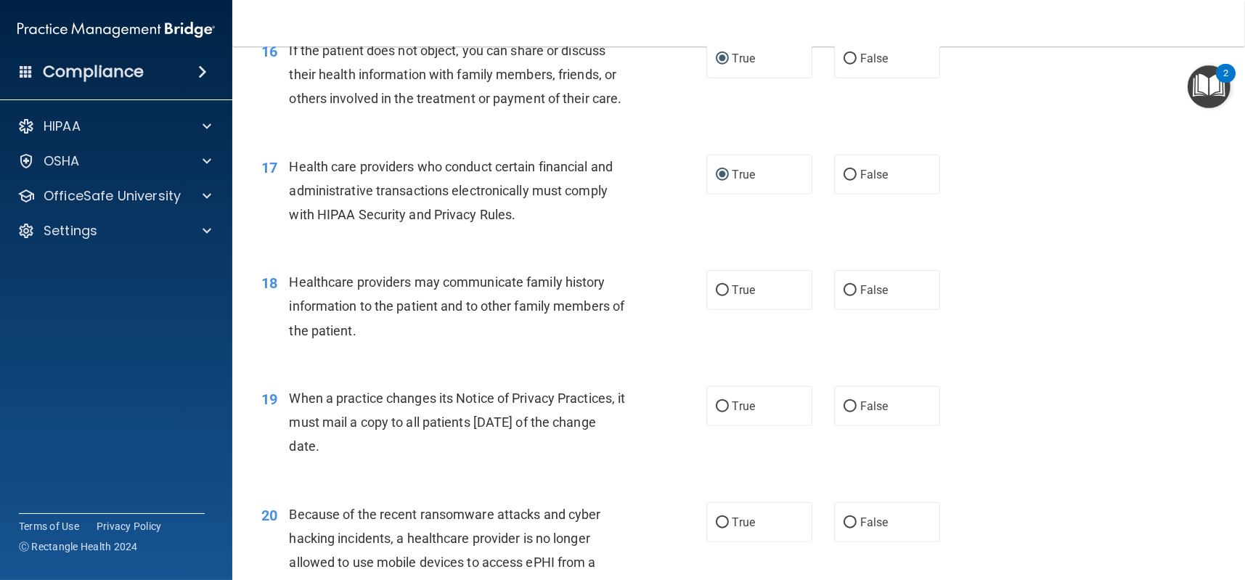
scroll to position [1960, 0]
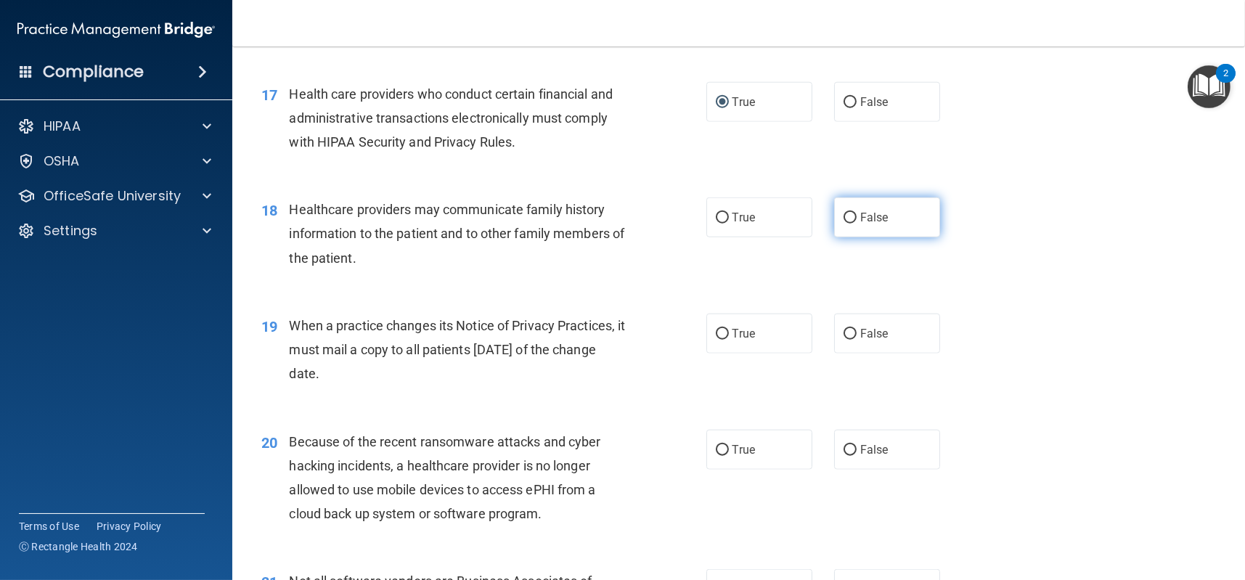
click at [844, 215] on input "False" at bounding box center [850, 218] width 13 height 11
radio input "true"
click at [718, 221] on input "True" at bounding box center [722, 218] width 13 height 11
radio input "true"
radio input "false"
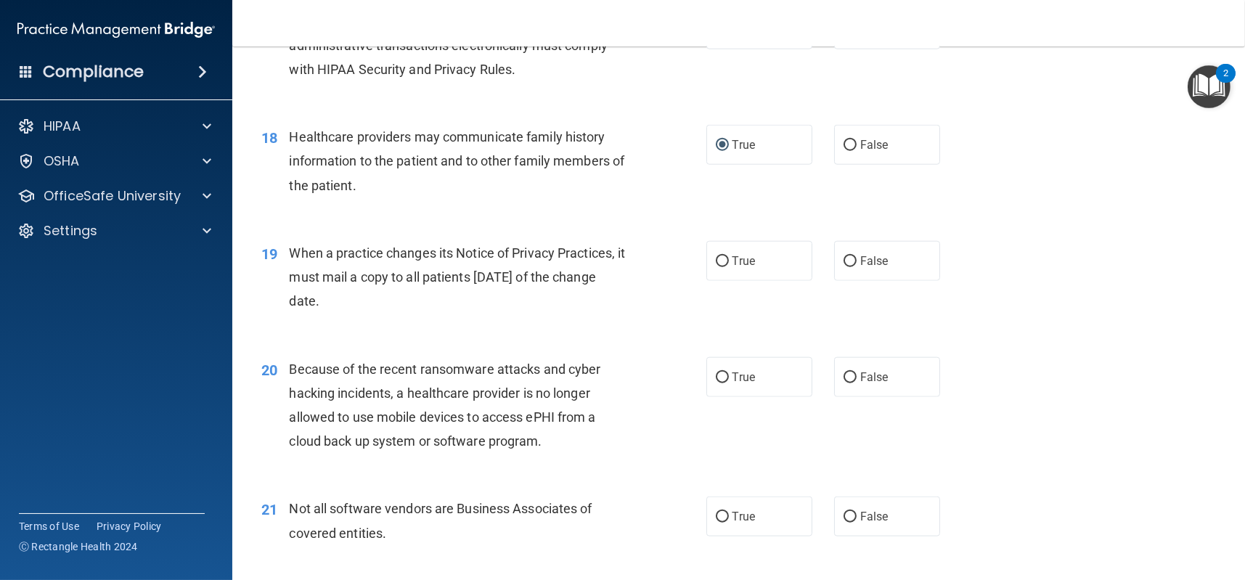
scroll to position [2106, 0]
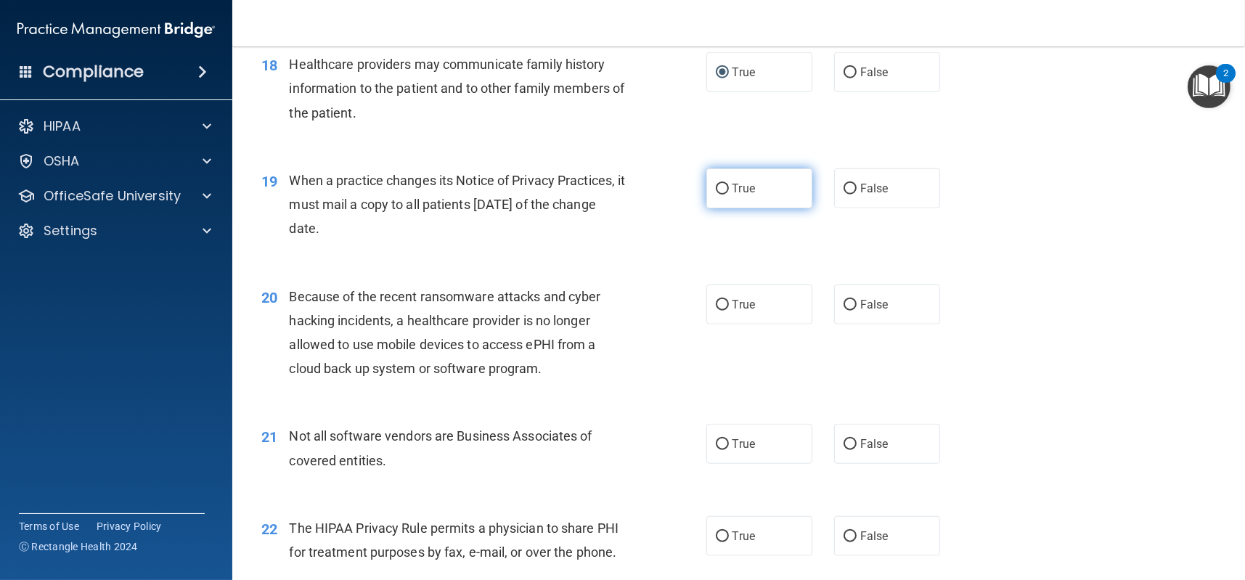
click at [716, 186] on input "True" at bounding box center [722, 189] width 13 height 11
radio input "true"
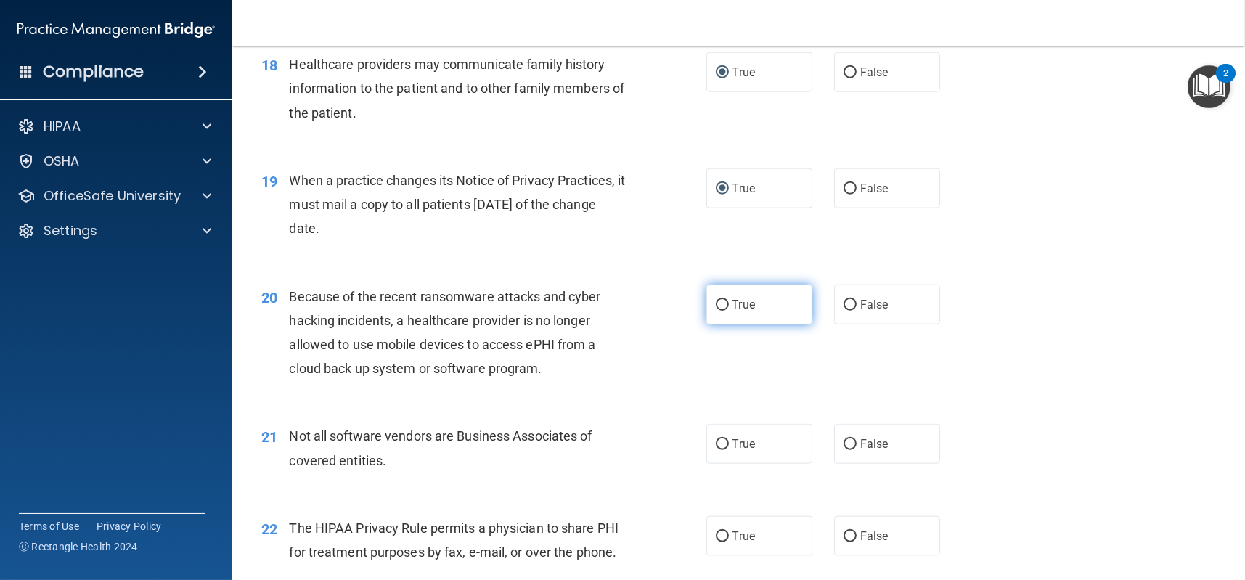
click at [716, 303] on input "True" at bounding box center [722, 305] width 13 height 11
radio input "true"
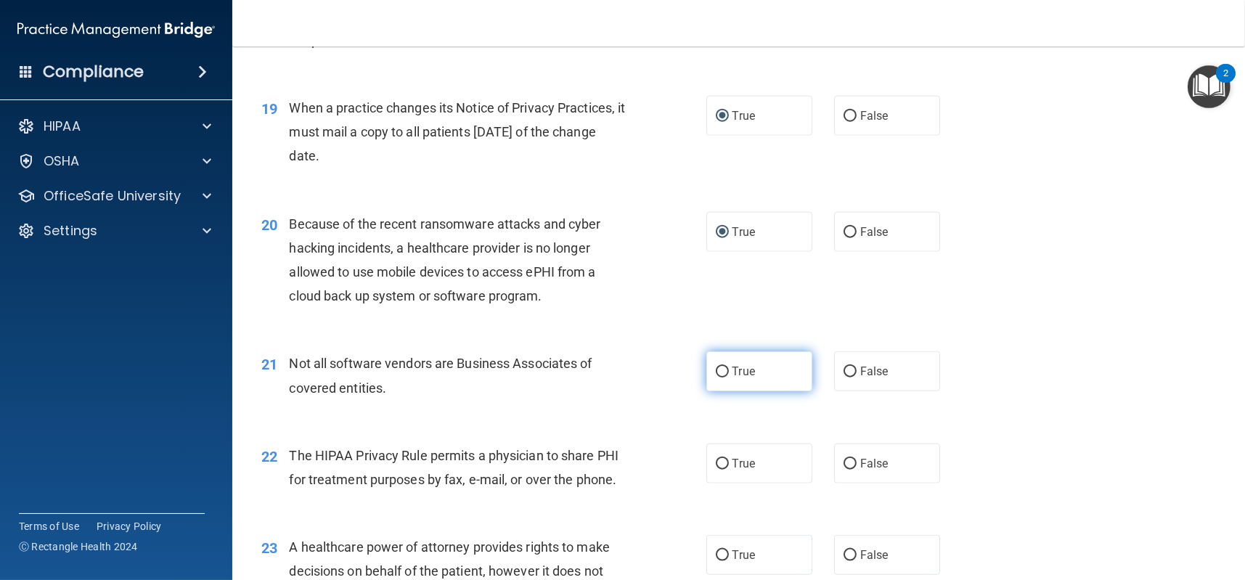
click at [720, 367] on input "True" at bounding box center [722, 372] width 13 height 11
radio input "true"
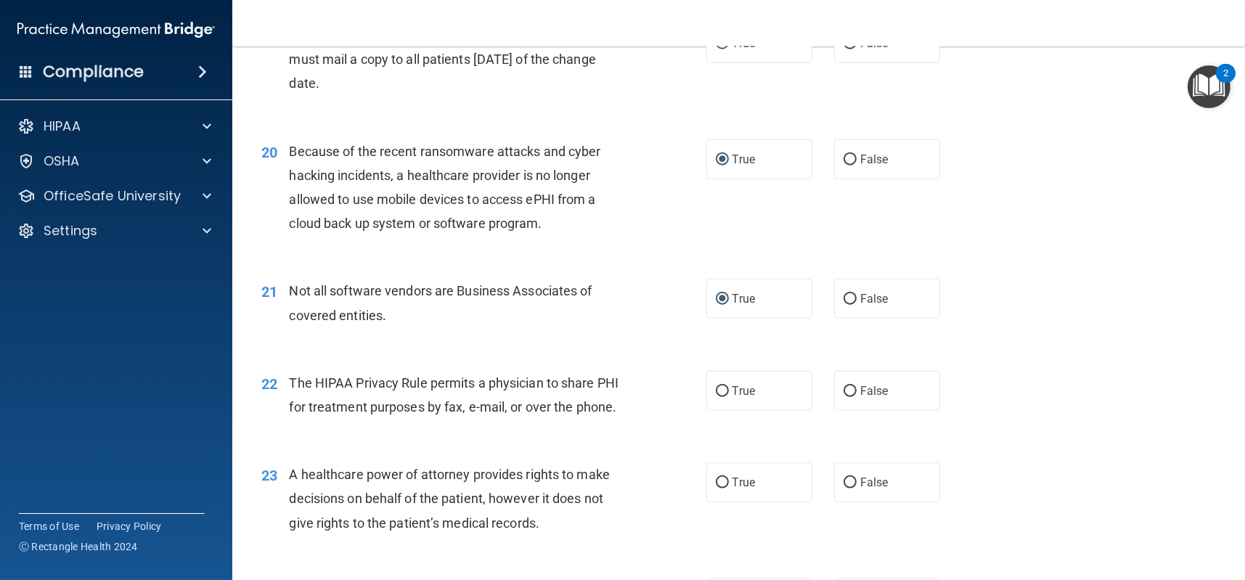
scroll to position [2324, 0]
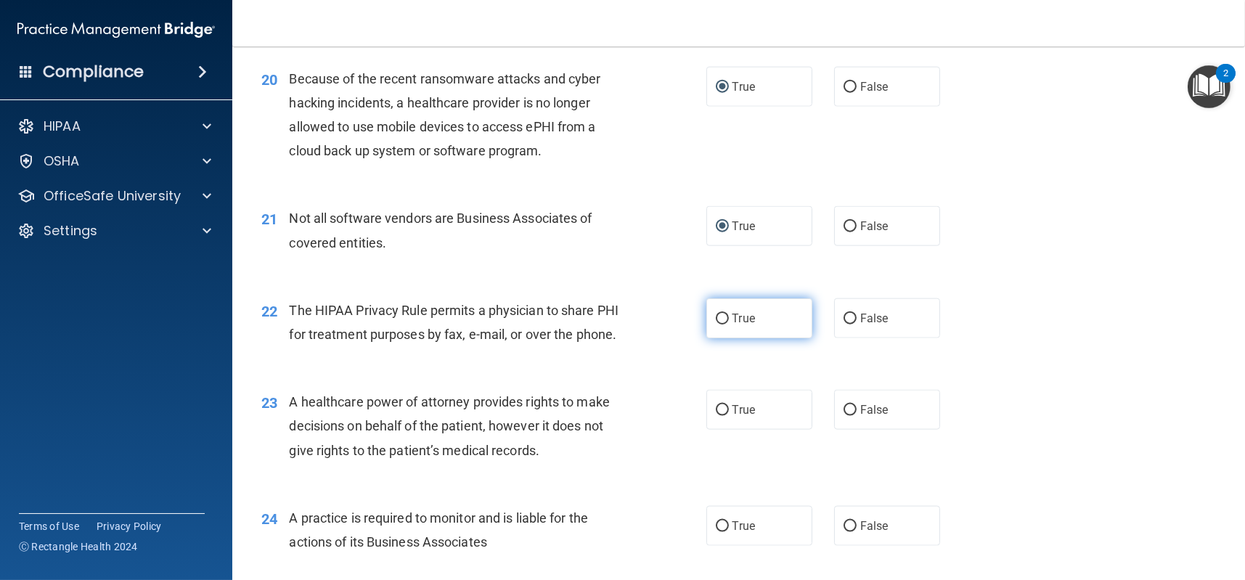
click at [716, 319] on input "True" at bounding box center [722, 319] width 13 height 11
radio input "true"
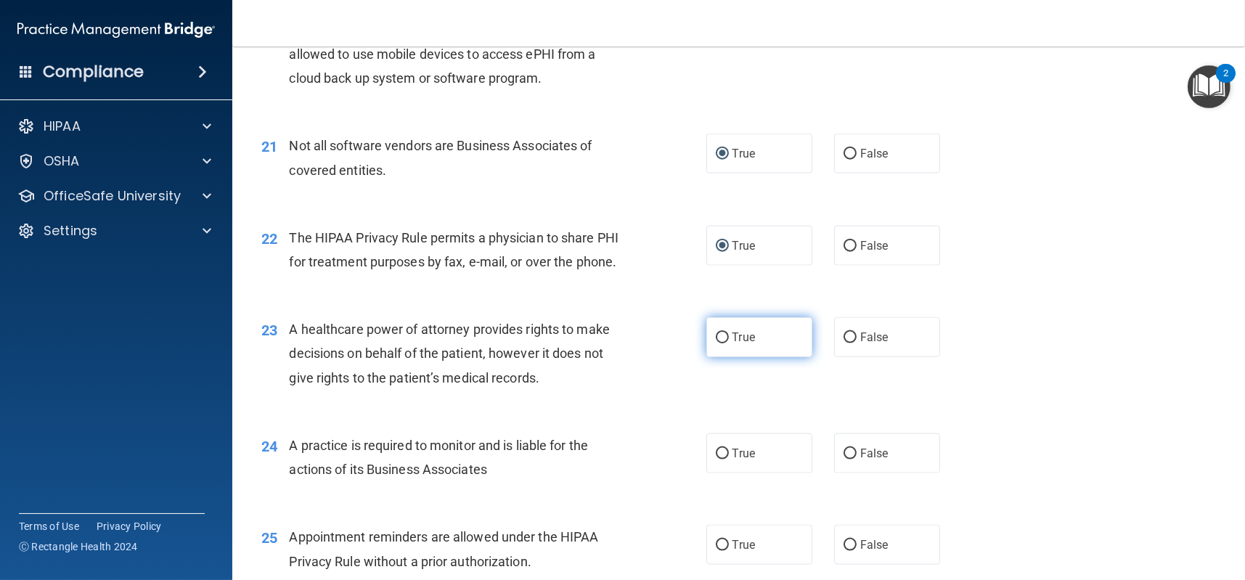
click at [718, 338] on input "True" at bounding box center [722, 338] width 13 height 11
radio input "true"
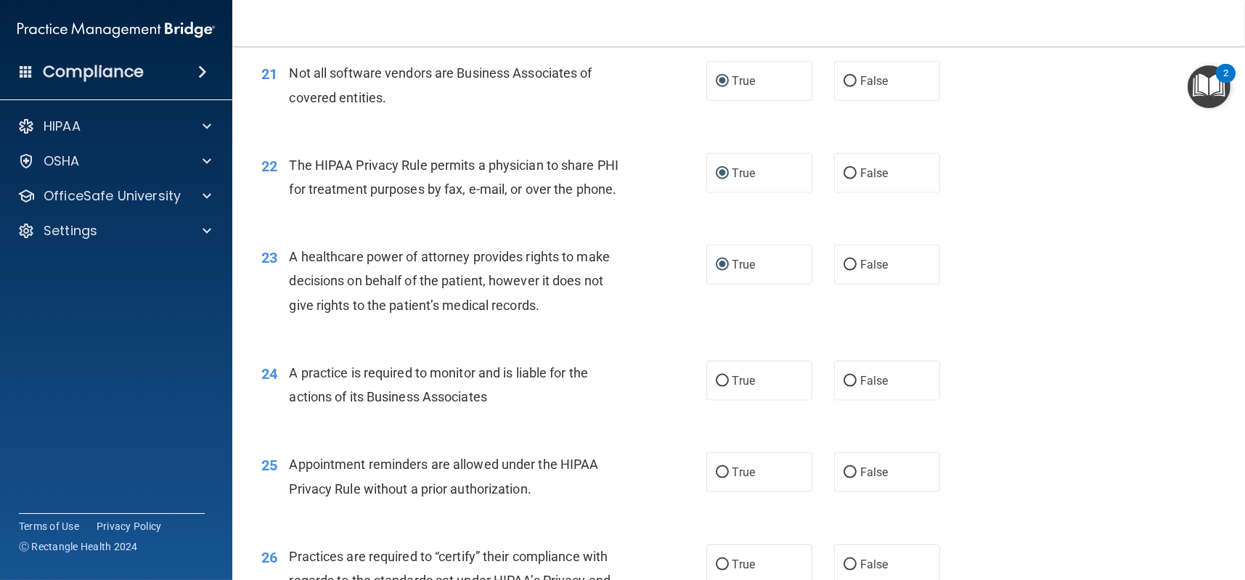
scroll to position [2541, 0]
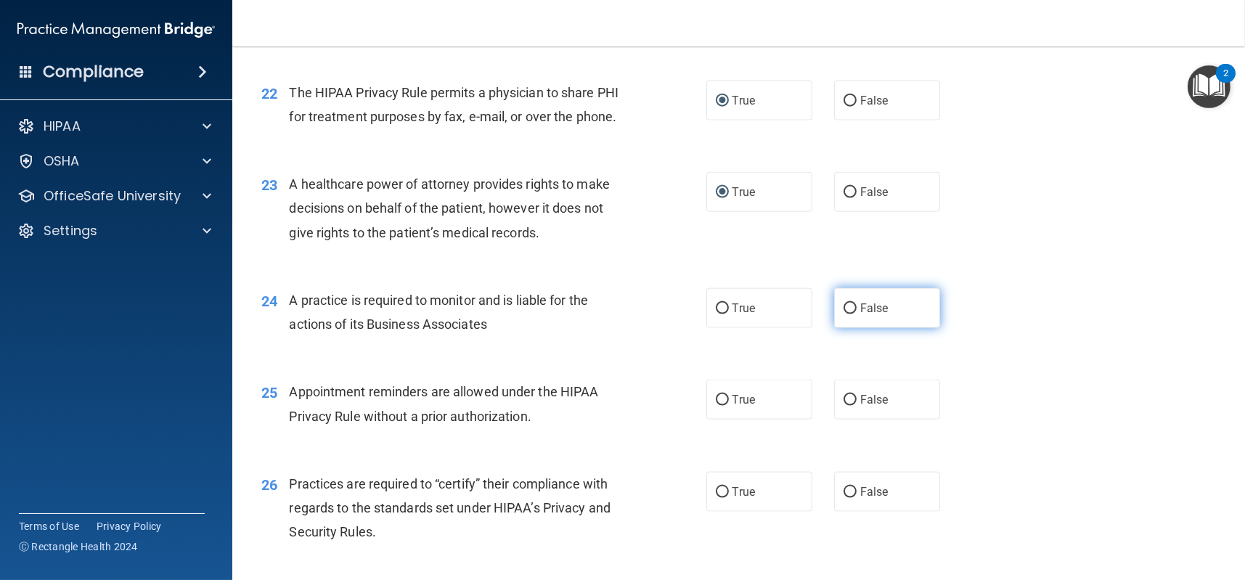
click at [845, 308] on input "False" at bounding box center [850, 309] width 13 height 11
radio input "true"
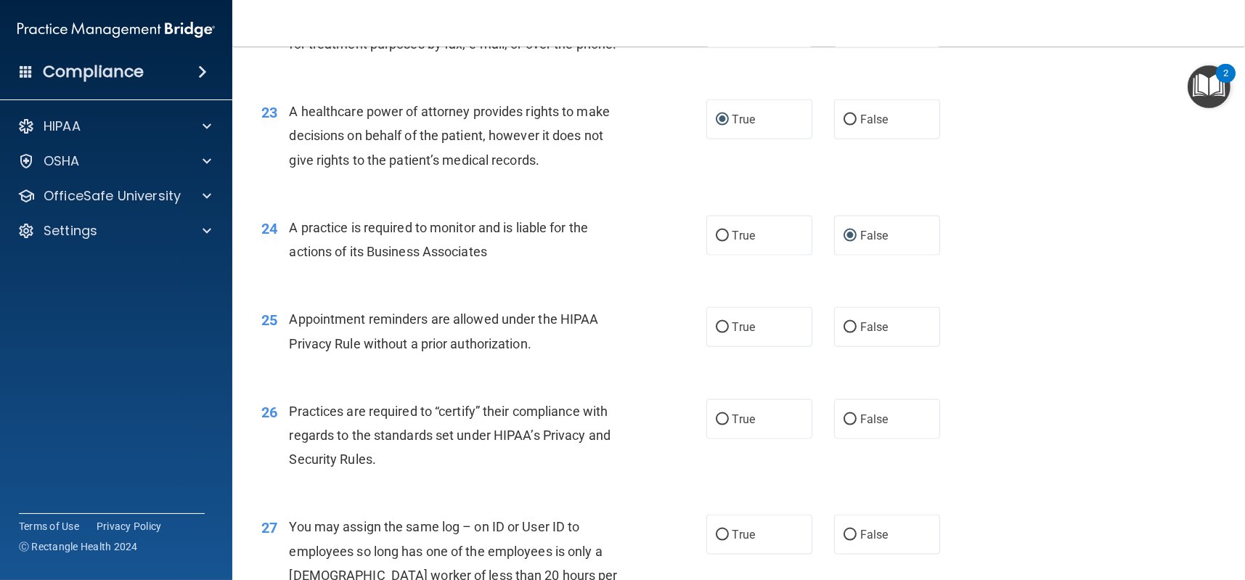
scroll to position [2687, 0]
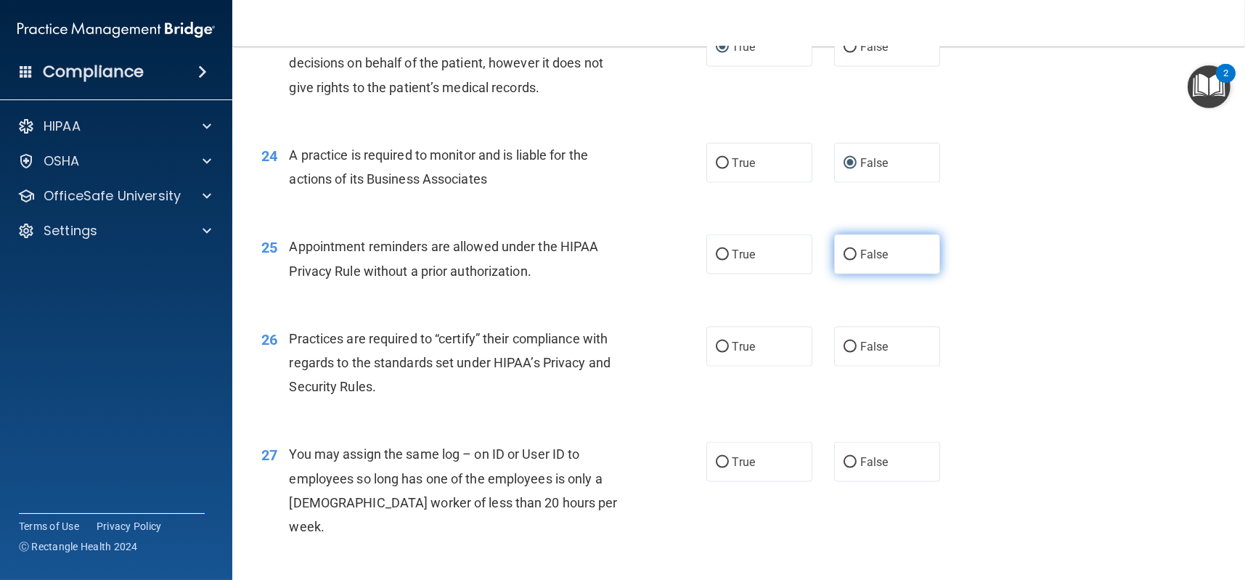
click at [852, 254] on label "False" at bounding box center [887, 255] width 106 height 40
click at [852, 254] on input "False" at bounding box center [850, 255] width 13 height 11
radio input "true"
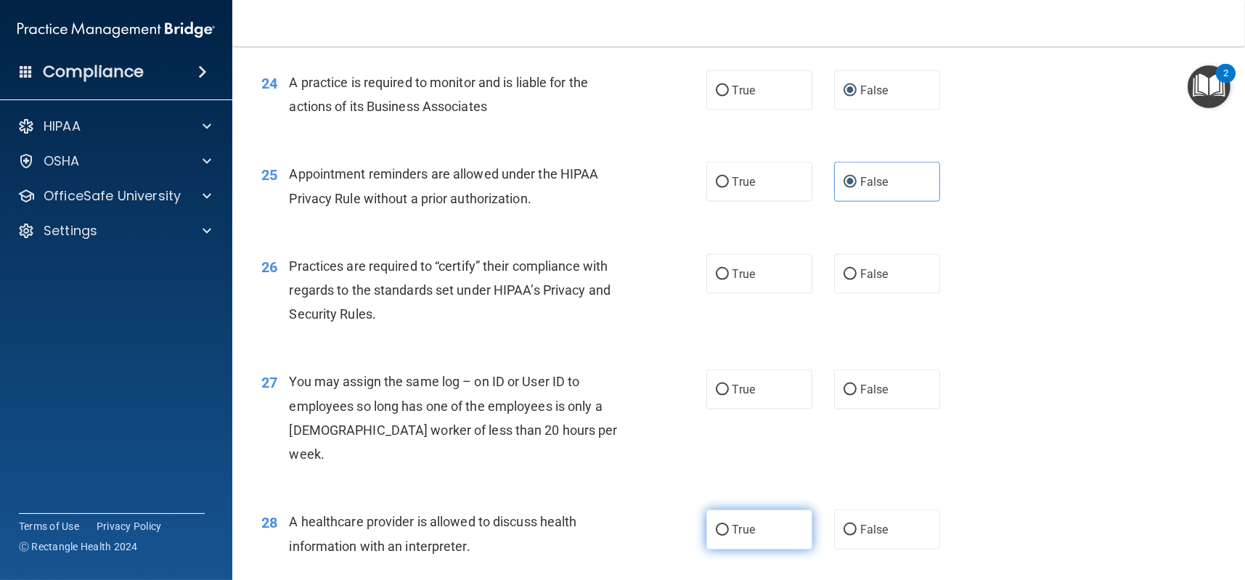
click at [718, 525] on input "True" at bounding box center [722, 530] width 13 height 11
radio input "true"
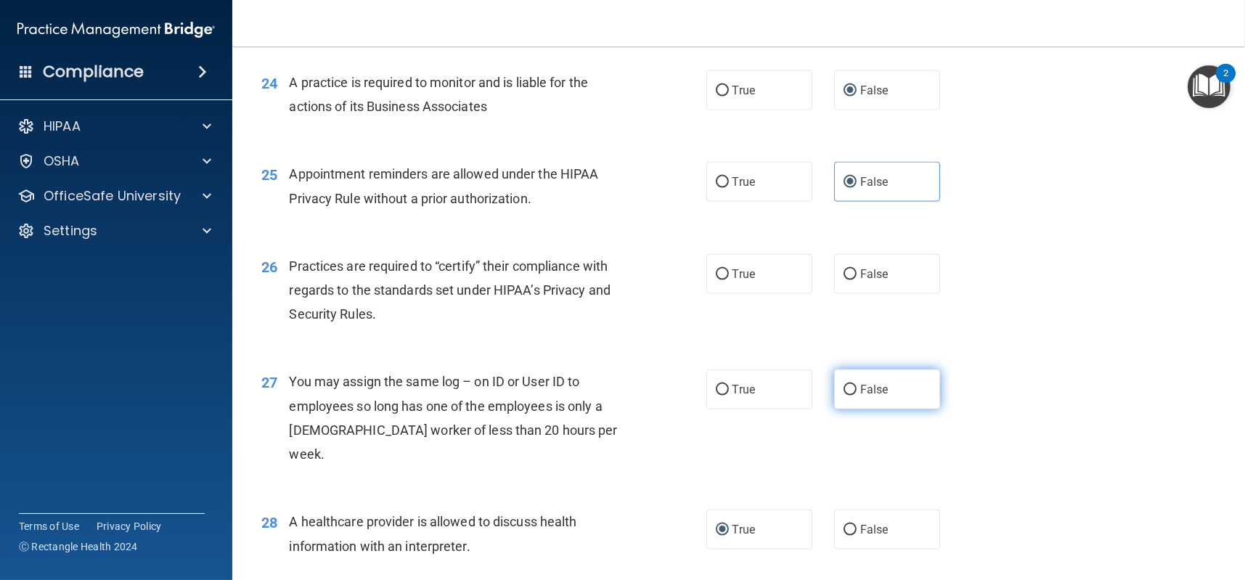
click at [846, 386] on input "False" at bounding box center [850, 390] width 13 height 11
radio input "true"
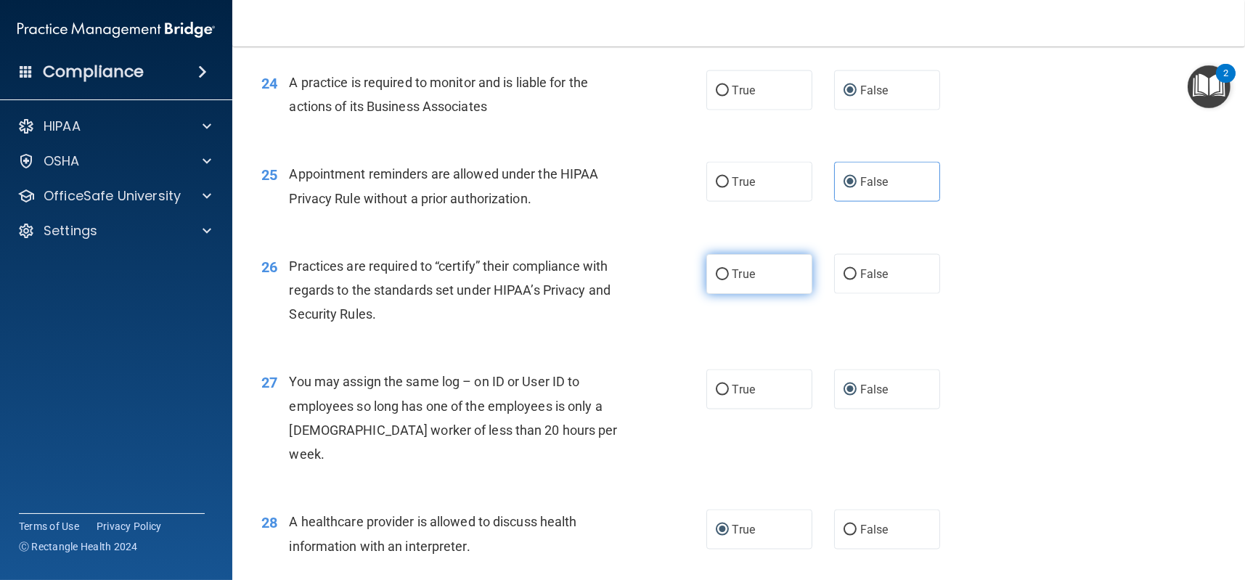
click at [716, 272] on input "True" at bounding box center [722, 274] width 13 height 11
radio input "true"
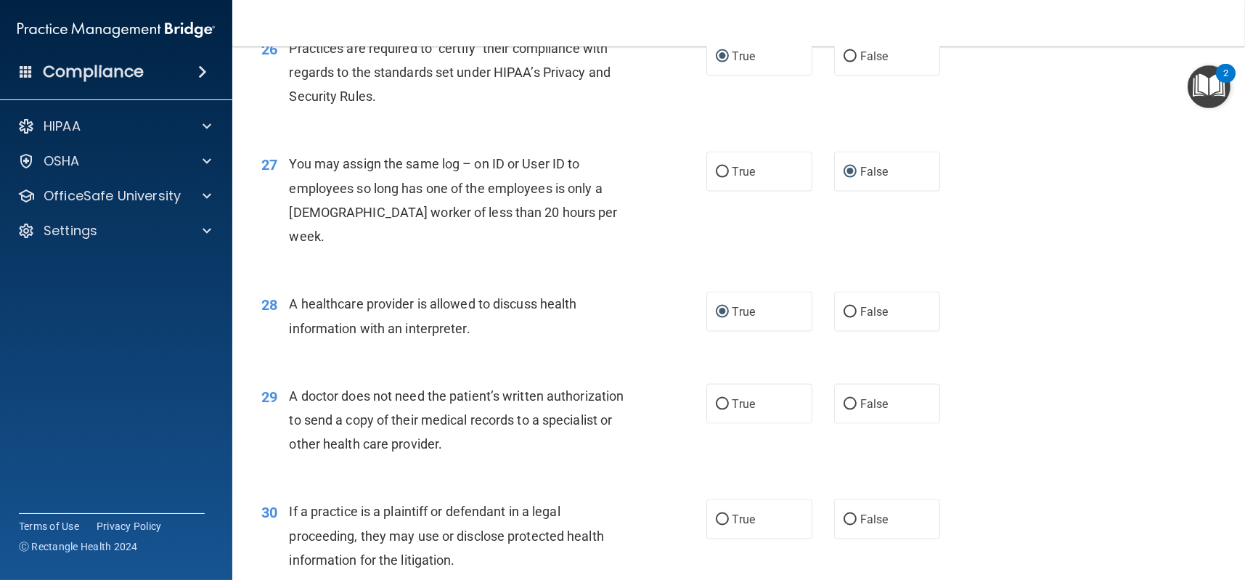
scroll to position [3050, 0]
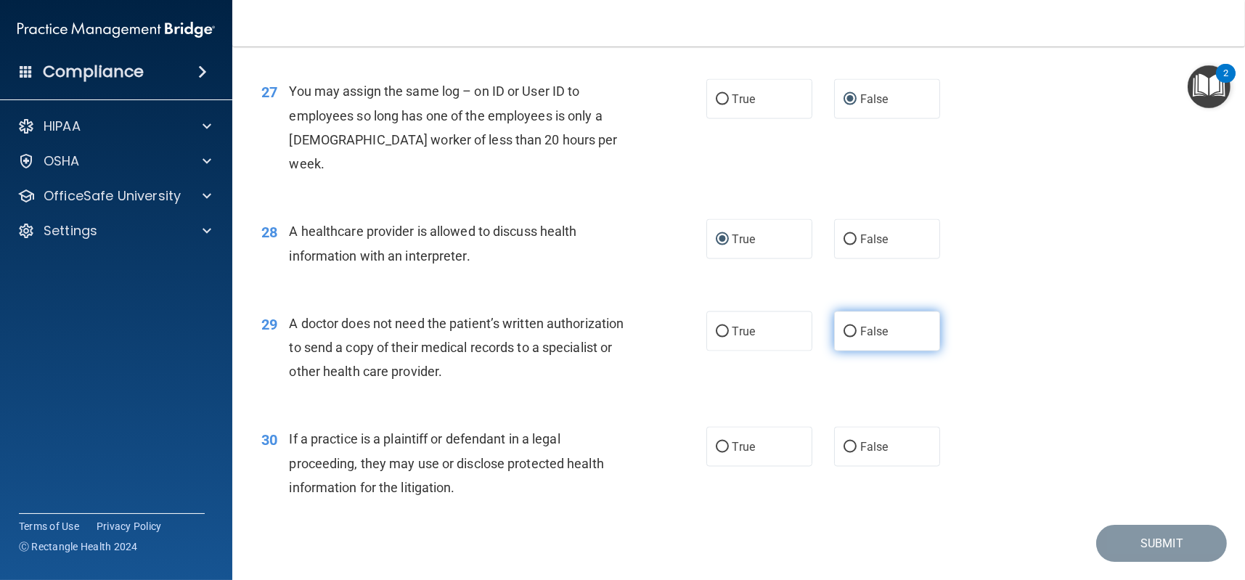
click at [848, 327] on input "False" at bounding box center [850, 332] width 13 height 11
radio input "true"
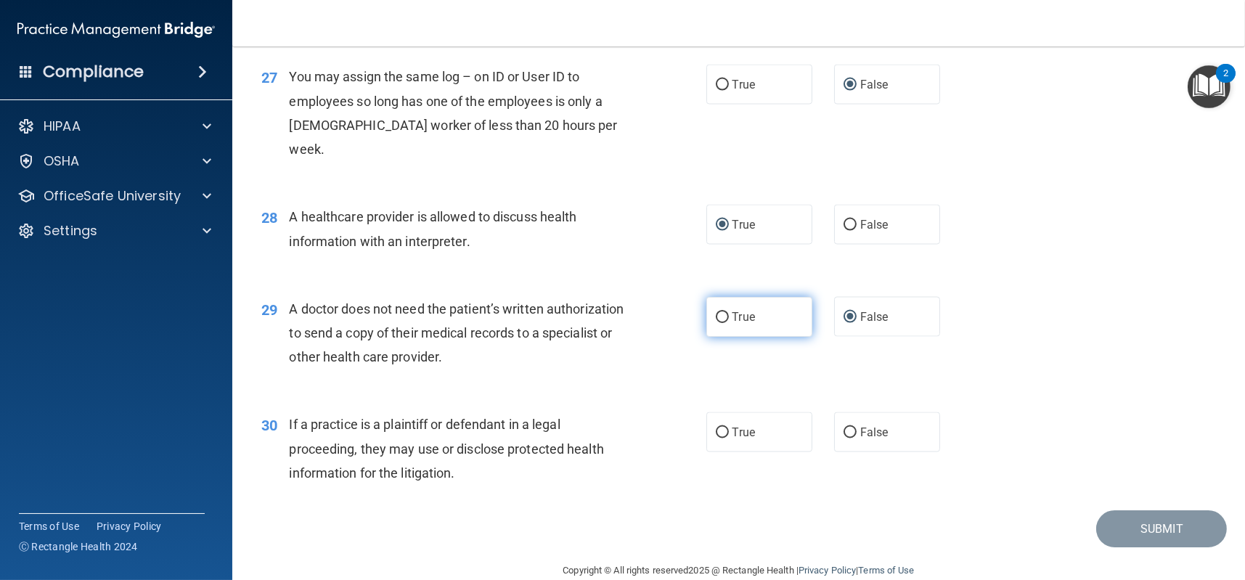
click at [716, 312] on input "True" at bounding box center [722, 317] width 13 height 11
radio input "true"
radio input "false"
click at [716, 428] on input "True" at bounding box center [722, 433] width 13 height 11
radio input "true"
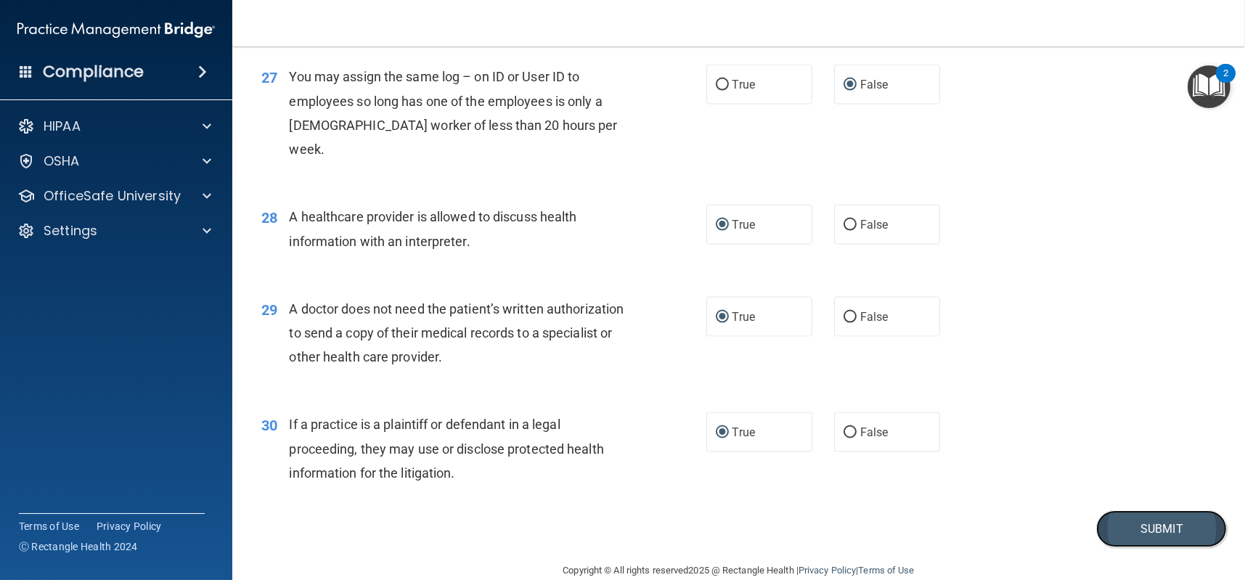
click at [1131, 510] on button "Submit" at bounding box center [1161, 528] width 131 height 37
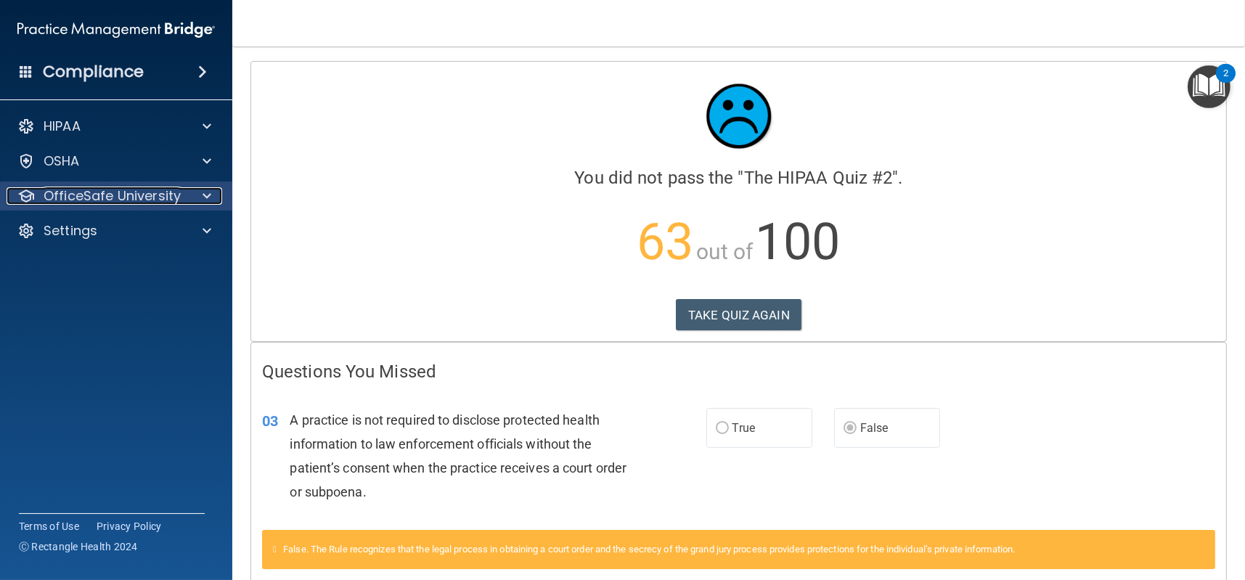
click at [208, 197] on span at bounding box center [207, 195] width 9 height 17
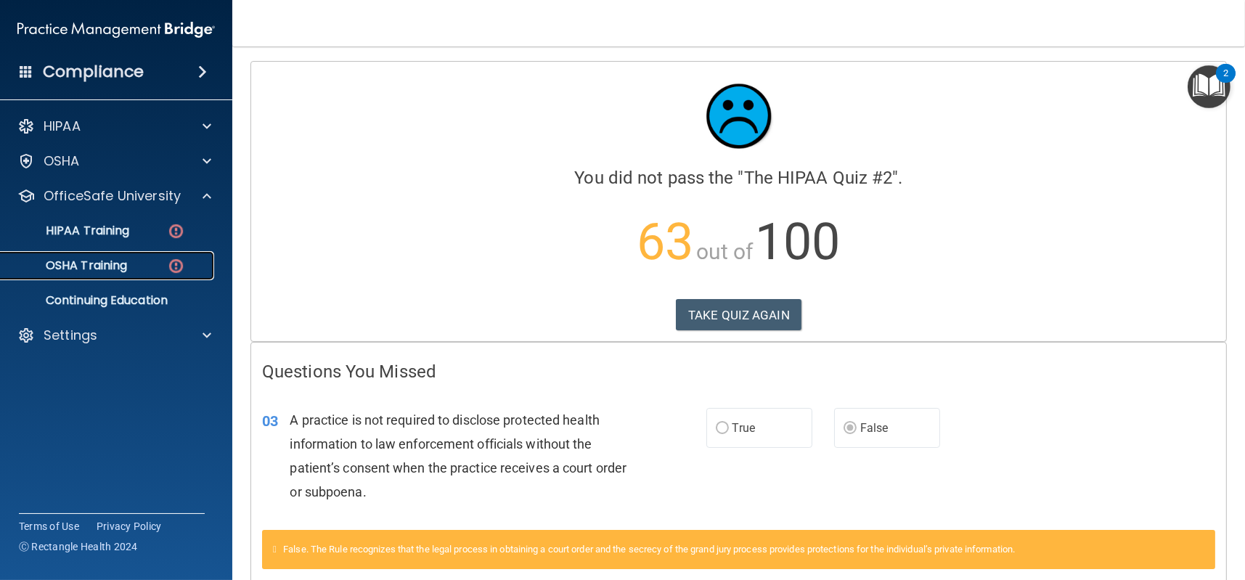
click at [107, 269] on p "OSHA Training" at bounding box center [68, 265] width 118 height 15
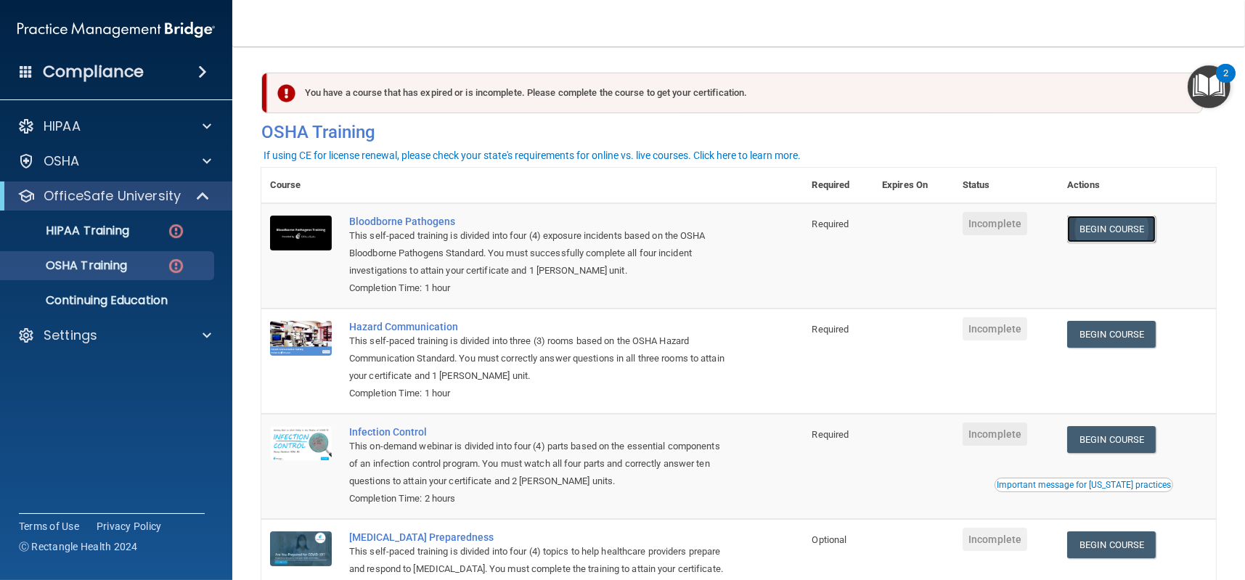
click at [1107, 231] on link "Begin Course" at bounding box center [1111, 229] width 89 height 27
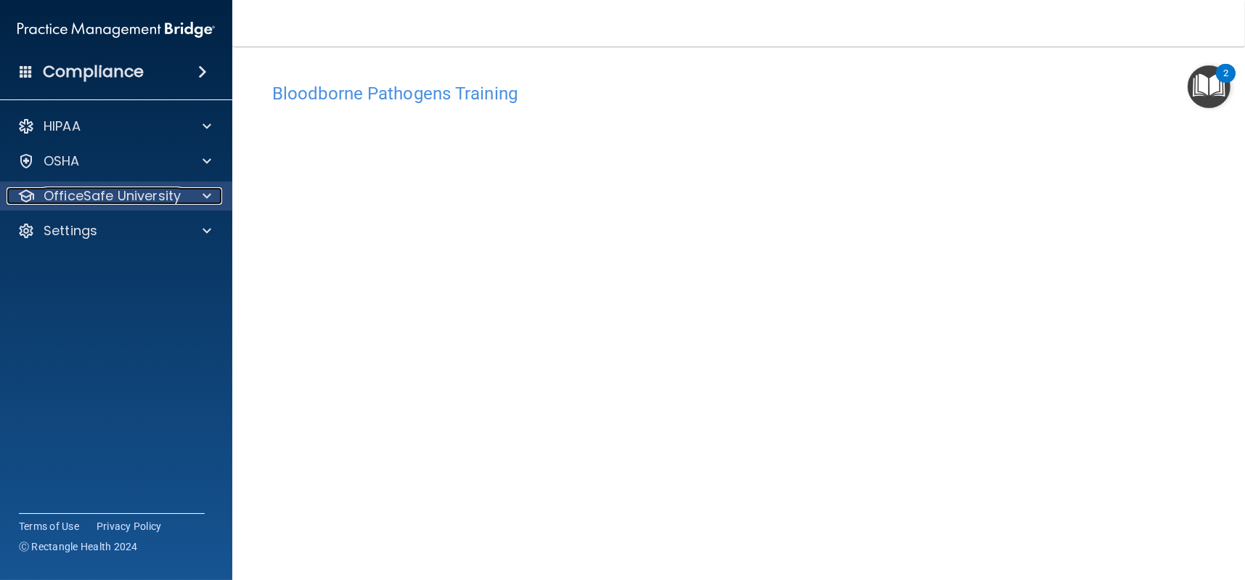
click at [203, 191] on span at bounding box center [207, 195] width 9 height 17
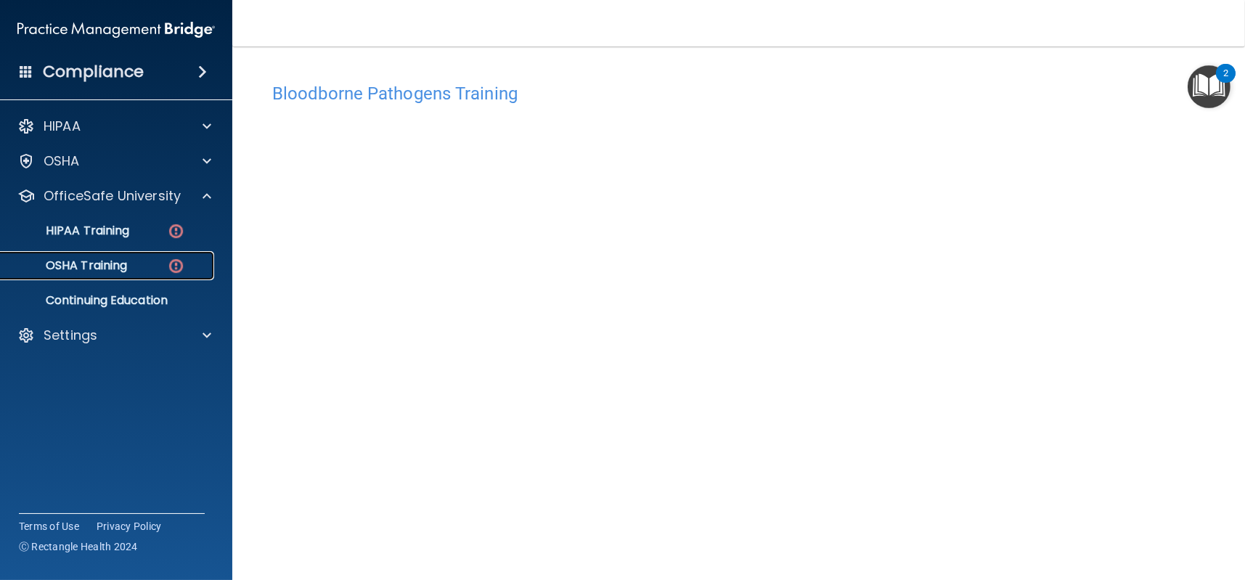
click at [106, 265] on p "OSHA Training" at bounding box center [68, 265] width 118 height 15
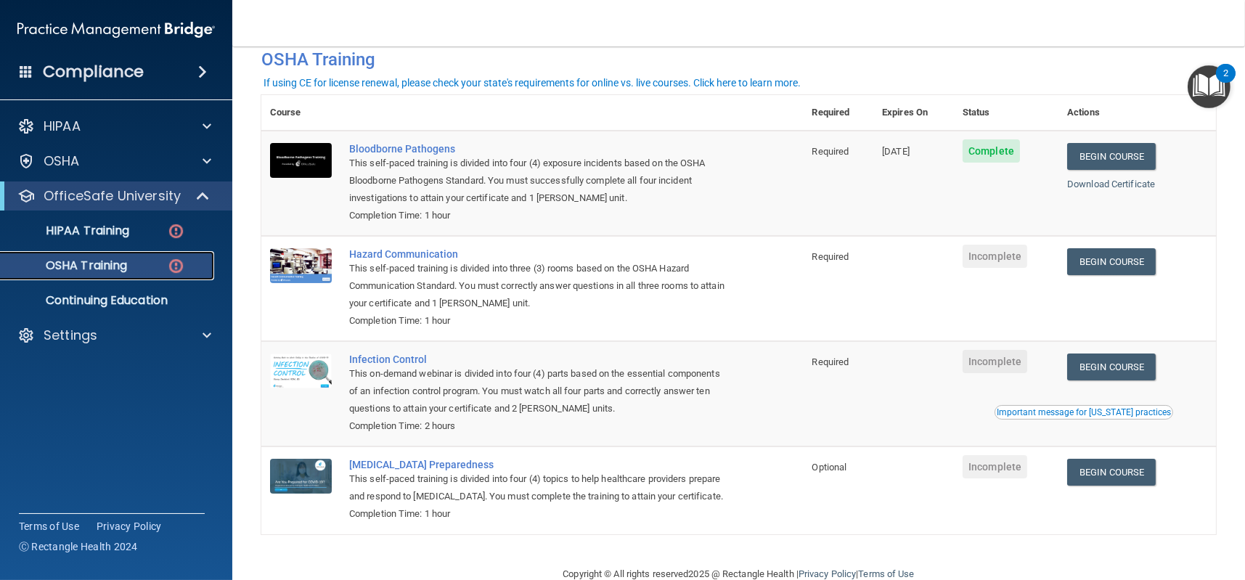
scroll to position [122, 0]
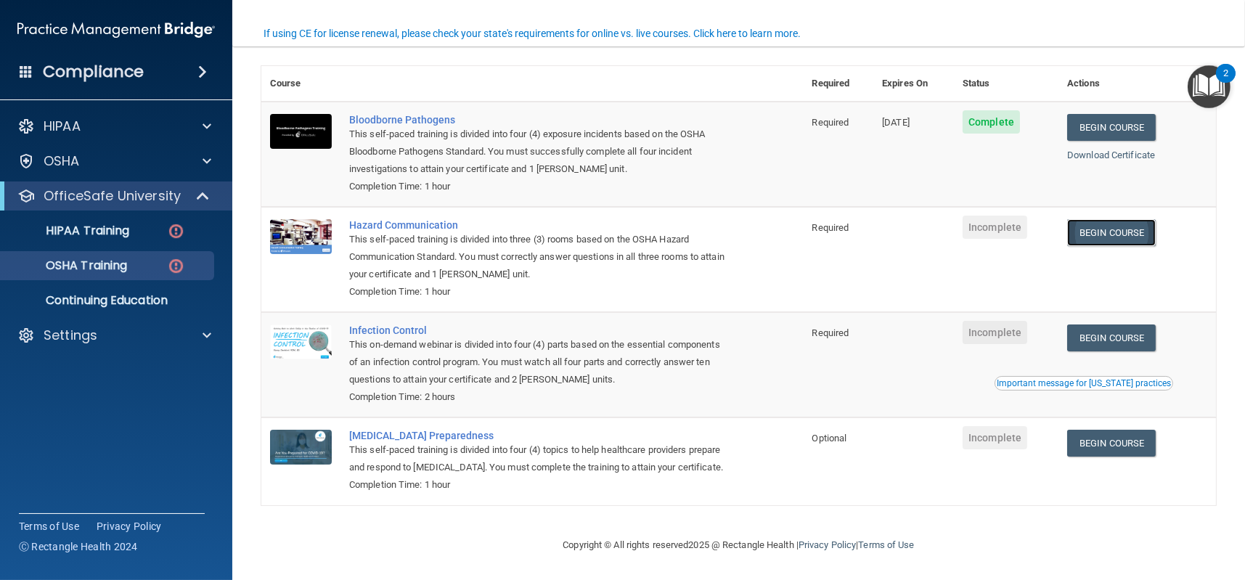
click at [1111, 219] on link "Begin Course" at bounding box center [1111, 232] width 89 height 27
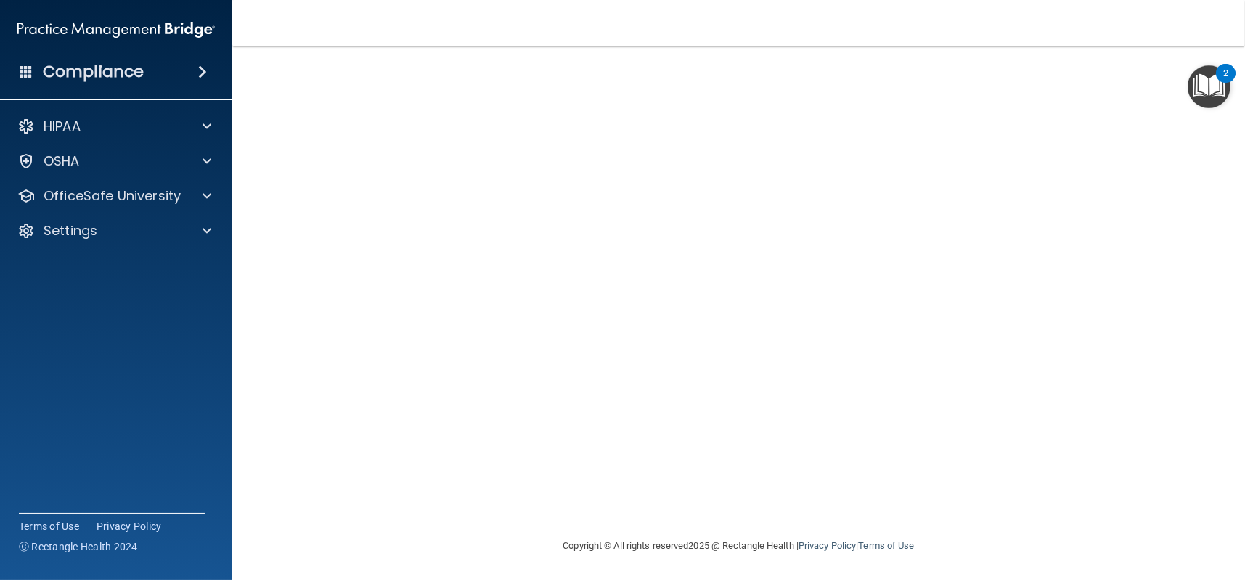
scroll to position [1, 0]
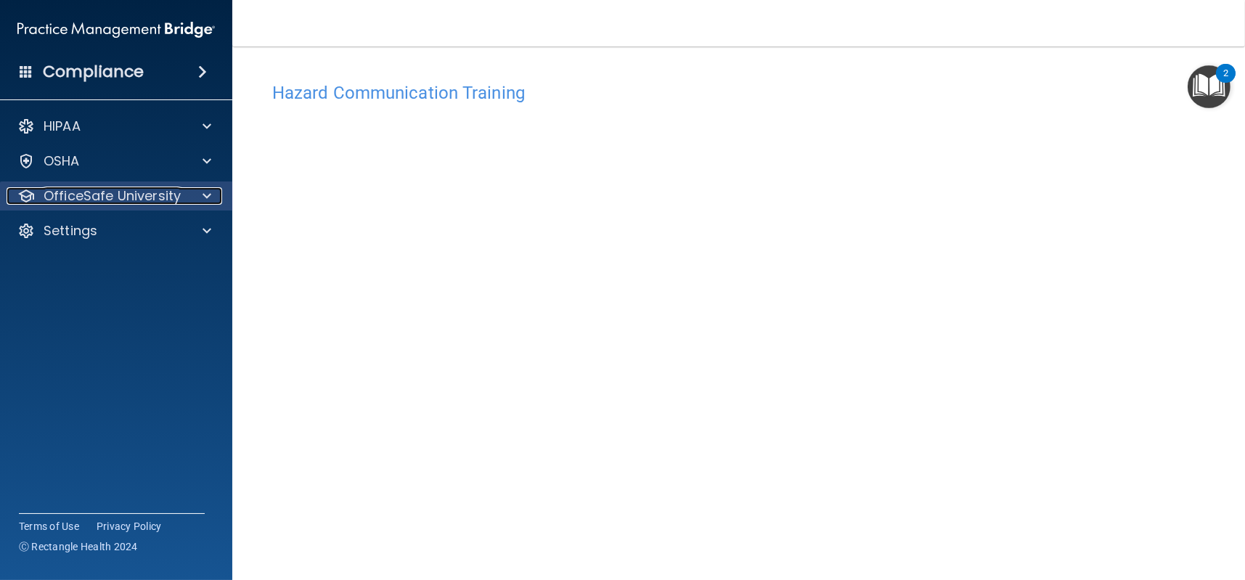
click at [110, 192] on p "OfficeSafe University" at bounding box center [112, 195] width 137 height 17
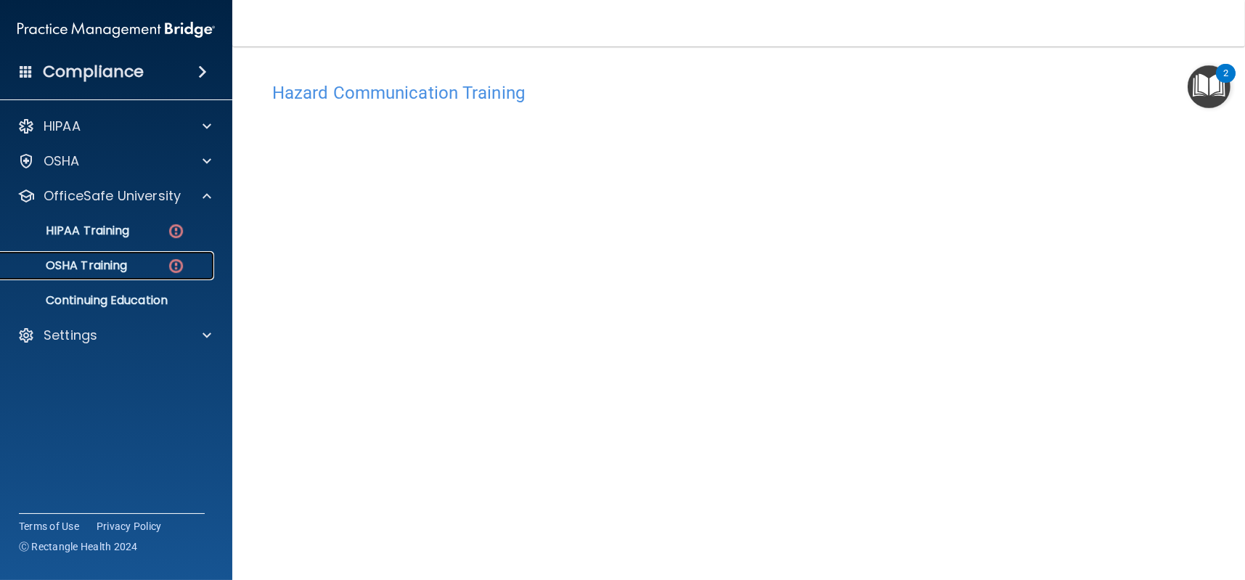
click at [154, 260] on div "OSHA Training" at bounding box center [108, 265] width 198 height 15
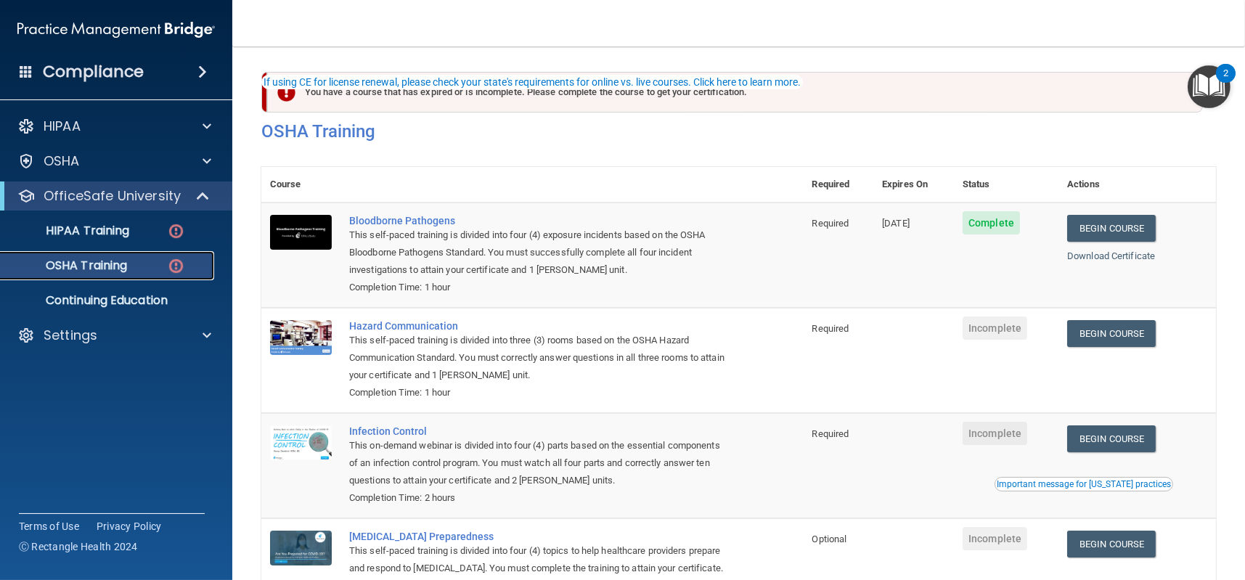
scroll to position [122, 0]
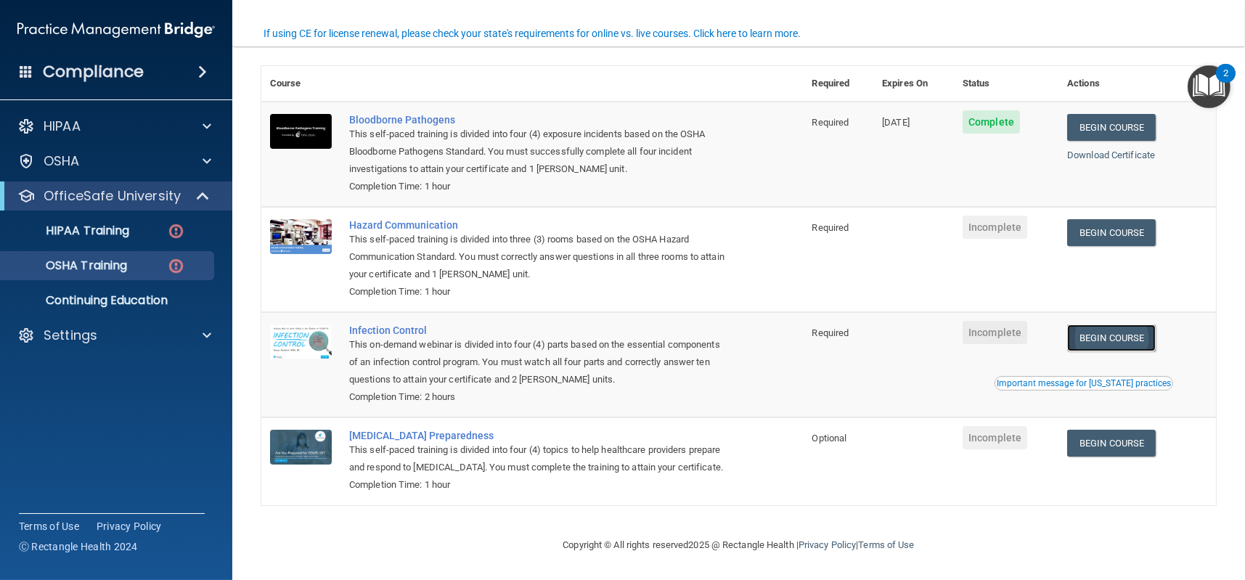
click at [1121, 325] on link "Begin Course" at bounding box center [1111, 338] width 89 height 27
click at [1125, 325] on link "Begin Course" at bounding box center [1111, 338] width 89 height 27
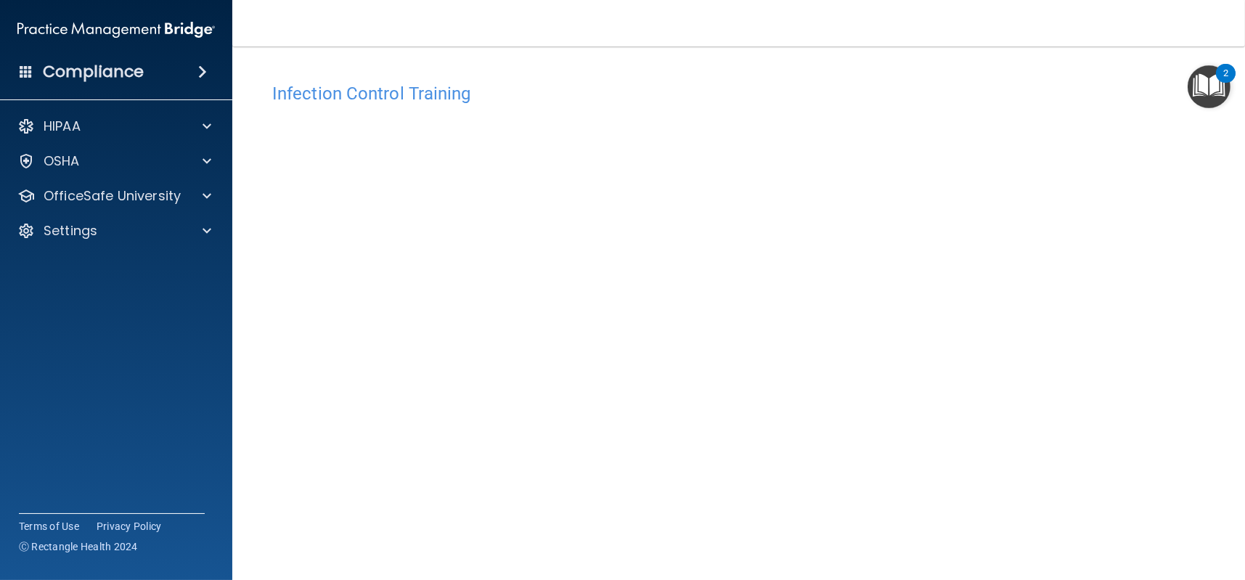
scroll to position [41, 0]
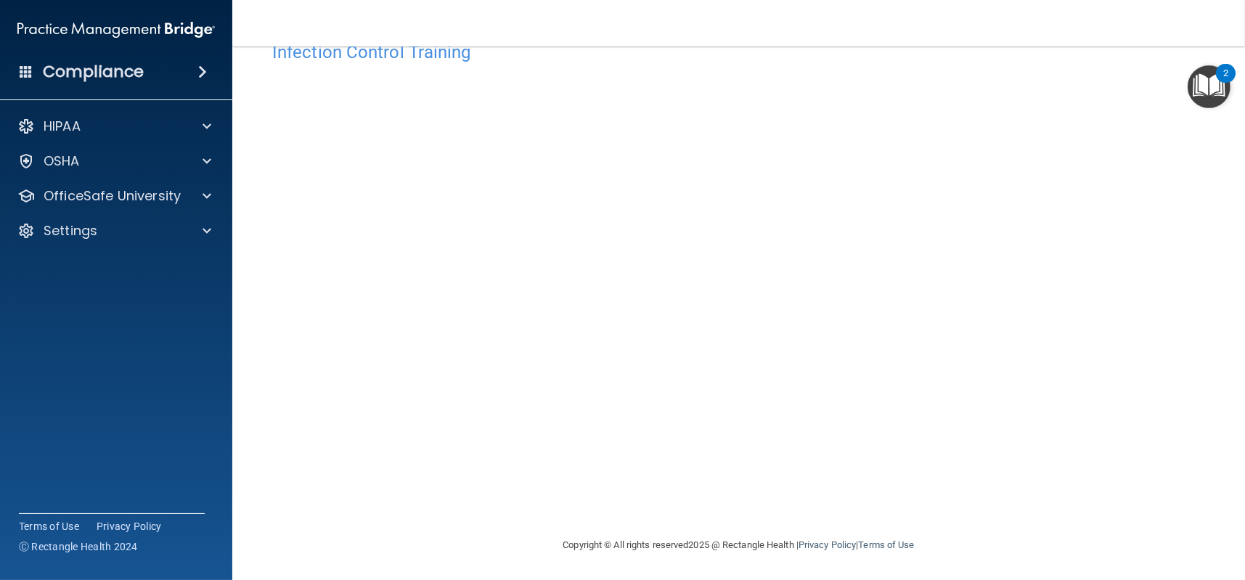
click at [1091, 152] on div "Infection Control Training This course doesn’t expire until . Are you sure you …" at bounding box center [738, 285] width 955 height 502
click at [1059, 208] on div "Infection Control Training This course doesn’t expire until . Are you sure you …" at bounding box center [738, 285] width 955 height 502
